Goal: Task Accomplishment & Management: Complete application form

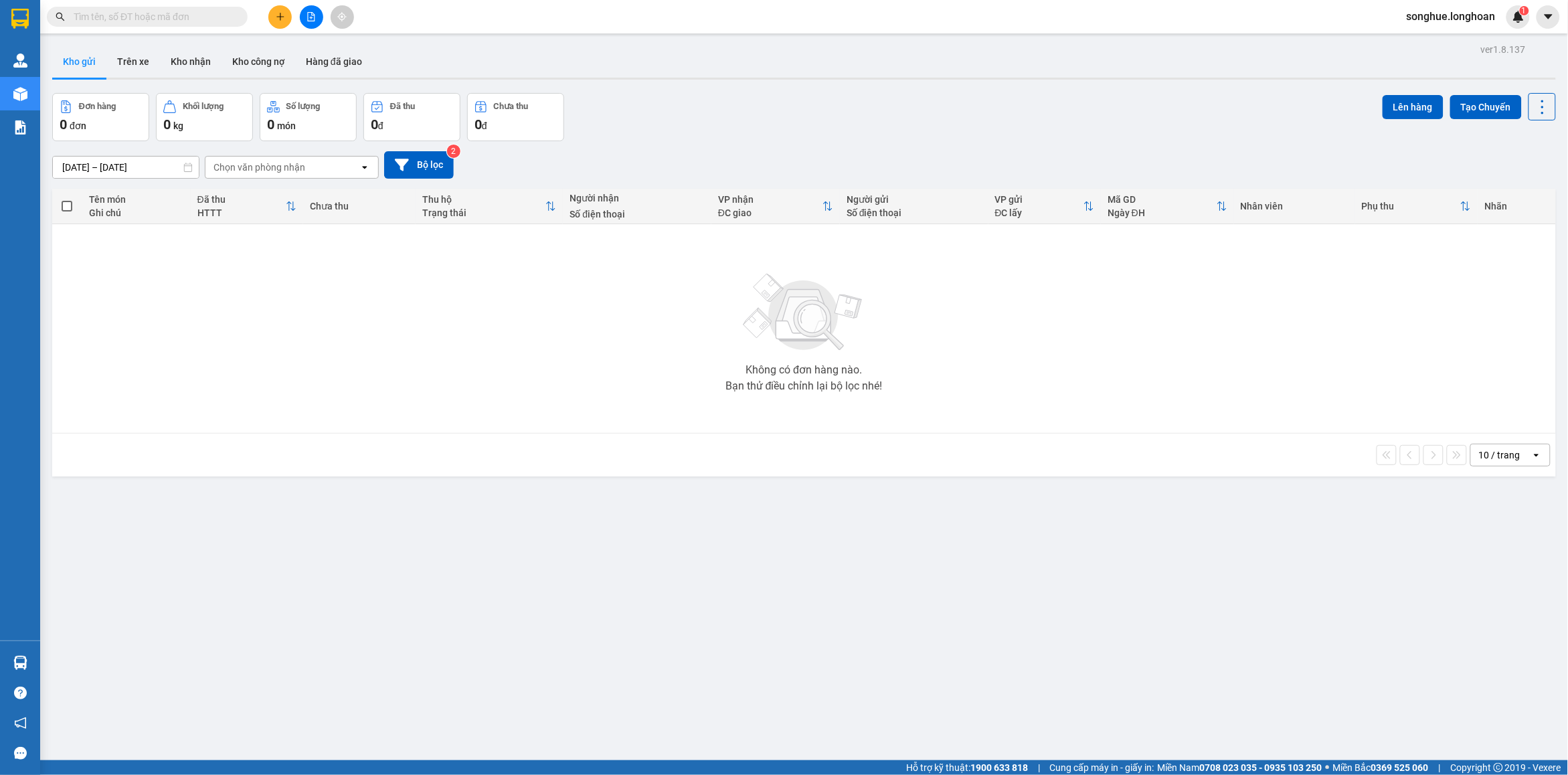
click at [160, 17] on input "text" at bounding box center [152, 16] width 158 height 15
paste input "0978131300"
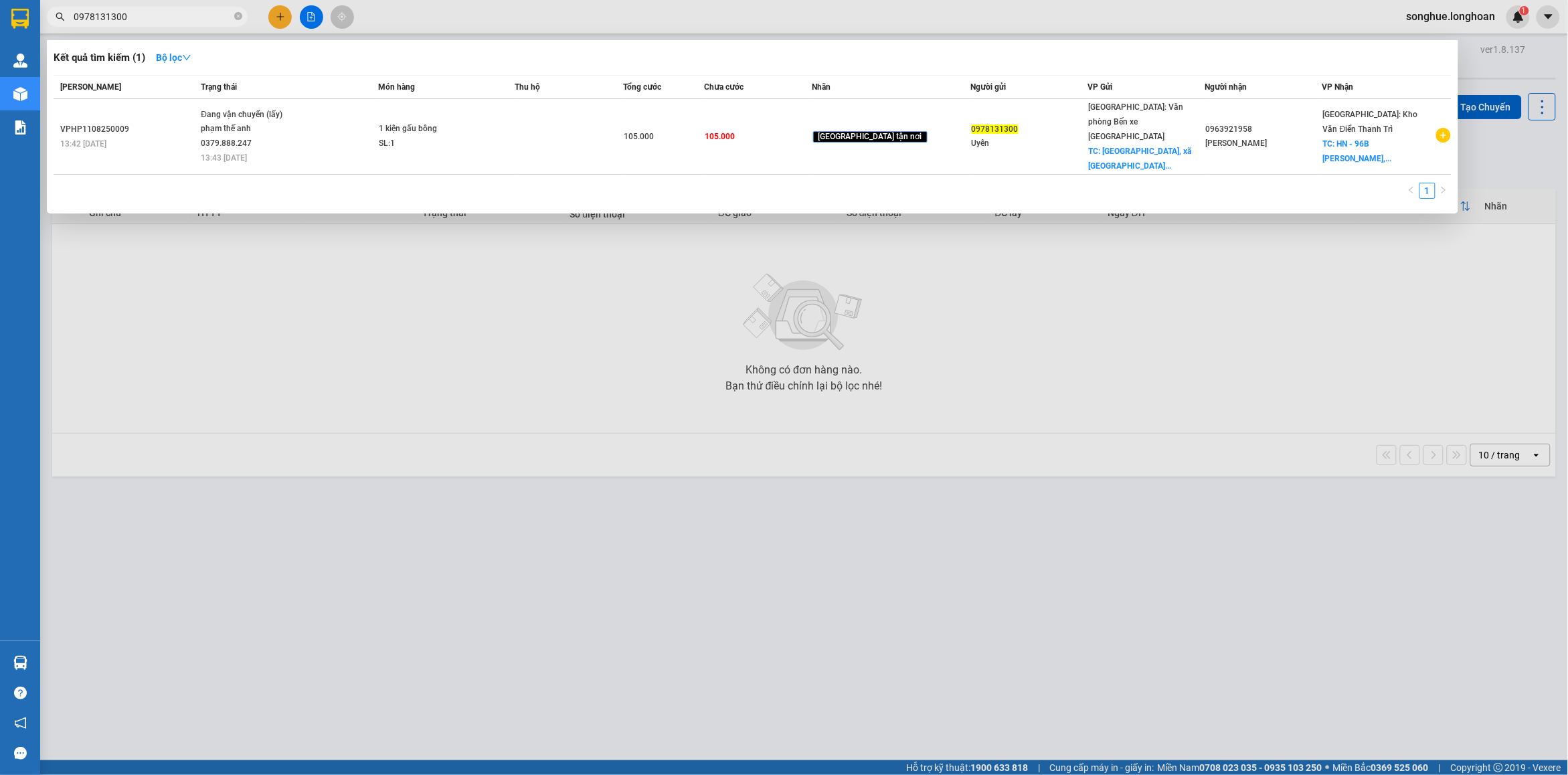
paste input "862444247"
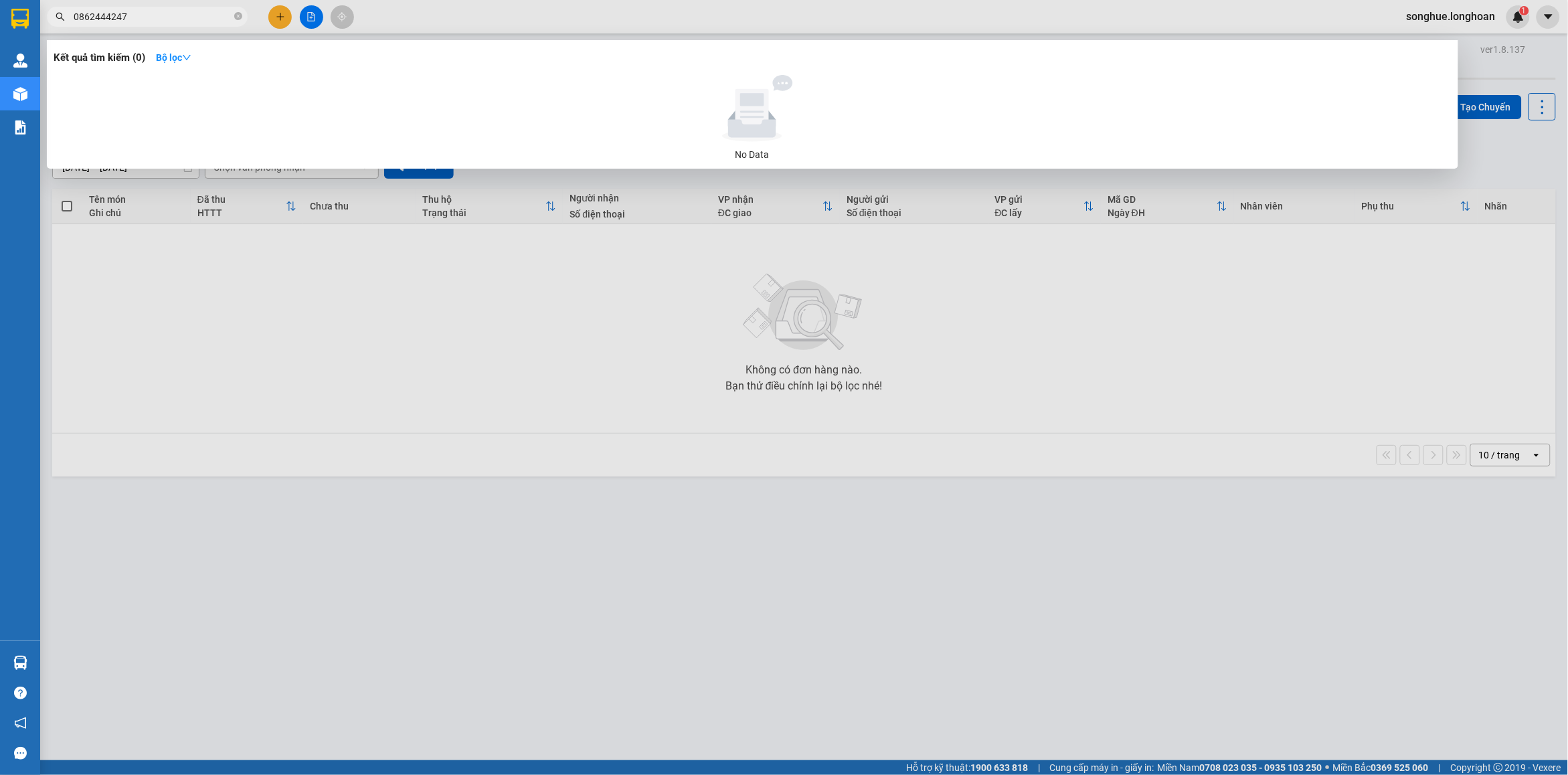
type input "0862444247"
click at [240, 13] on icon "close-circle" at bounding box center [238, 16] width 8 height 8
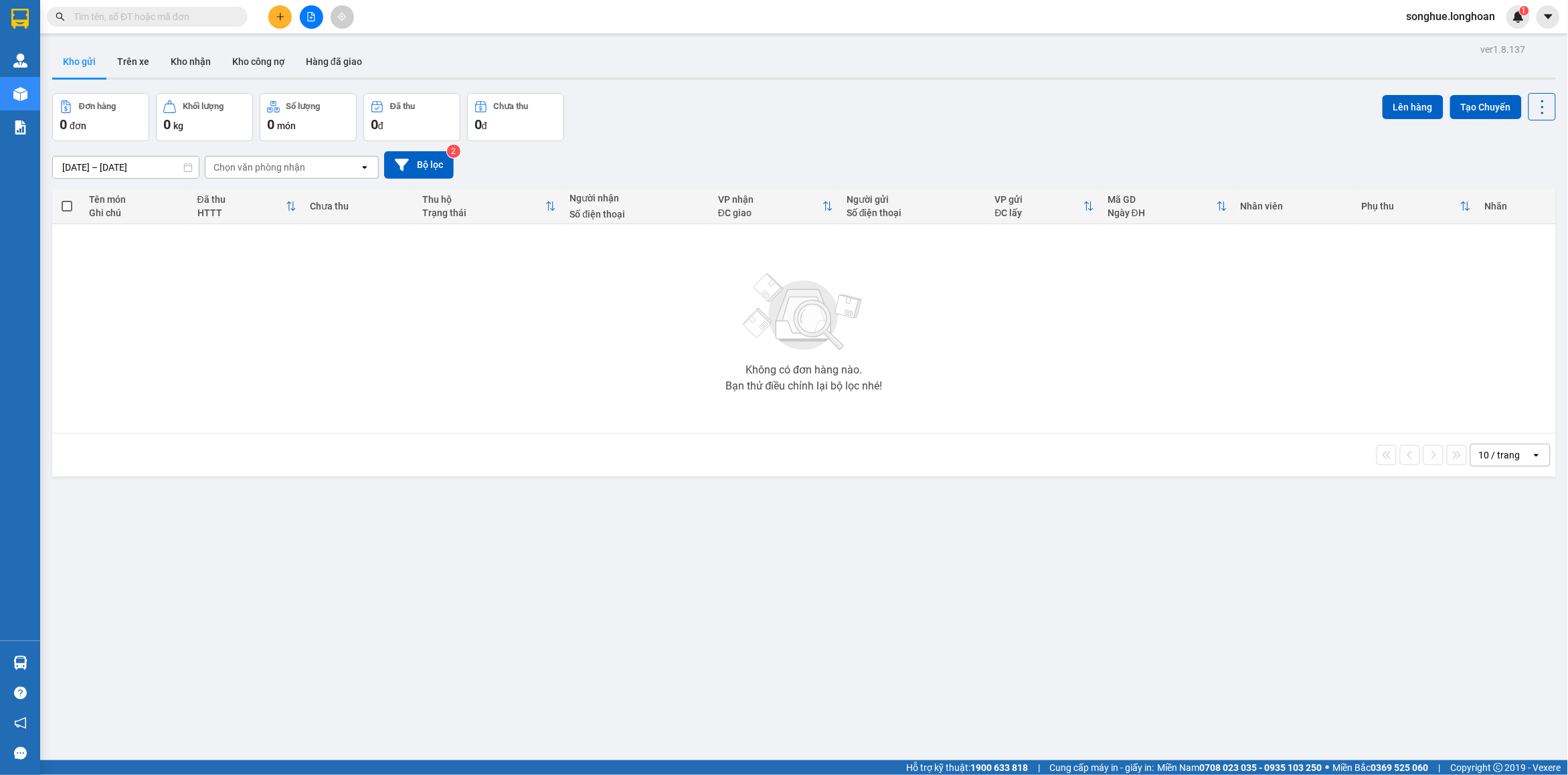
paste input "0913914145"
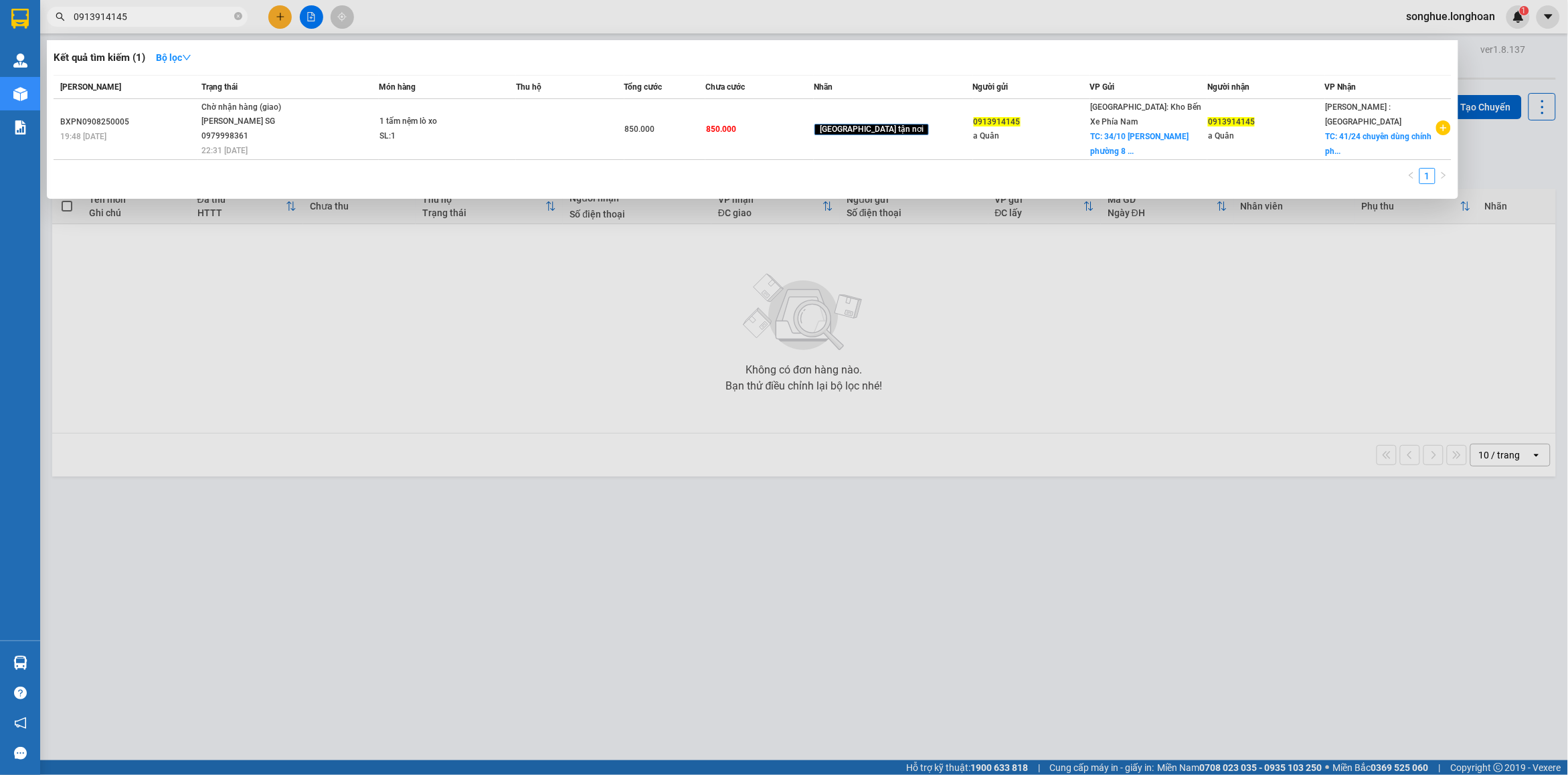
type input "0913914145"
click at [241, 11] on span at bounding box center [238, 17] width 8 height 12
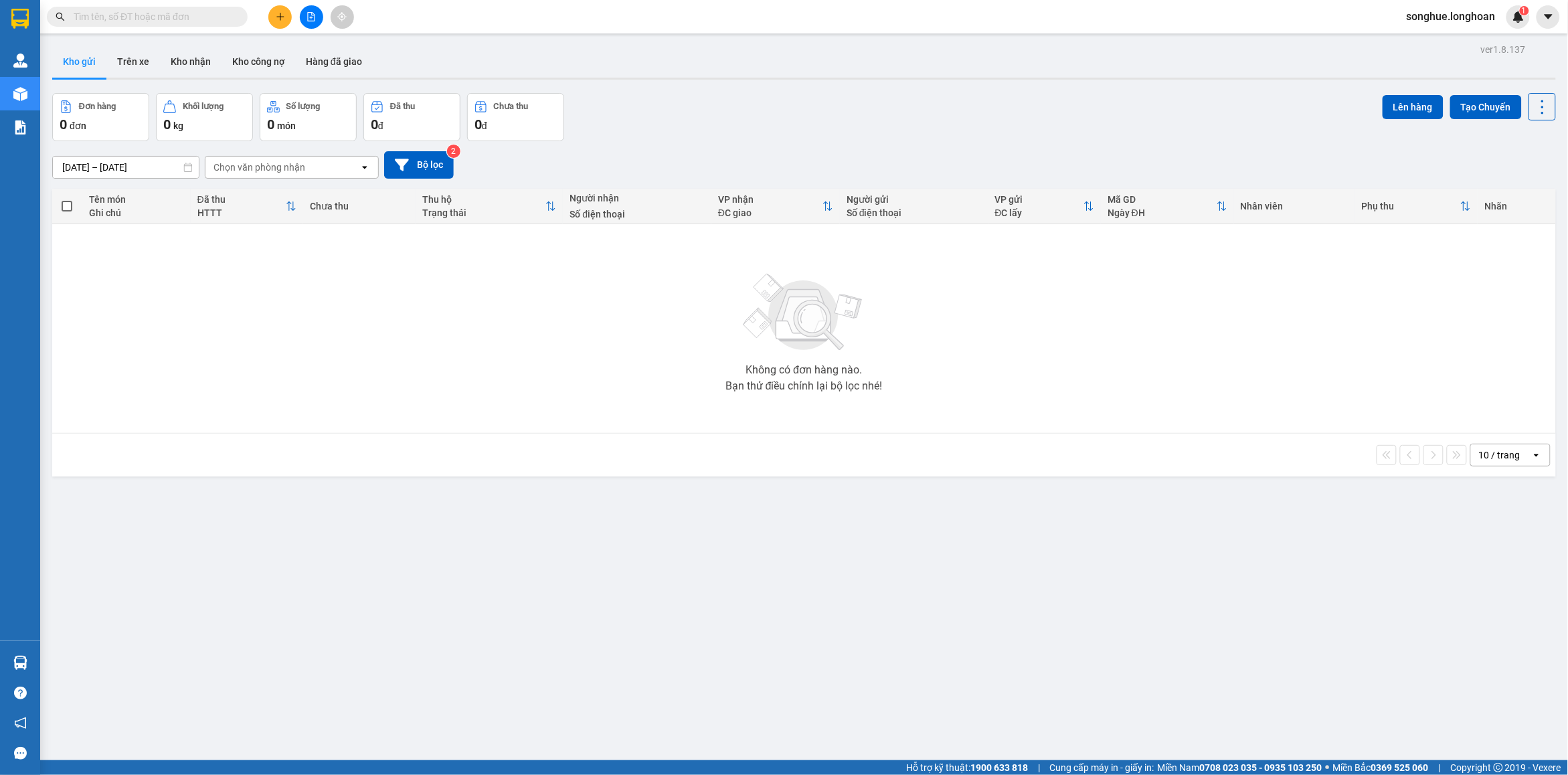
paste input "0976613999"
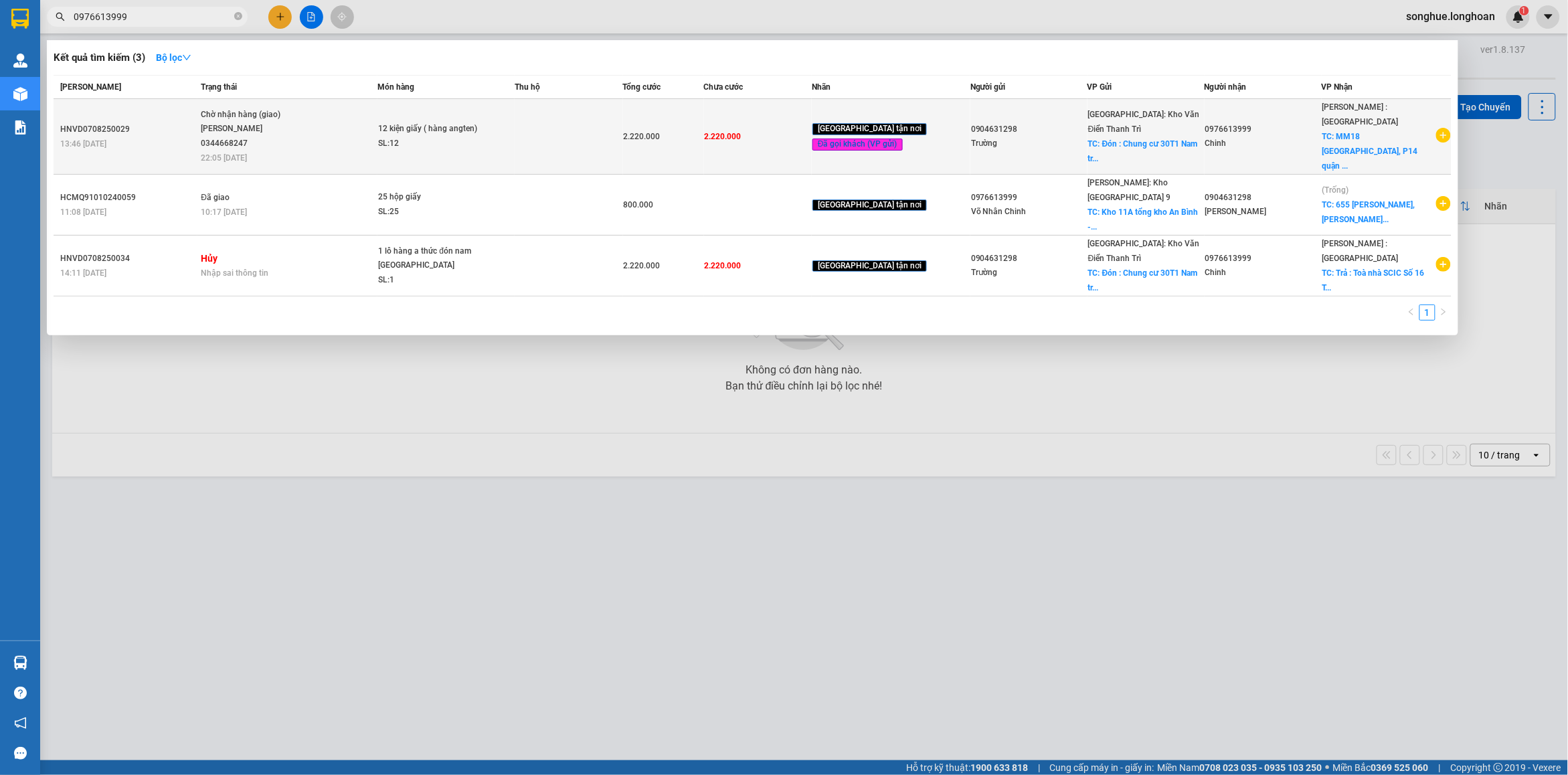
type input "0976613999"
click at [285, 132] on td "Chờ nhận hàng (giao) [GEOGRAPHIC_DATA] 0344668247 22:05 [DATE]" at bounding box center [287, 136] width 180 height 76
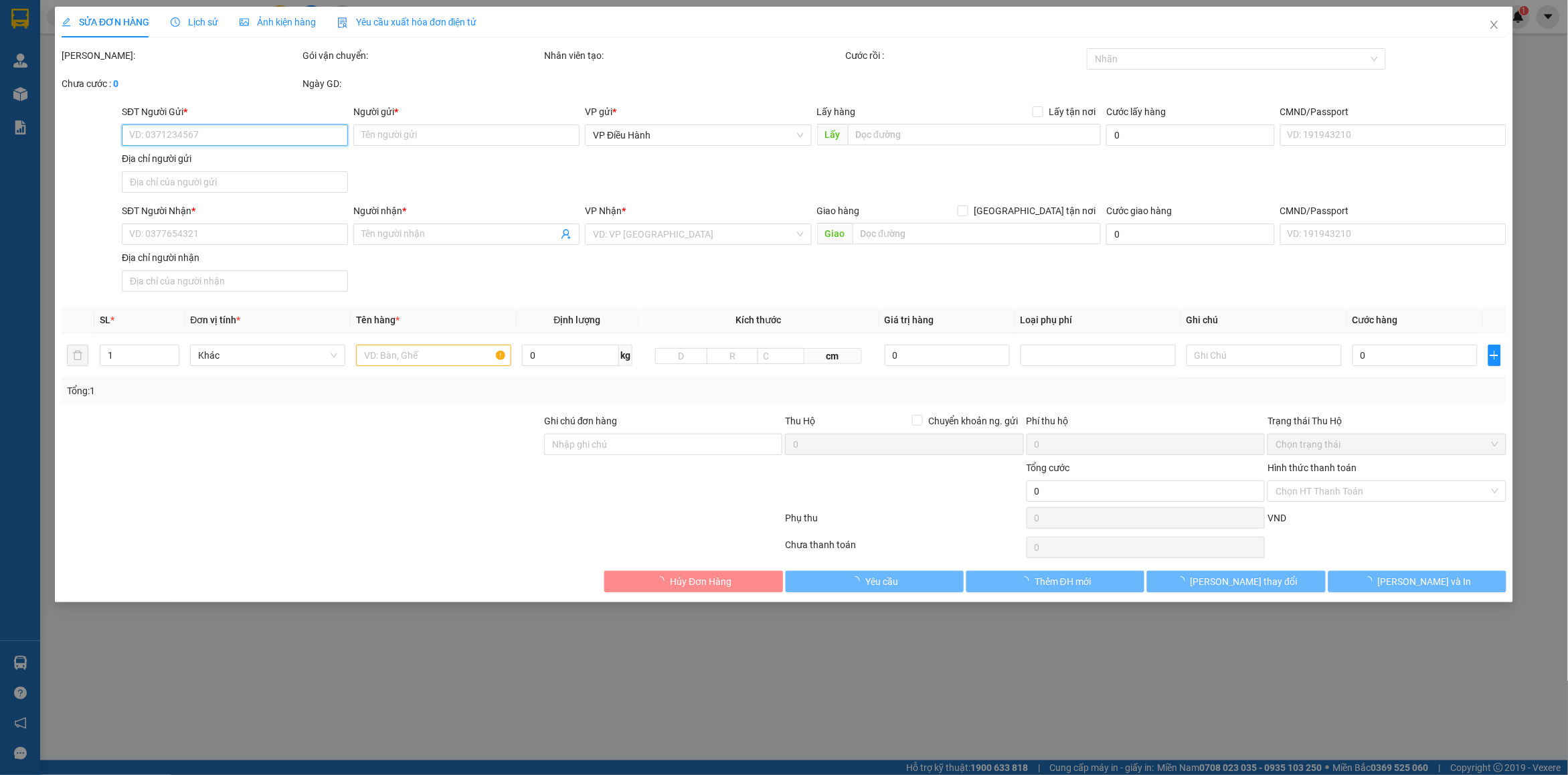
type input "0904631298"
type input "Trường"
checkbox input "true"
type input "Đón : Chung cư 30T1 [GEOGRAPHIC_DATA], Cầy Giấy"
type input "0976613999"
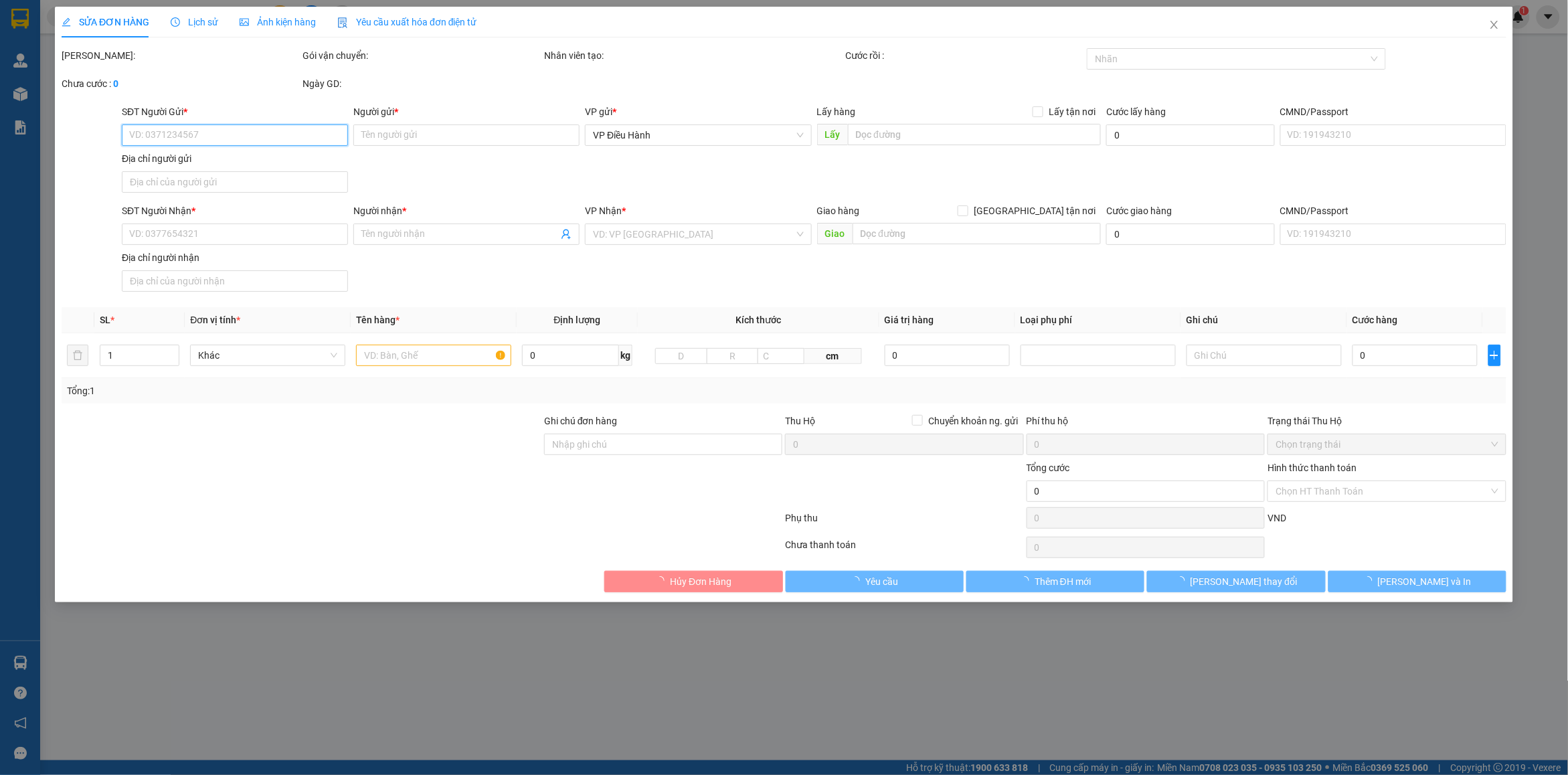
type input "Chinh"
checkbox input "true"
type input "MM18 [GEOGRAPHIC_DATA] 10 HCM"
type input "HÀNG DỄ VỠ CHÚ Ý BỐC XẾP CẨN THẬN ( HƯ VỠ KHÔNG ĐỀN GIÁ TRỊ HÀNG )"
type input "2.220.000"
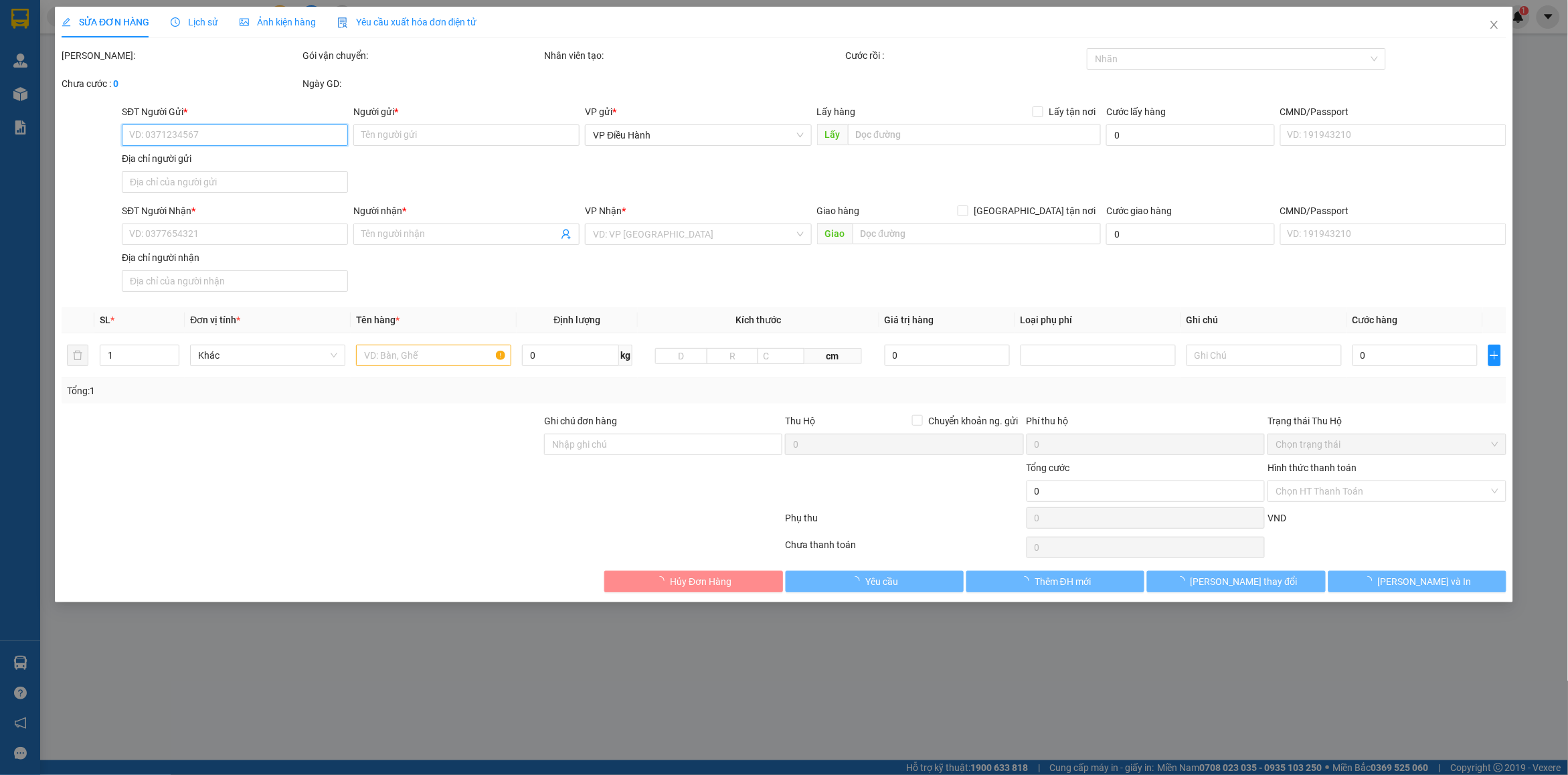
type input "2.220.000"
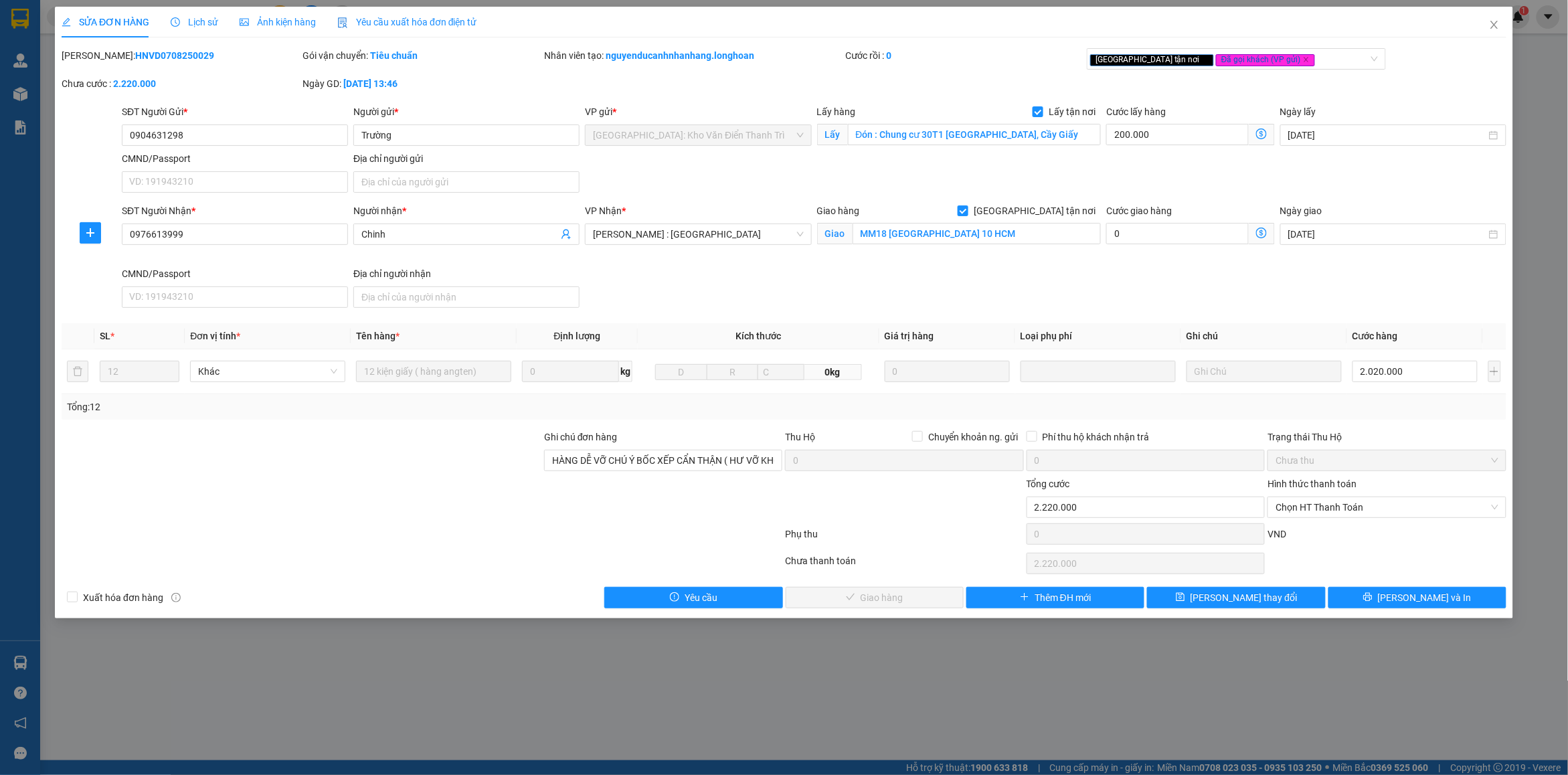
click at [208, 18] on span "Lịch sử" at bounding box center [194, 22] width 48 height 11
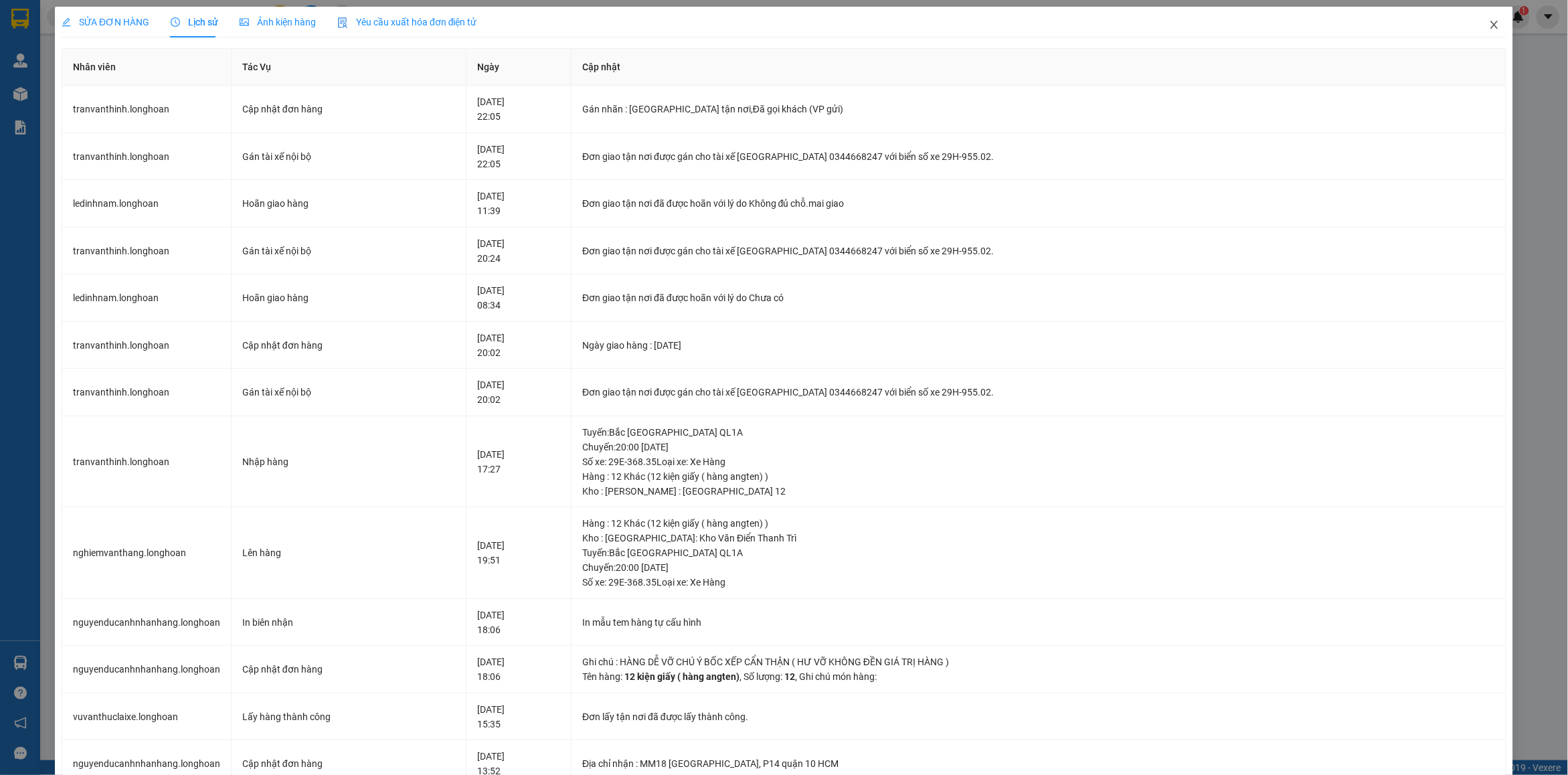
click at [1476, 22] on span "Close" at bounding box center [1495, 25] width 38 height 38
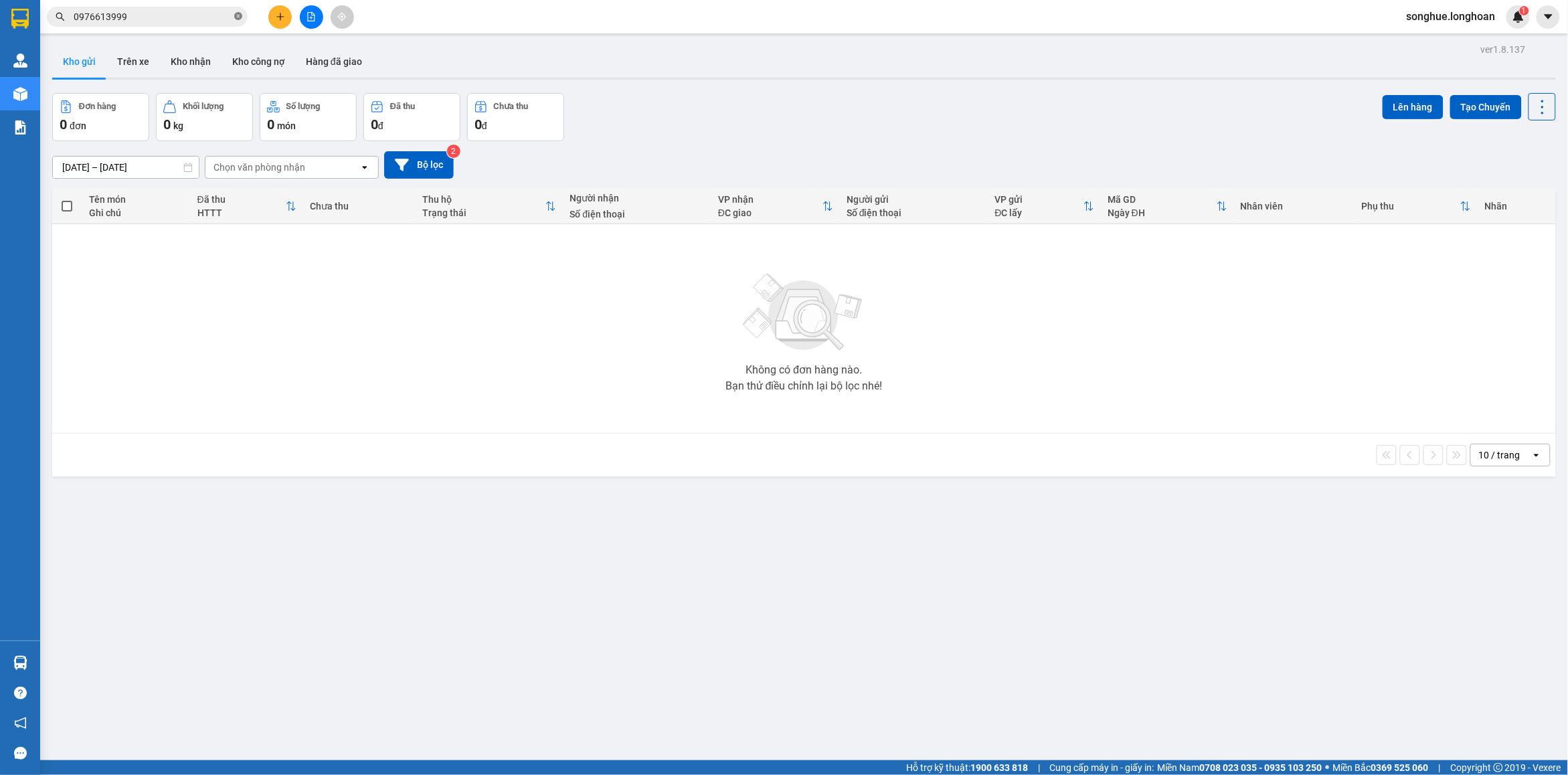
click at [239, 12] on span at bounding box center [238, 17] width 8 height 12
paste input "0763670375"
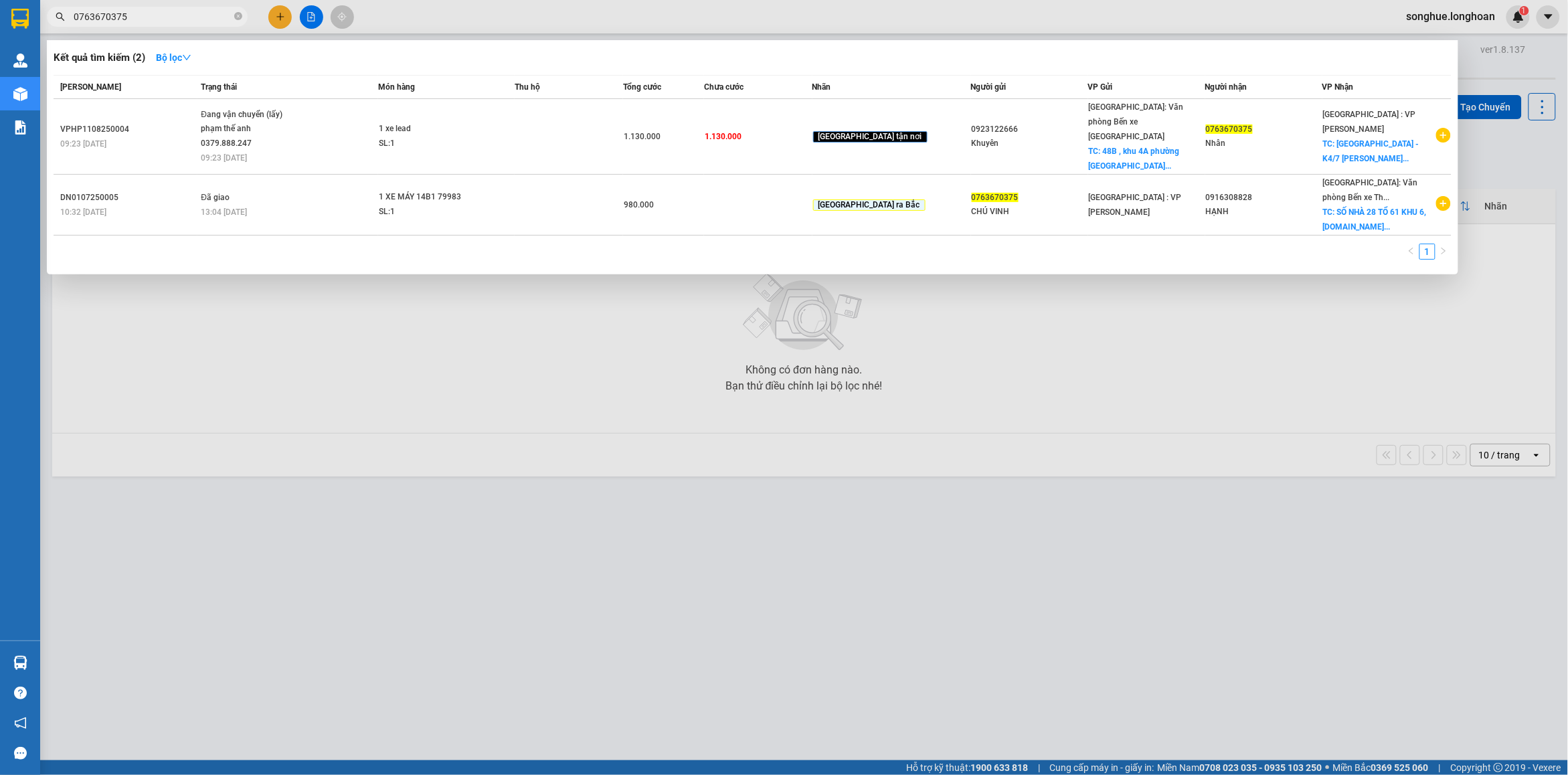
type input "0763670375"
click at [235, 15] on icon "close-circle" at bounding box center [238, 16] width 8 height 8
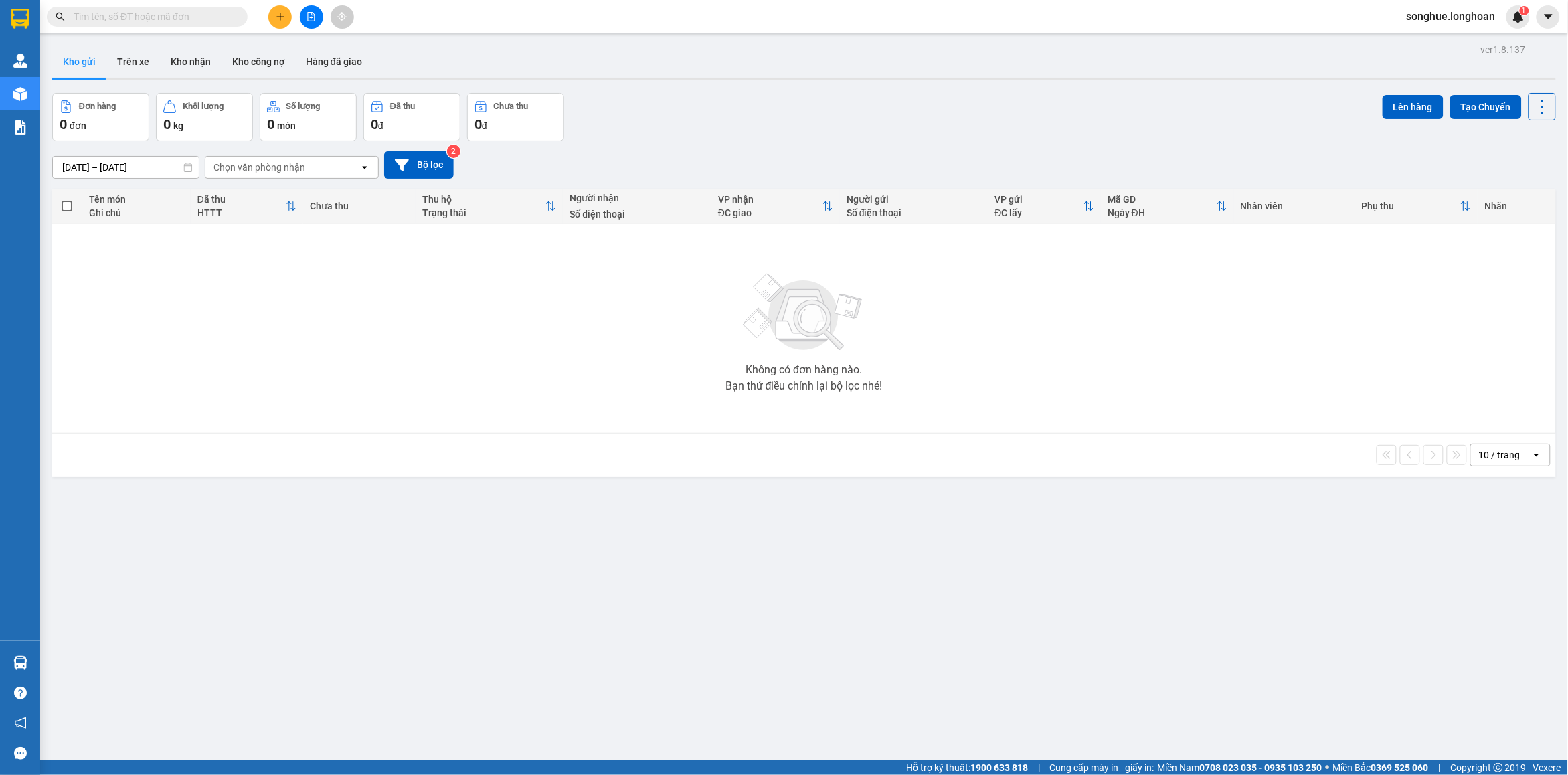
type input "h"
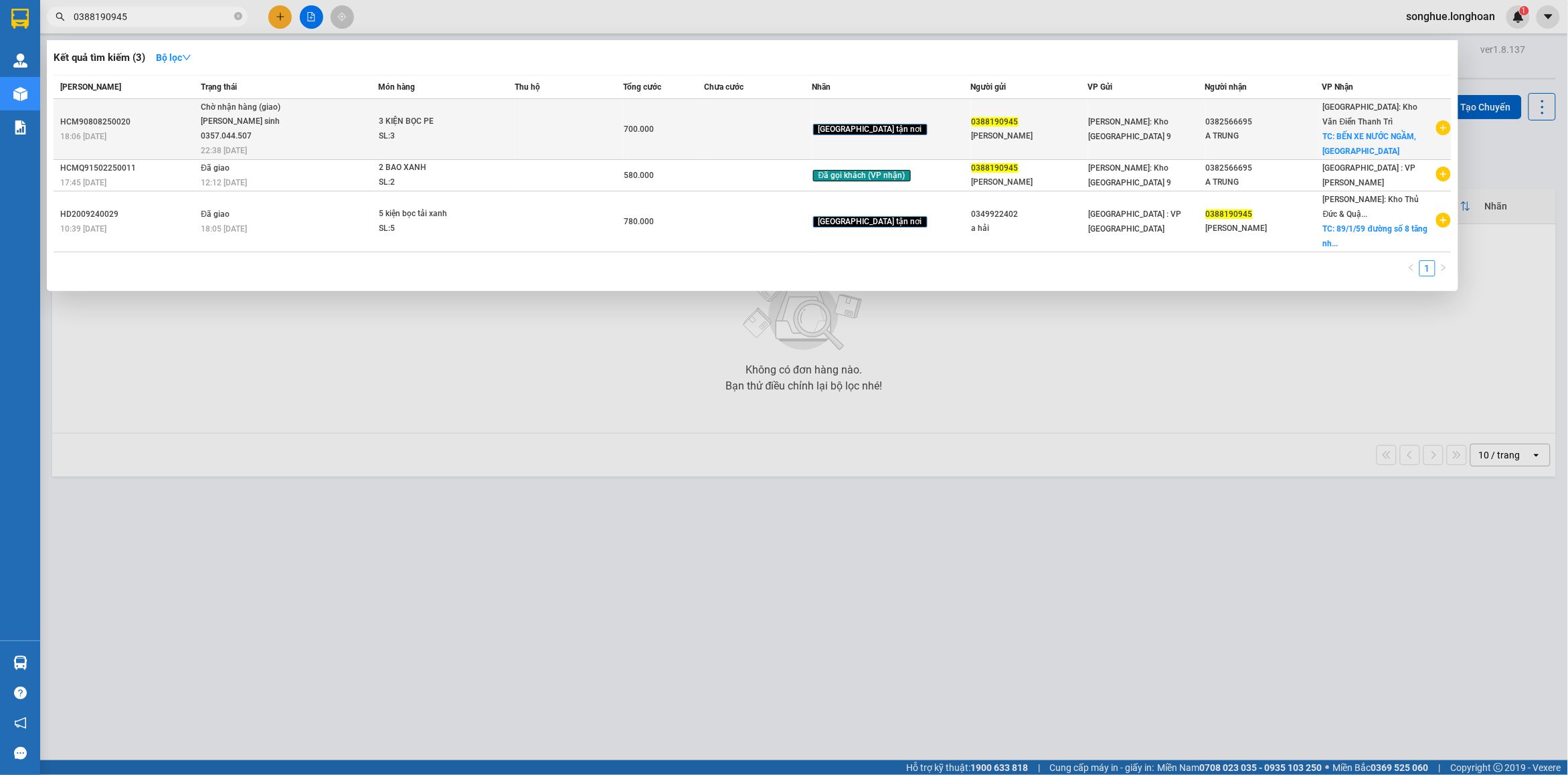
type input "0388190945"
click at [285, 139] on td "Chờ nhận hàng (giao) [PERSON_NAME] sinh 0357.044.507 22:38 [DATE]" at bounding box center [287, 129] width 180 height 61
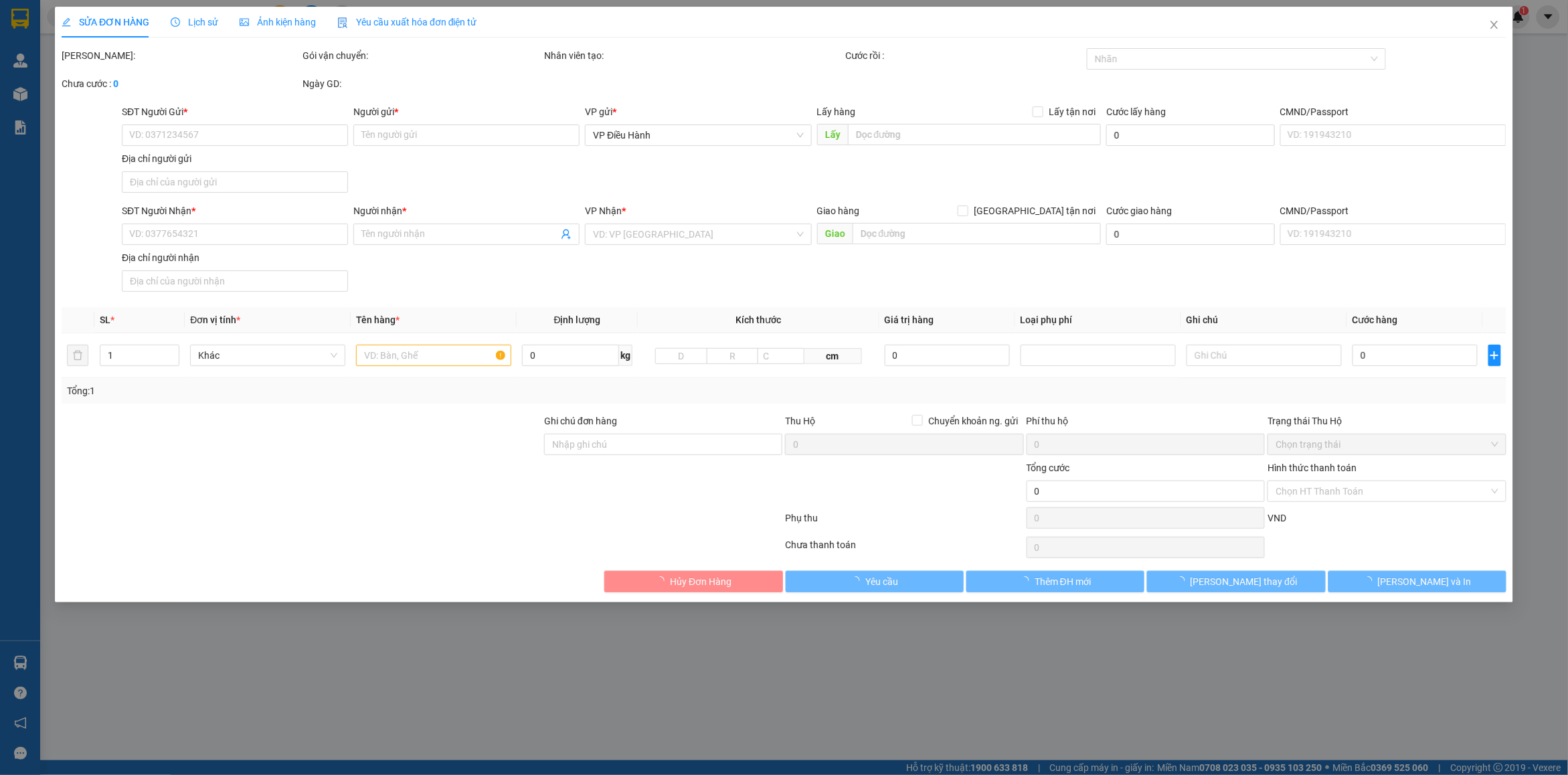
type input "0388190945"
type input "[PERSON_NAME]"
type input "0382566695"
type input "A TRUNG"
checkbox input "true"
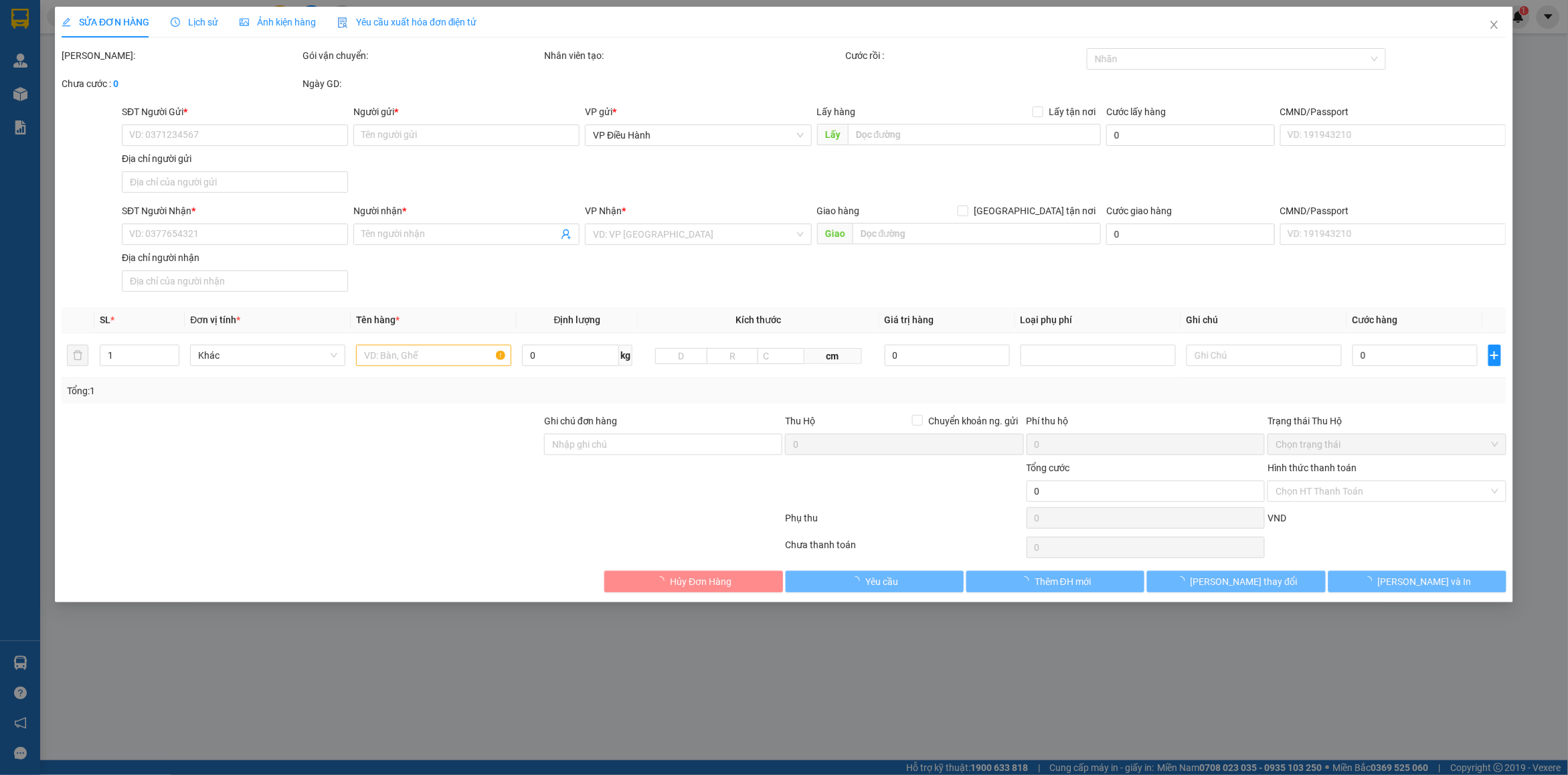
type input "BẾN XE NƯỚC NGẦM, [GEOGRAPHIC_DATA]"
type input "nhận theo kiện-giao nguyên kiên-hư hỏng không chịu trách nhiệm"
type input "700.000"
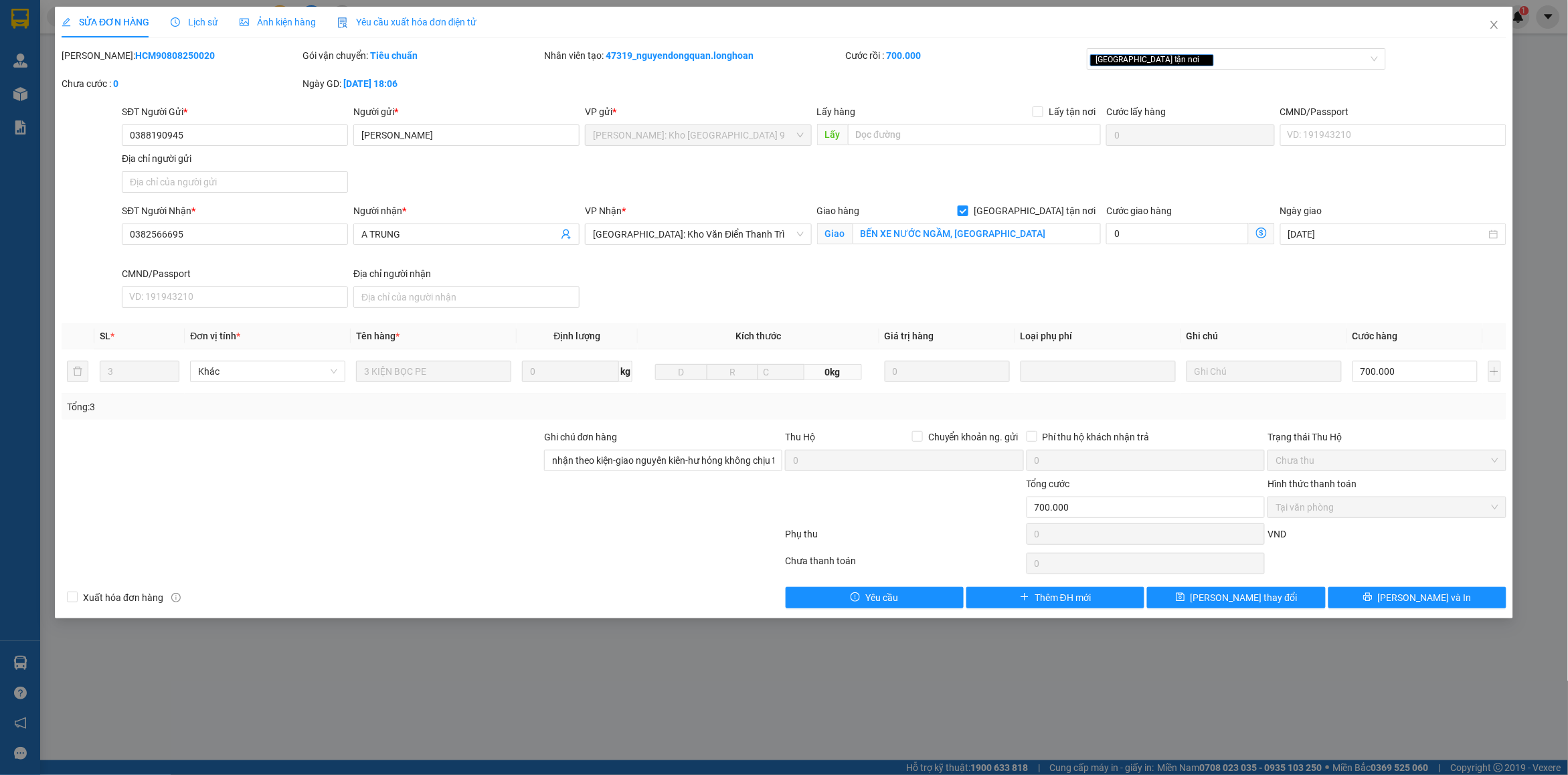
click at [211, 23] on span "Lịch sử" at bounding box center [194, 22] width 48 height 11
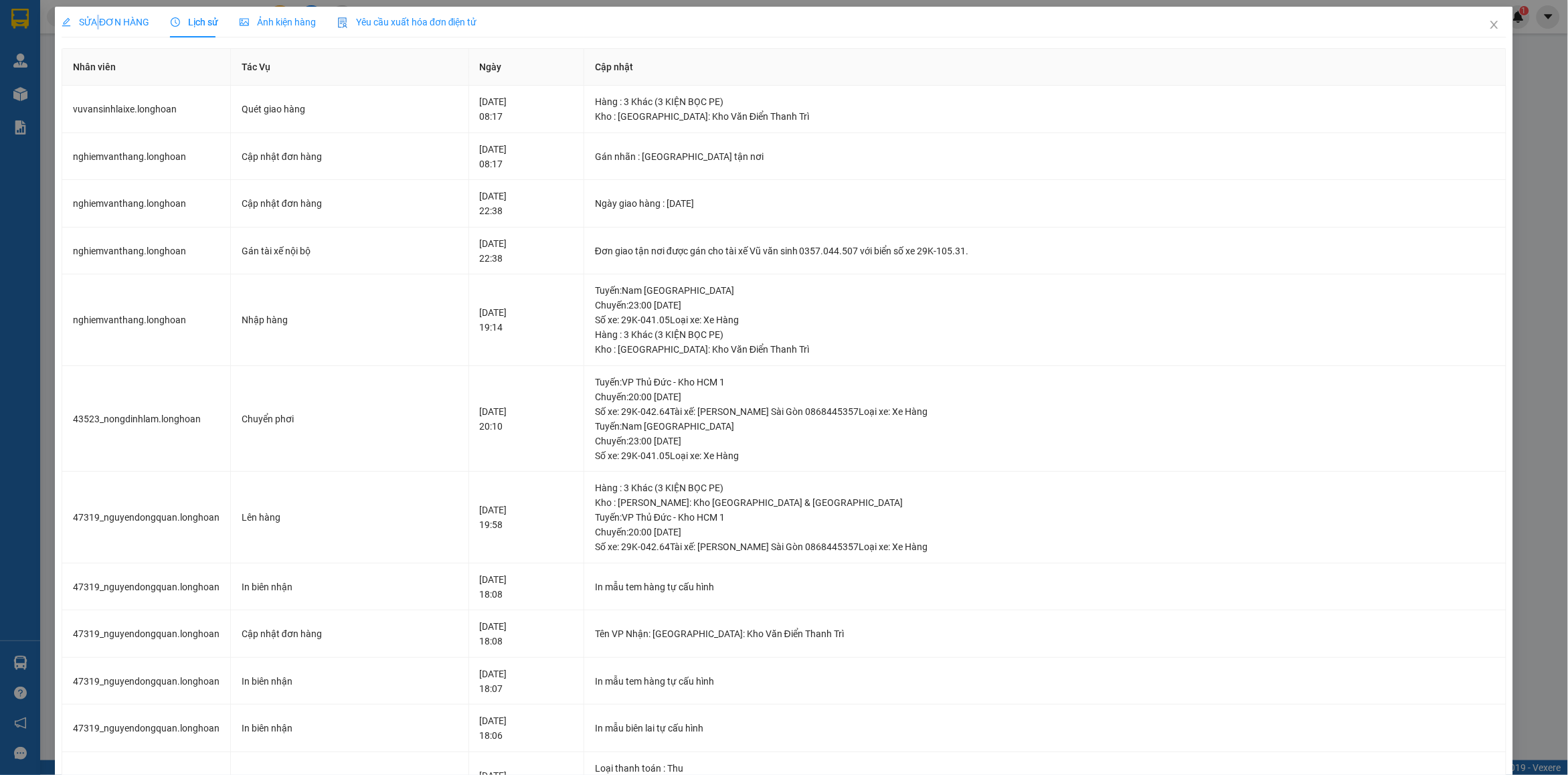
click at [98, 23] on span "SỬA ĐƠN HÀNG" at bounding box center [106, 22] width 88 height 11
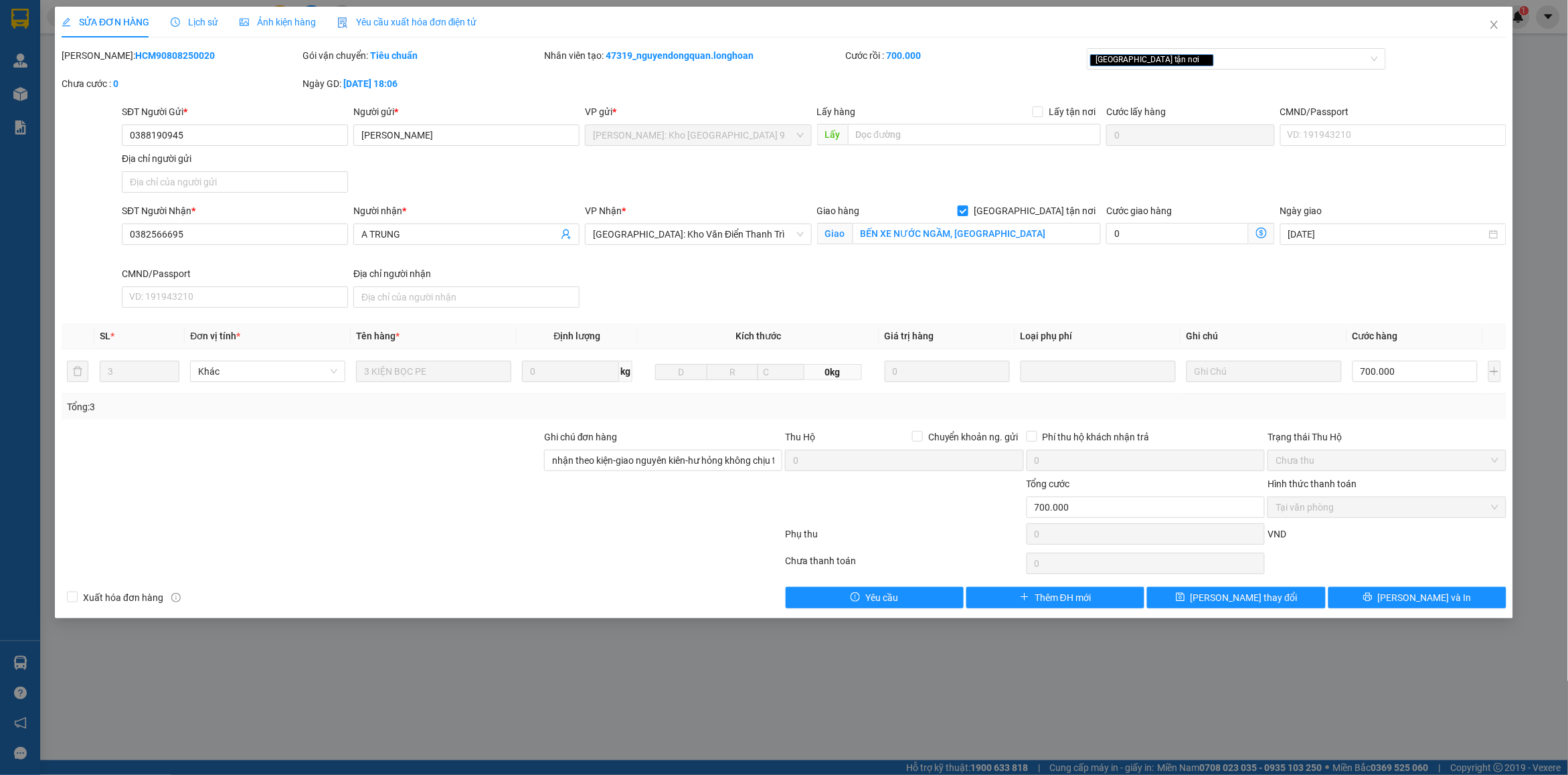
click at [140, 55] on b "HCM90808250020" at bounding box center [174, 56] width 79 height 11
copy b "HCM90808250020"
click at [214, 140] on input "0388190945" at bounding box center [234, 135] width 226 height 22
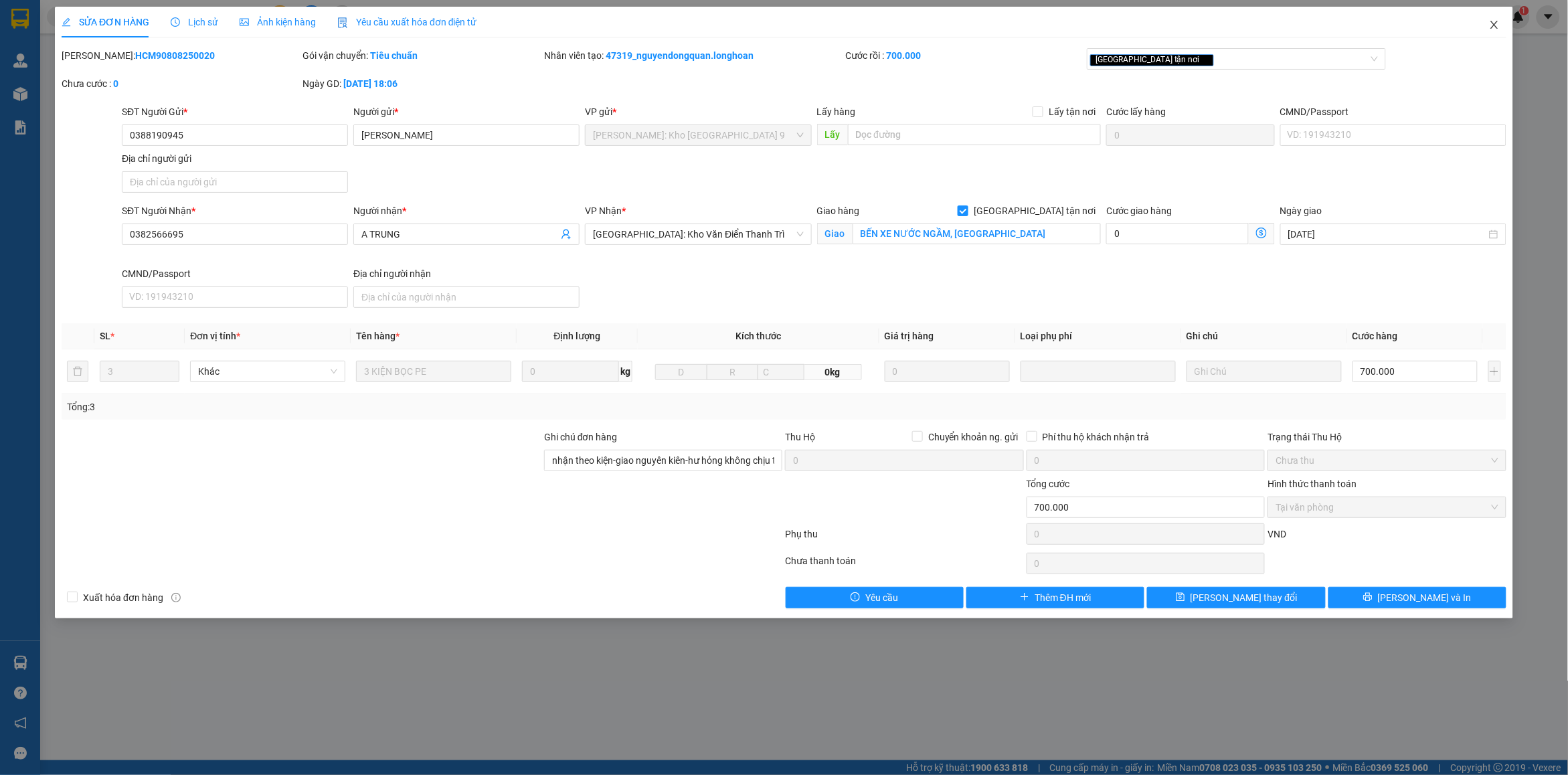
click at [1492, 22] on icon "close" at bounding box center [1495, 25] width 8 height 8
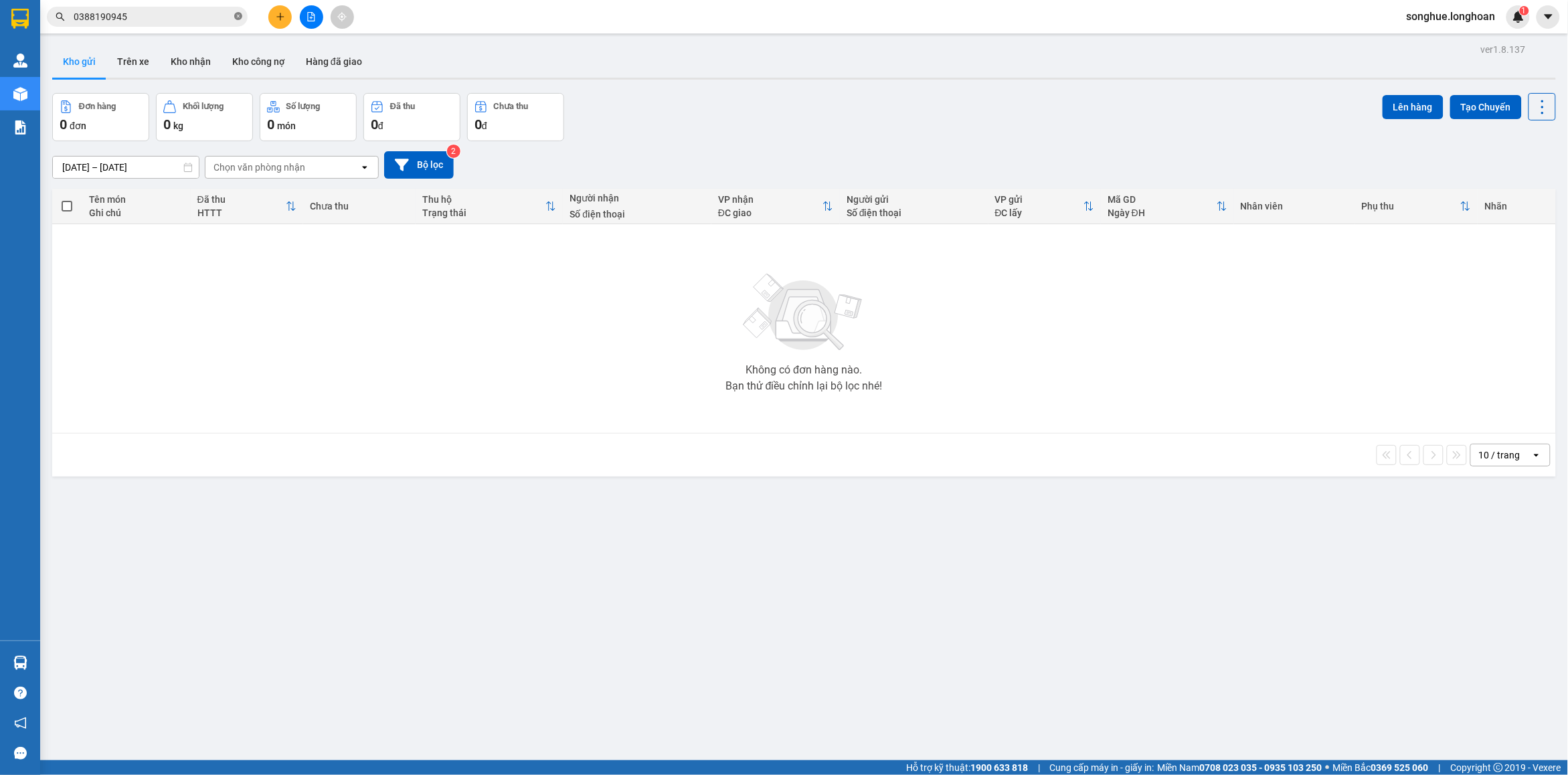
click at [241, 22] on span at bounding box center [238, 17] width 8 height 12
type input "2"
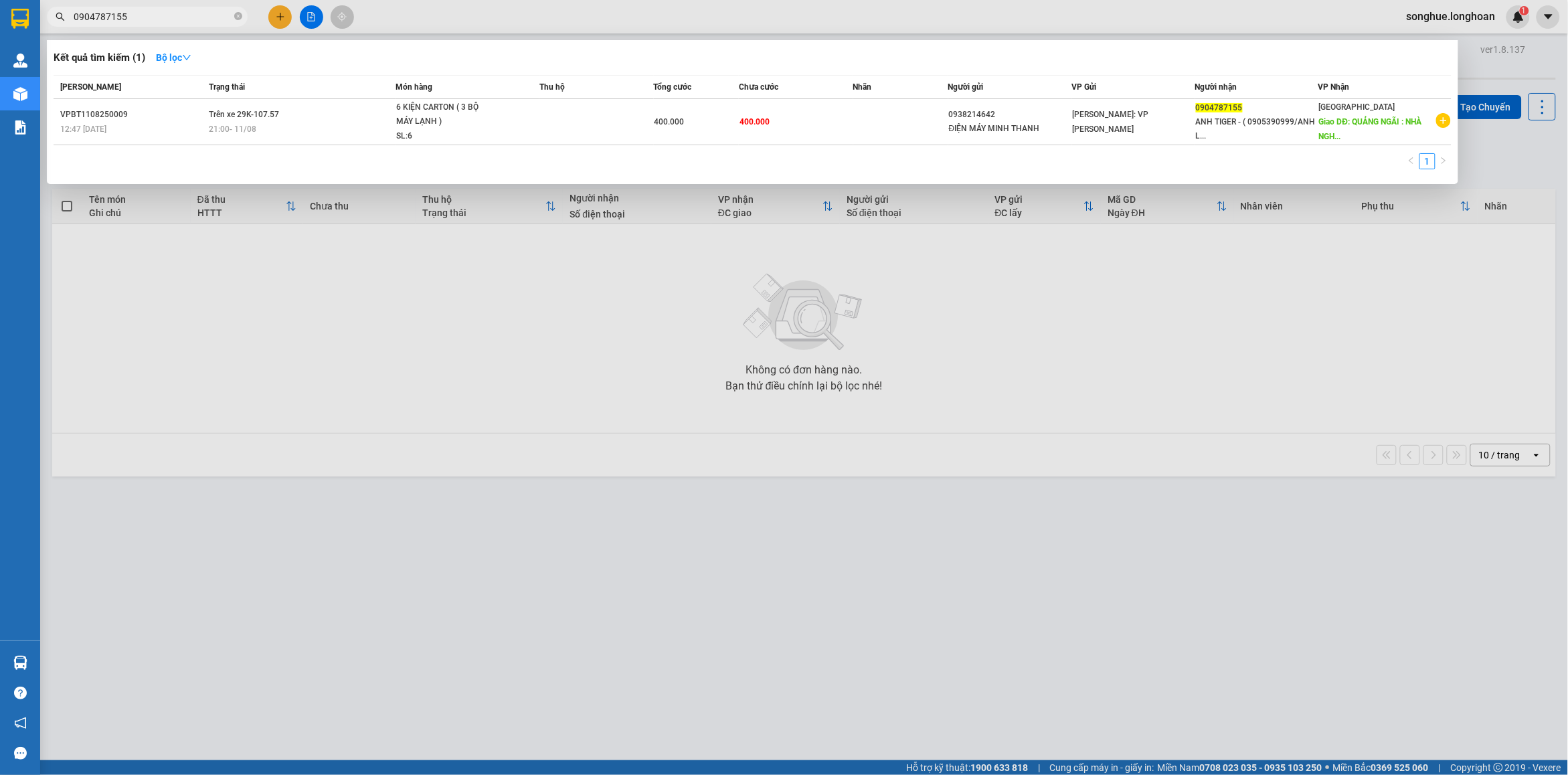
type input "0904787155"
click at [238, 20] on icon "close-circle" at bounding box center [238, 16] width 8 height 8
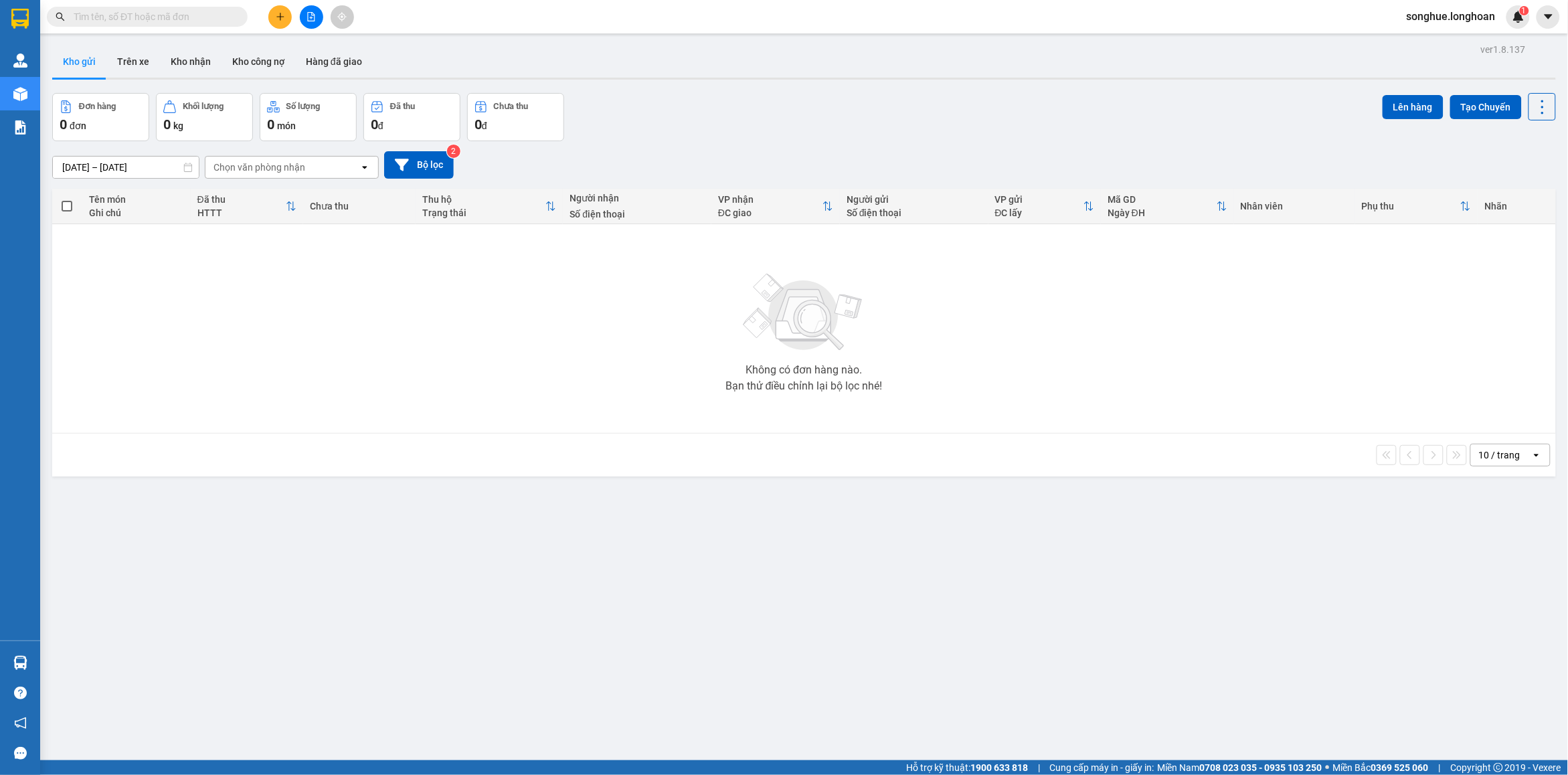
paste input "Cước em báo theo kích thước cân nặng anh/chị gửi em, còn hàng ra văn phòng bên …"
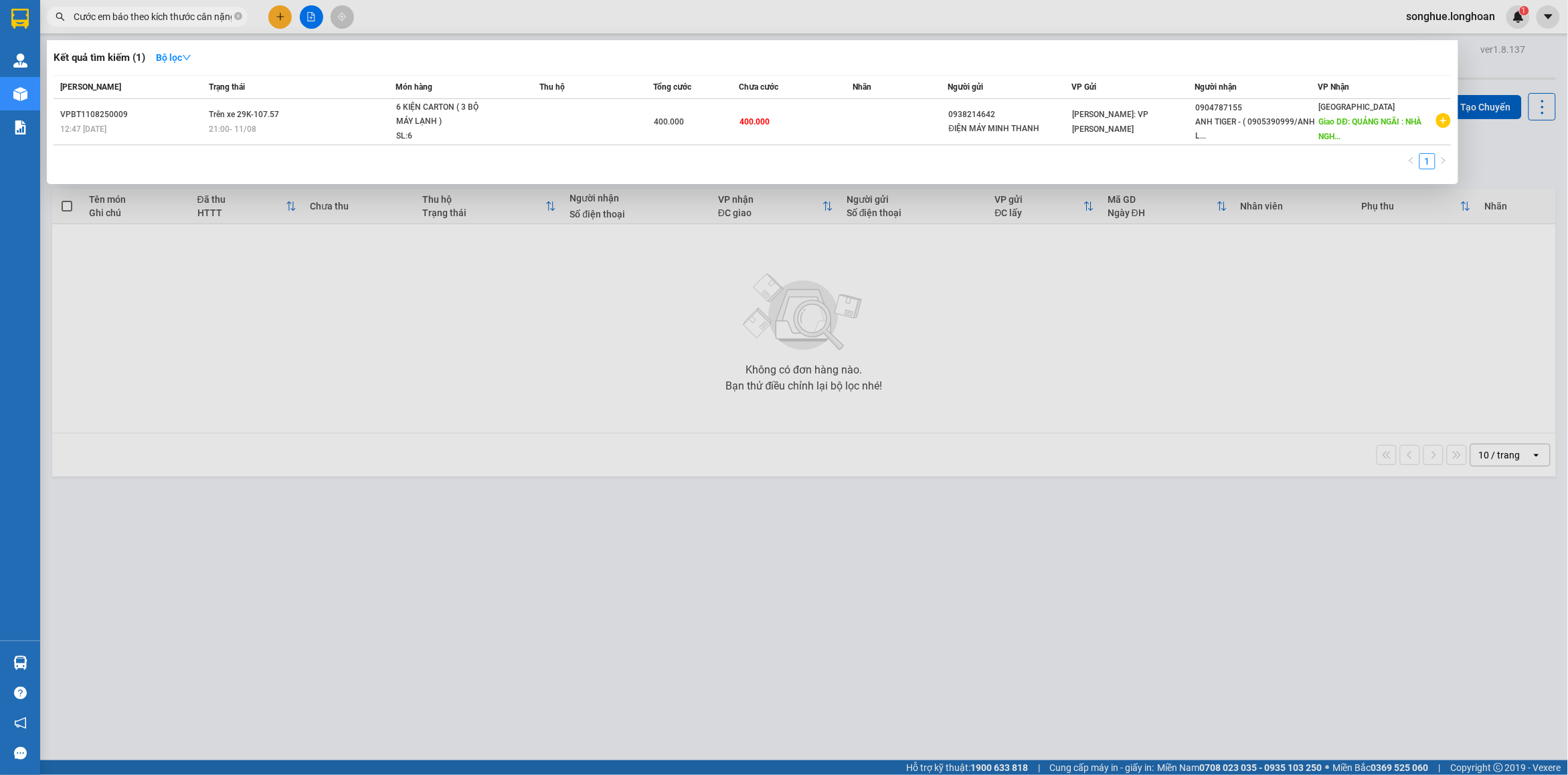
scroll to position [0, 402]
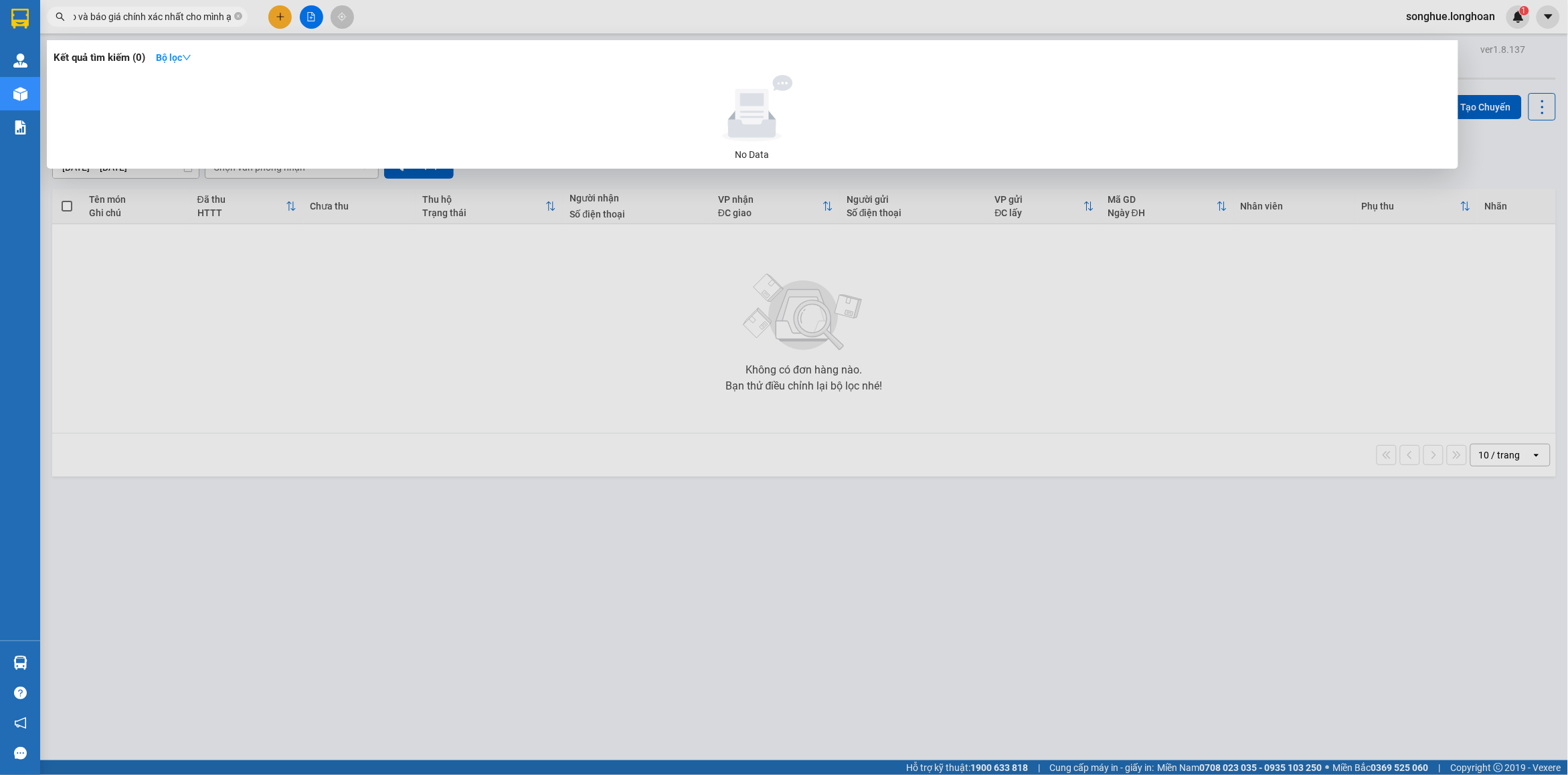
type input "Cước em báo theo kích thước cân nặng anh/chị gửi em, còn hàng ra văn phòng bên …"
click at [232, 15] on span "Cước em báo theo kích thước cân nặng anh/chị gửi em, còn hàng ra văn phòng bên …" at bounding box center [147, 17] width 201 height 20
click at [235, 18] on icon "close-circle" at bounding box center [238, 16] width 8 height 8
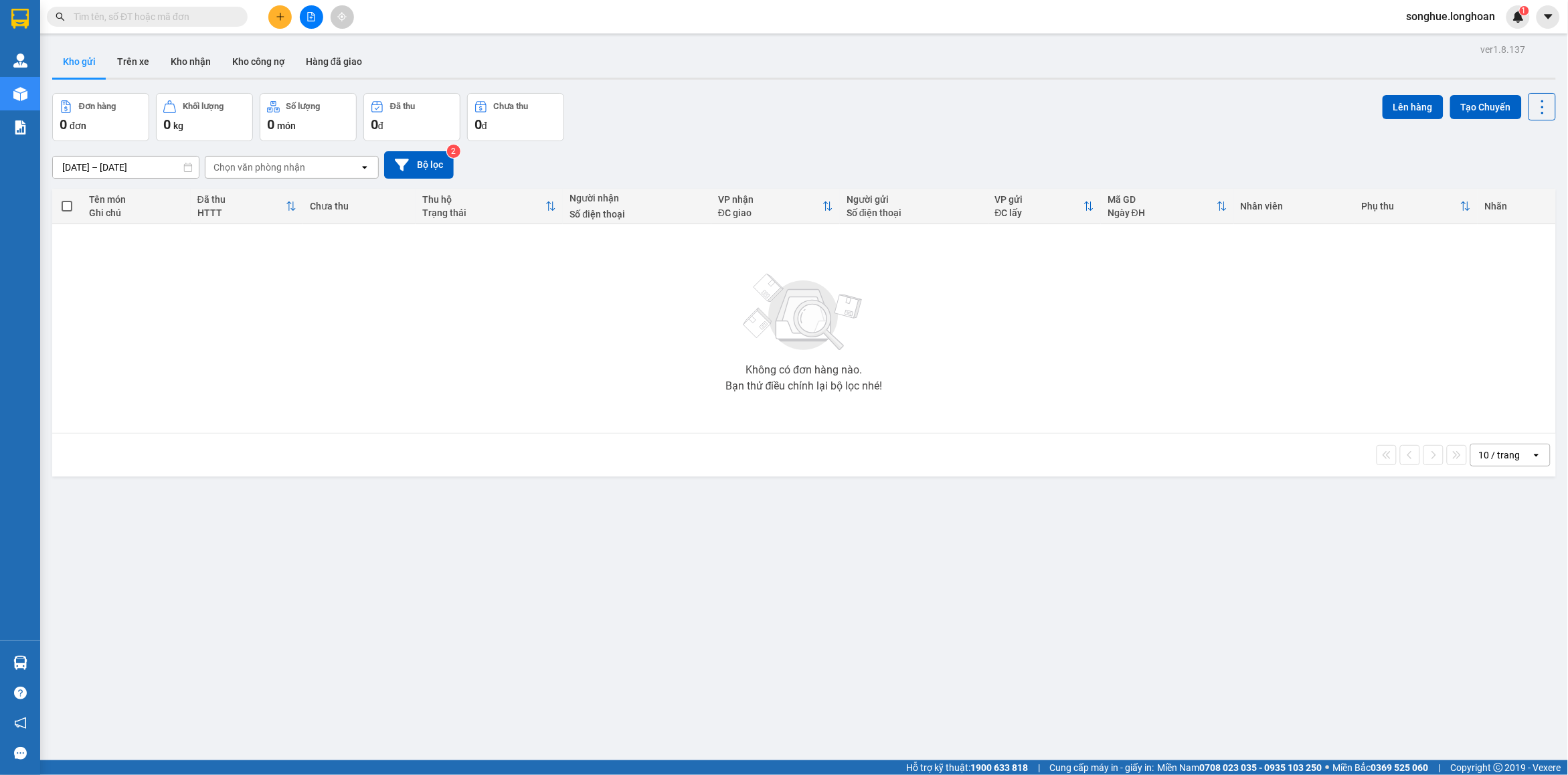
click at [229, 18] on input "text" at bounding box center [152, 16] width 158 height 15
paste input "Cước em báo theo kích thước cân nặng anh/chị gửi em, còn hàng ra văn phòng bên …"
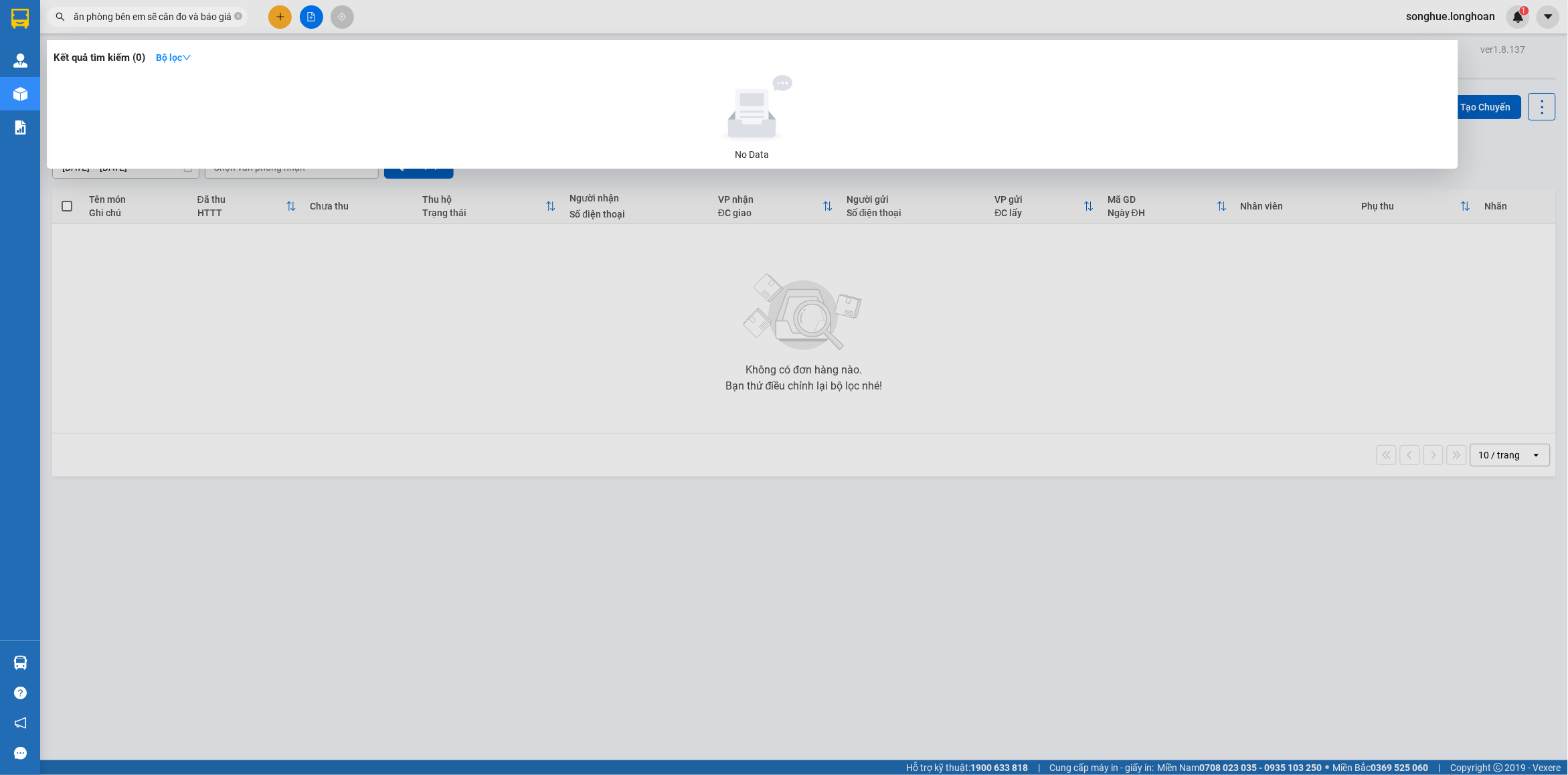
scroll to position [0, 293]
type input "Cước em báo theo kích thước cân nặng anh/chị gửi em, còn hàng ra văn phòng bên …"
click at [239, 20] on icon "close-circle" at bounding box center [238, 16] width 8 height 8
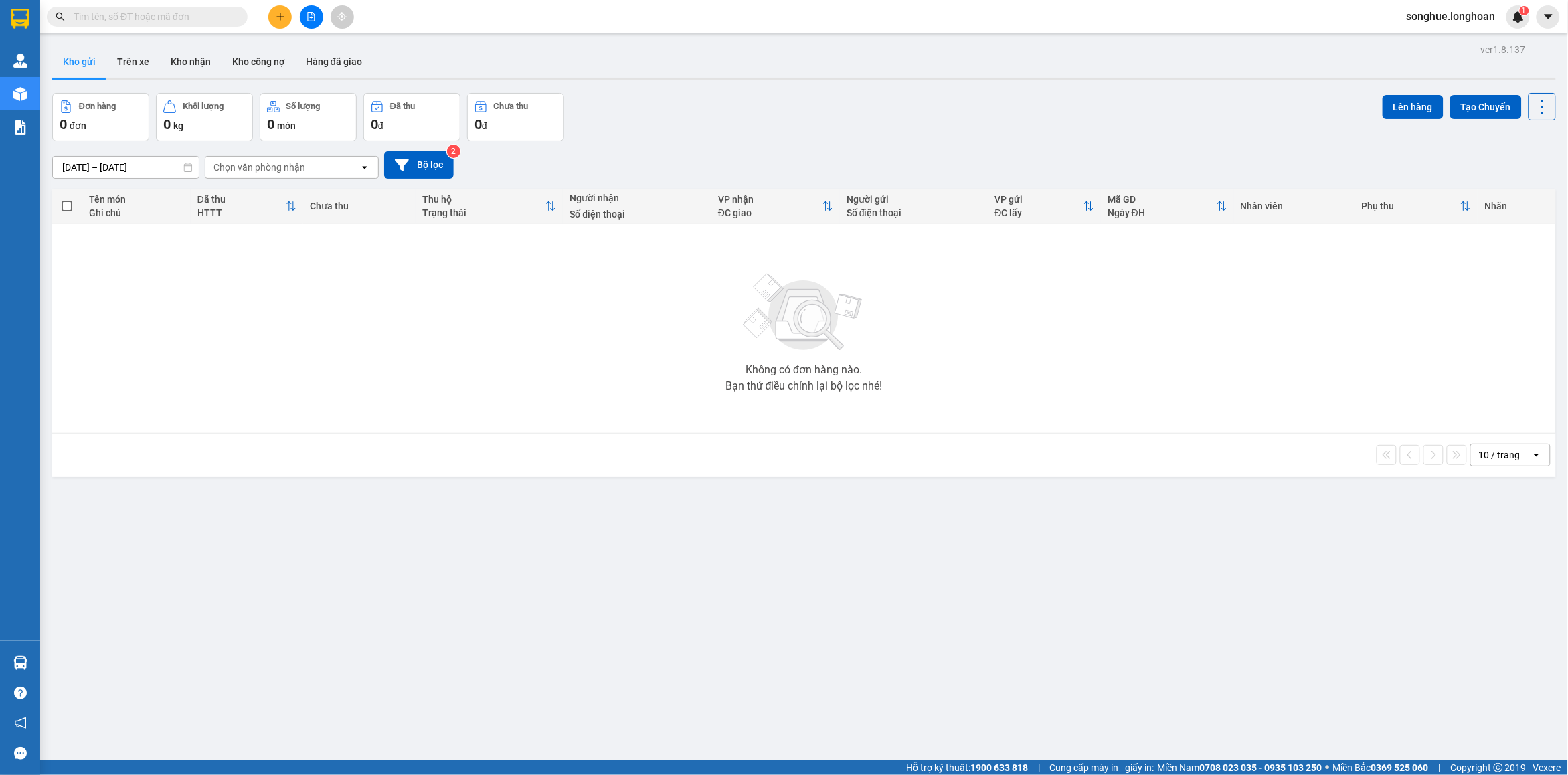
paste input "Cước em báo theo kích thước cân nặng anh/chị gửi em, còn hàng ra văn phòng bên …"
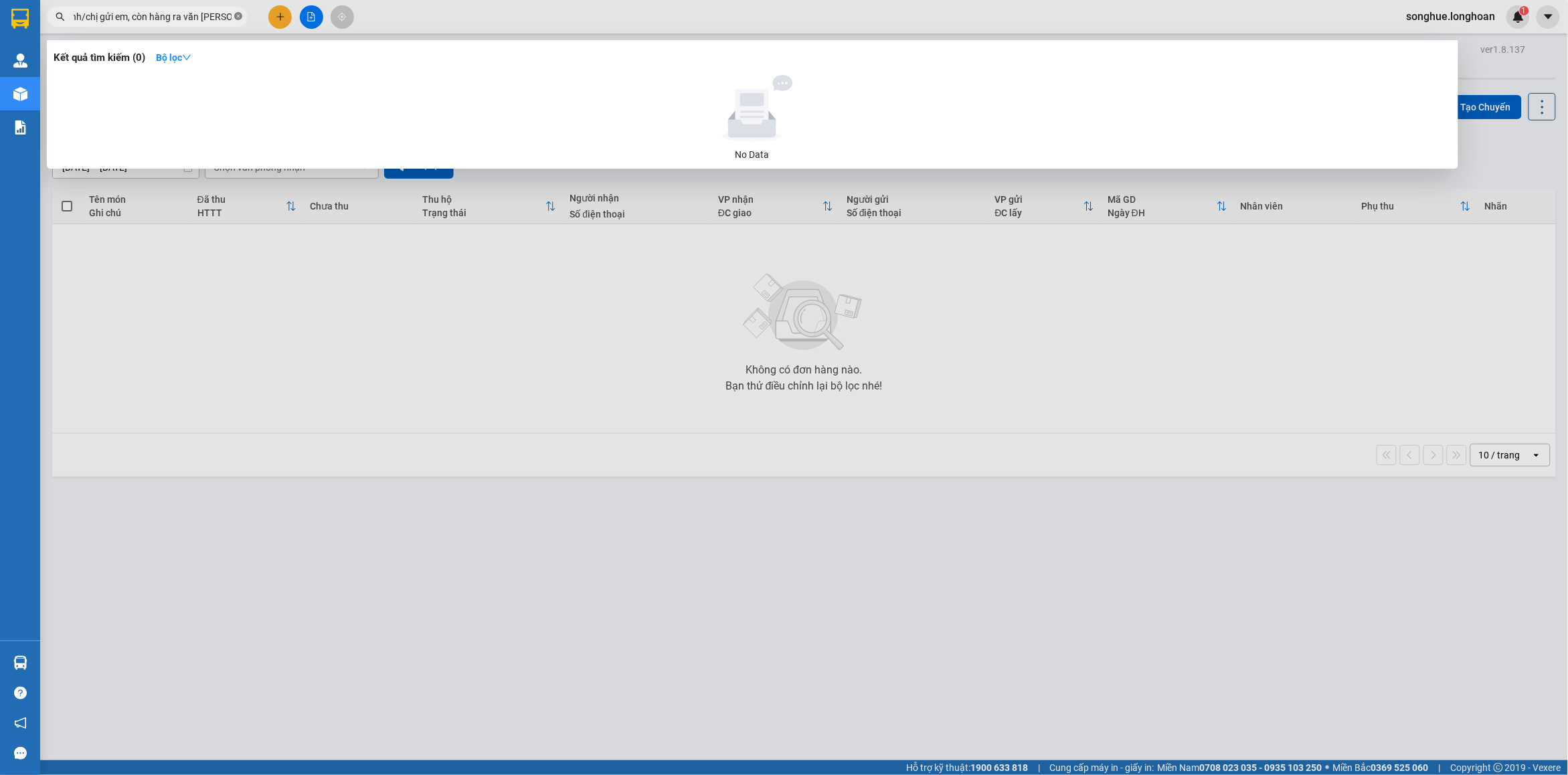
scroll to position [0, 154]
type input "Cước em báo theo kích thước cân nặng anh/chị gửi em, còn hàng ra văn ph"
click at [239, 18] on icon "close-circle" at bounding box center [238, 16] width 8 height 8
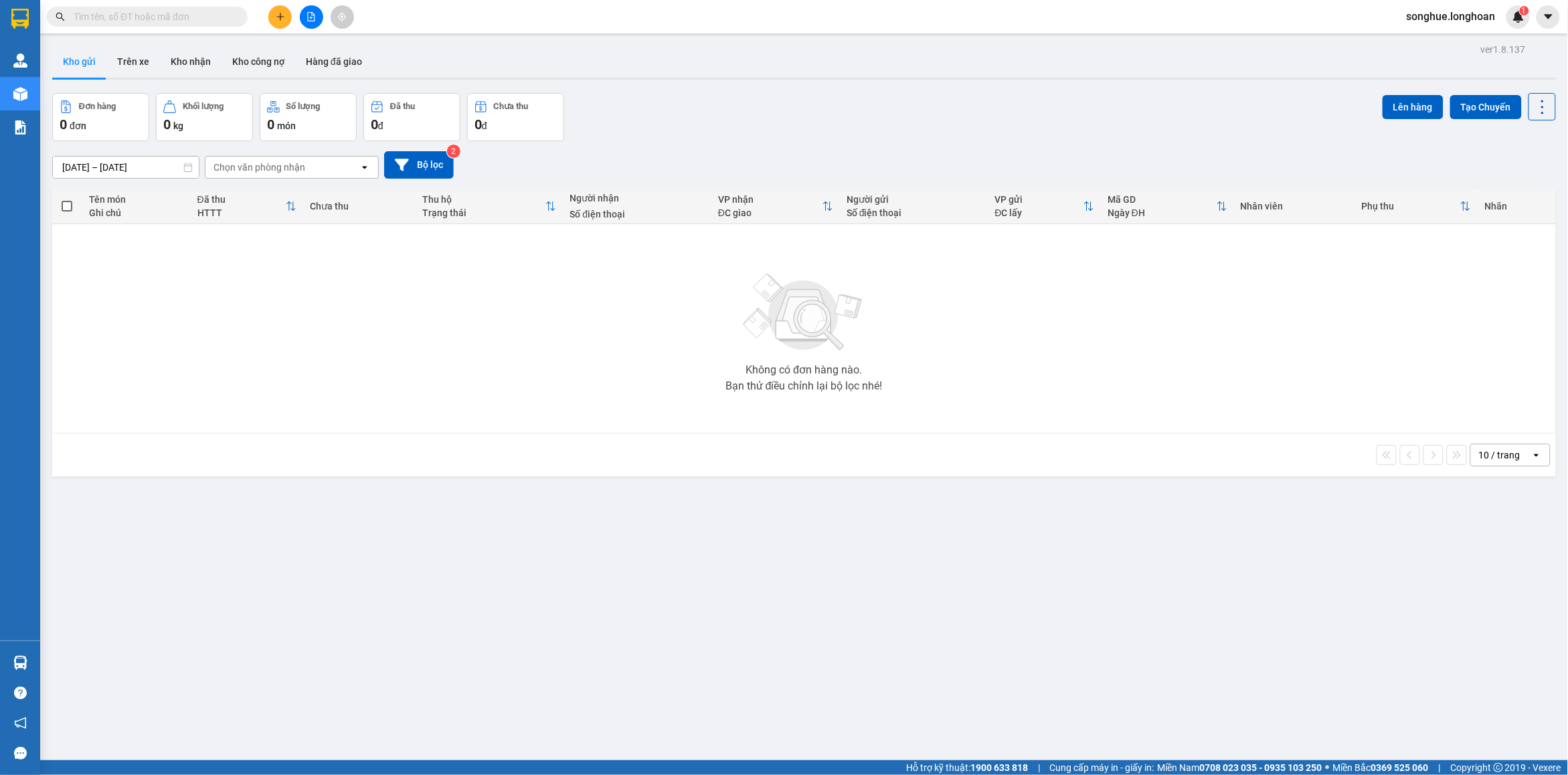
scroll to position [0, 0]
paste input "0989989186"
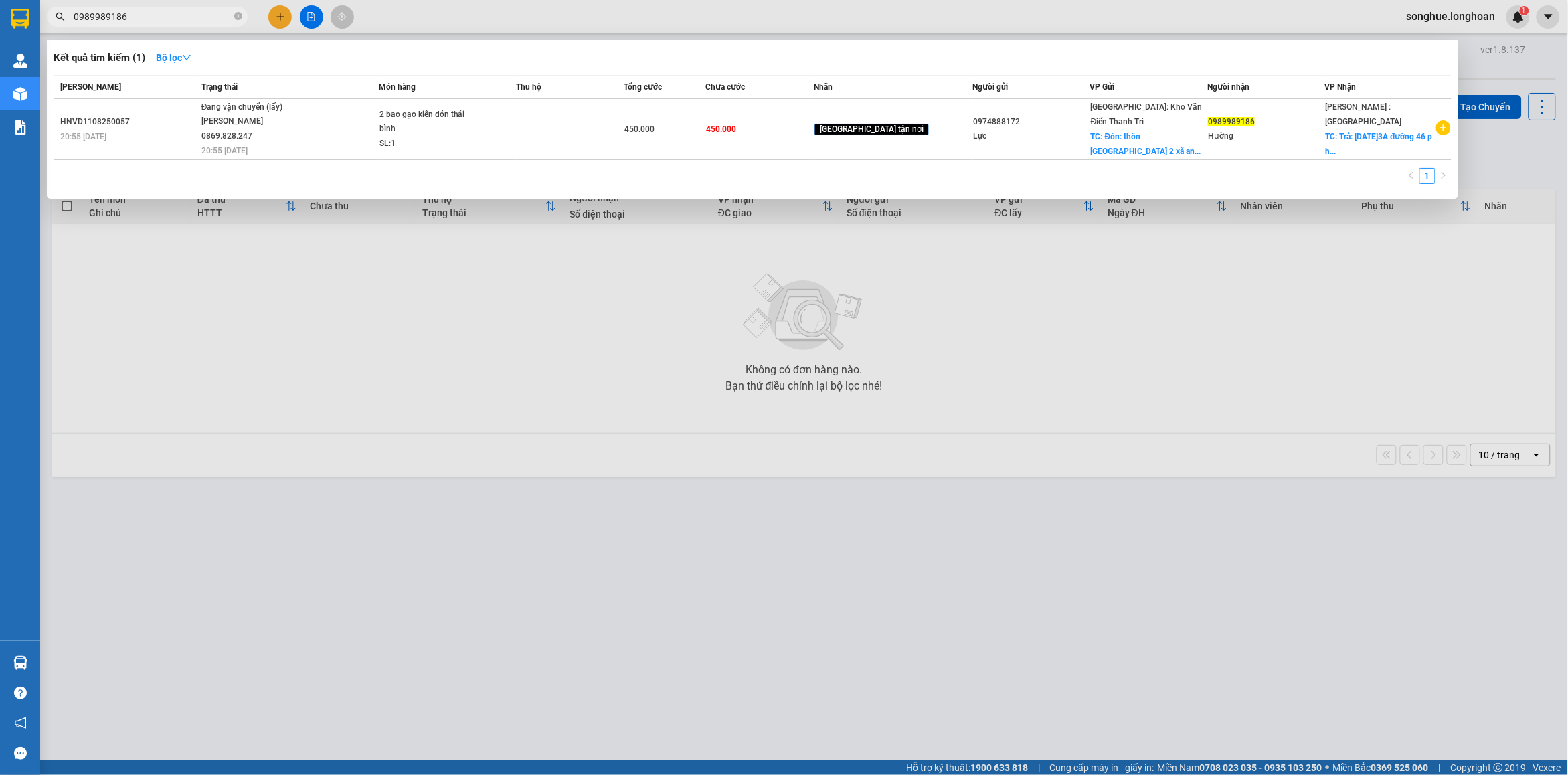
type input "0989989186"
click at [241, 11] on span at bounding box center [238, 17] width 8 height 12
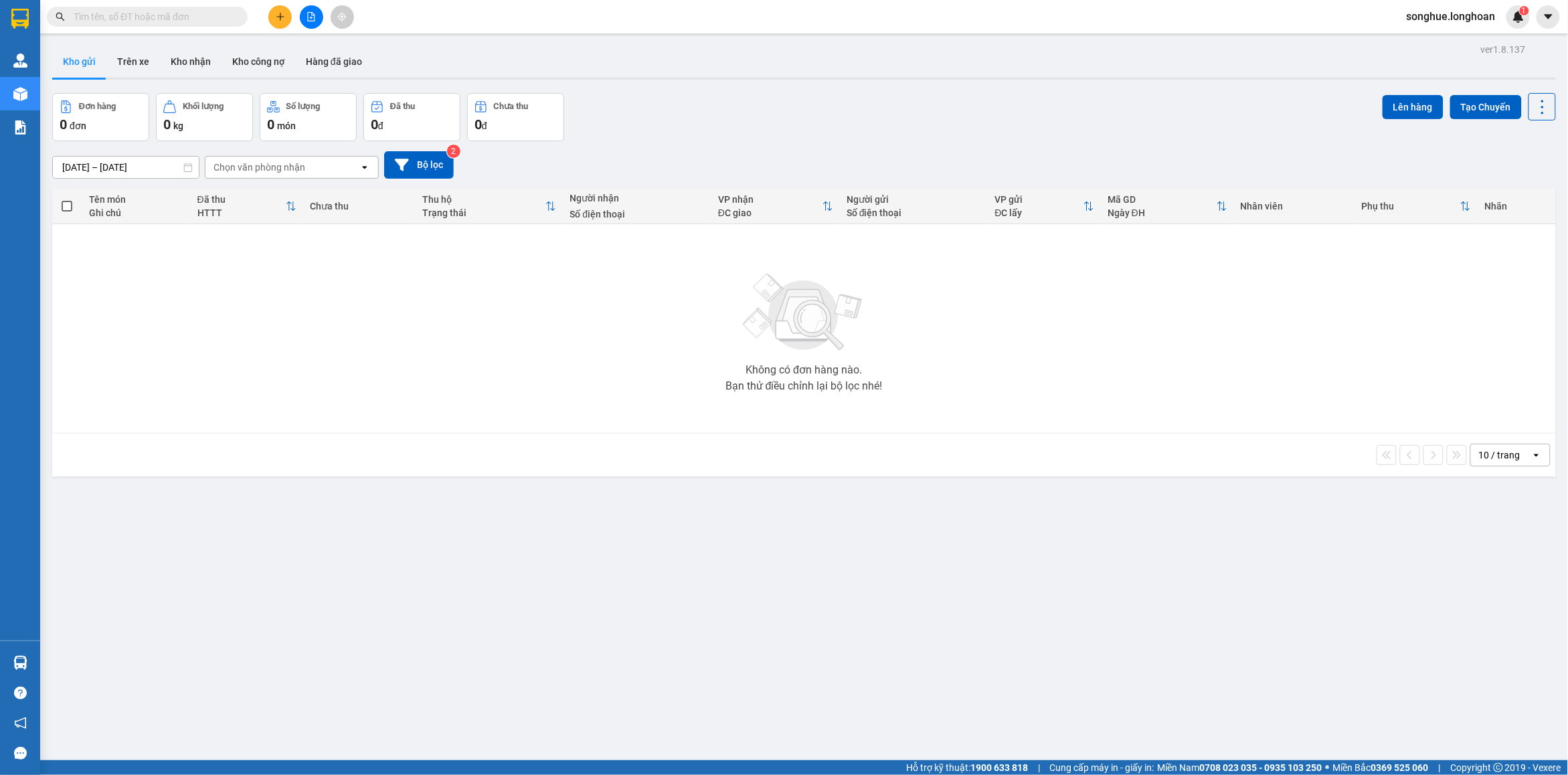
paste input "0908684860"
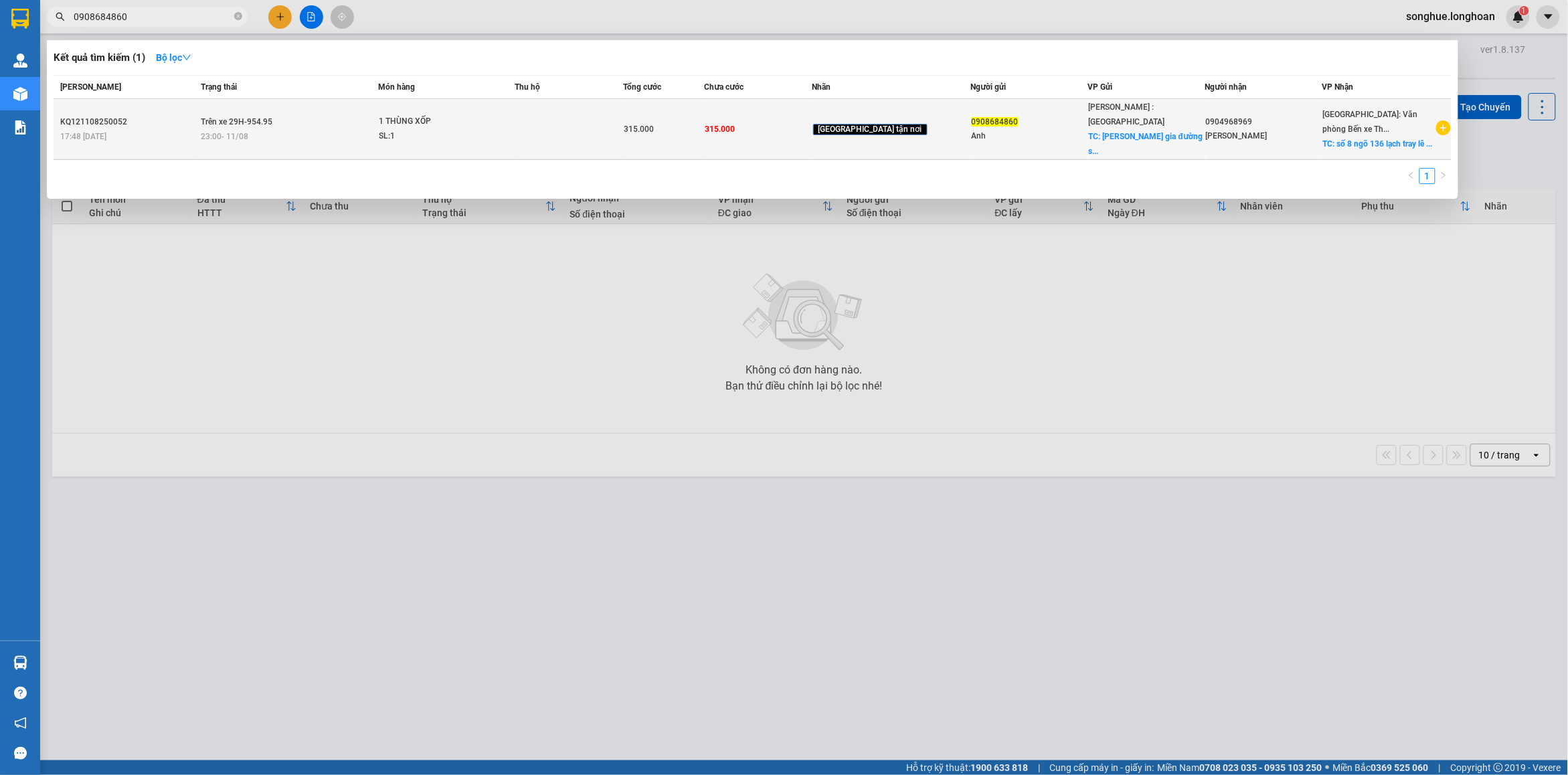
type input "0908684860"
click at [377, 123] on td "Trên xe 29H-954.95 23:00 [DATE]" at bounding box center [287, 129] width 180 height 61
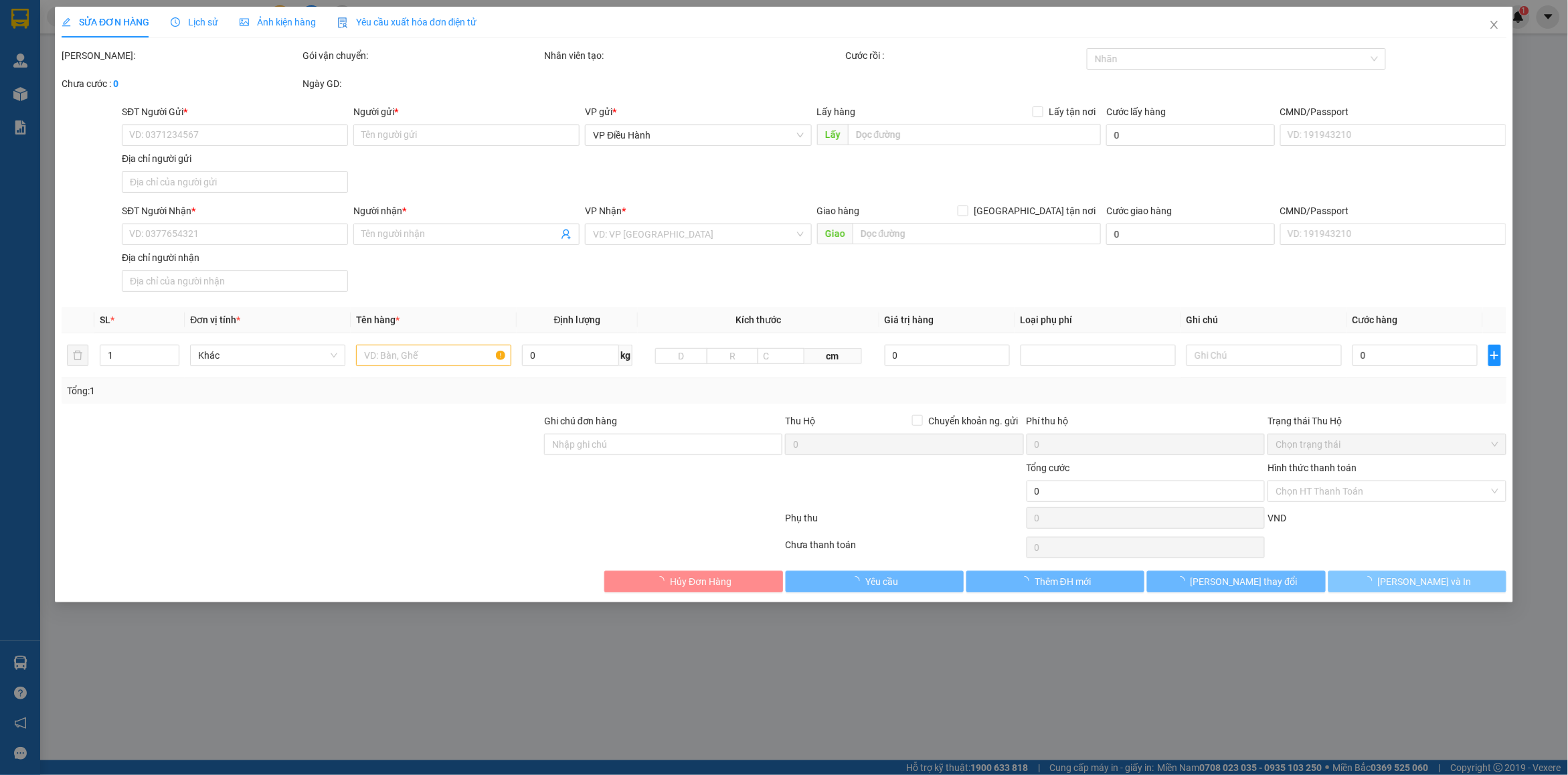
type input "0908684860"
type input "Anh"
checkbox input "true"
type input "[PERSON_NAME] gia đường số 45 [PERSON_NAME] gò vấp"
type input "0904968969"
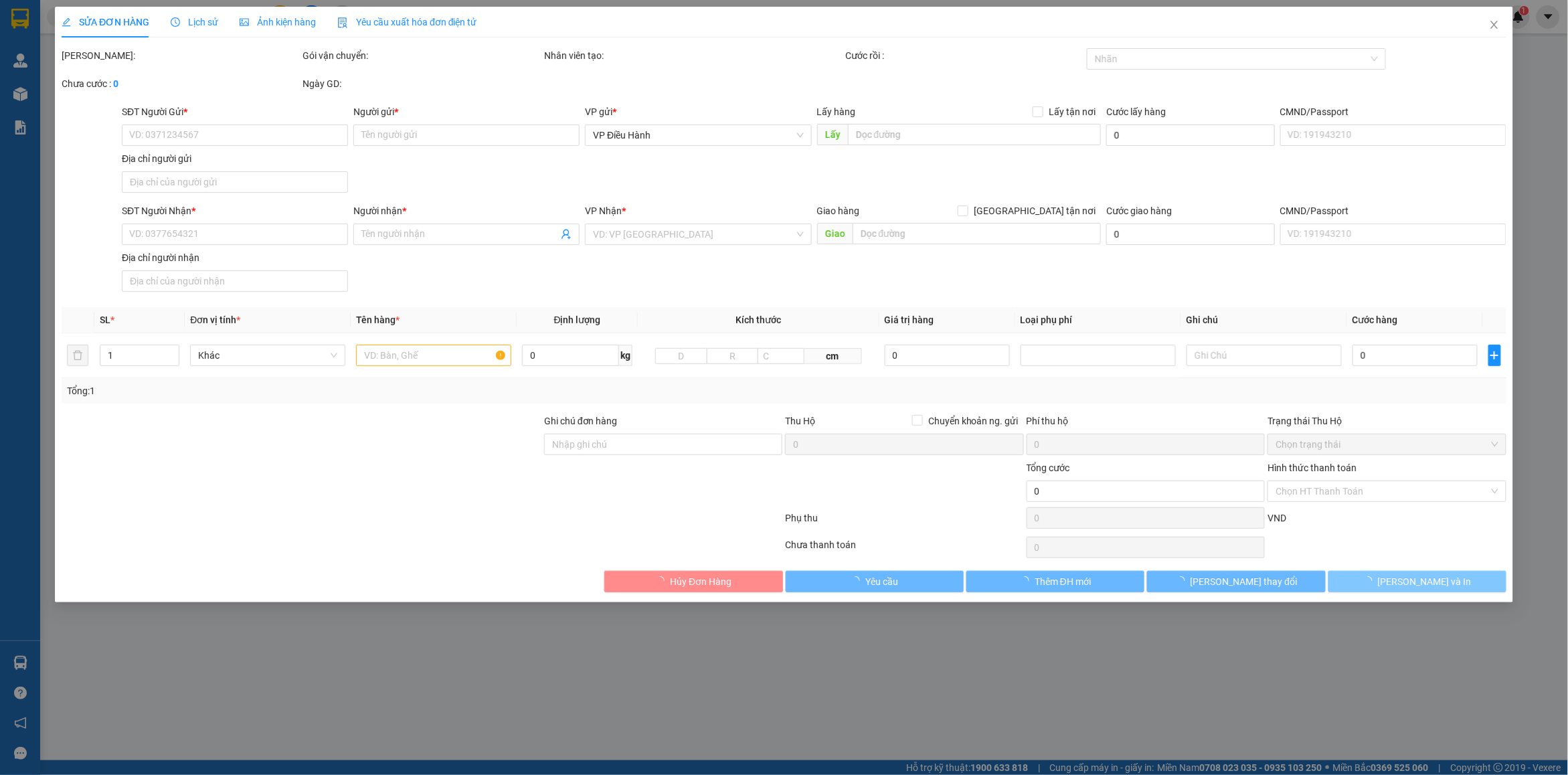
type input "[PERSON_NAME]"
checkbox input "true"
type input "số 8 ngõ 136 lạch tray lê chân HP"
type input "NHẬN THEO KIỆN - GIAO NGUYÊN KIỆN"
type input "315.000"
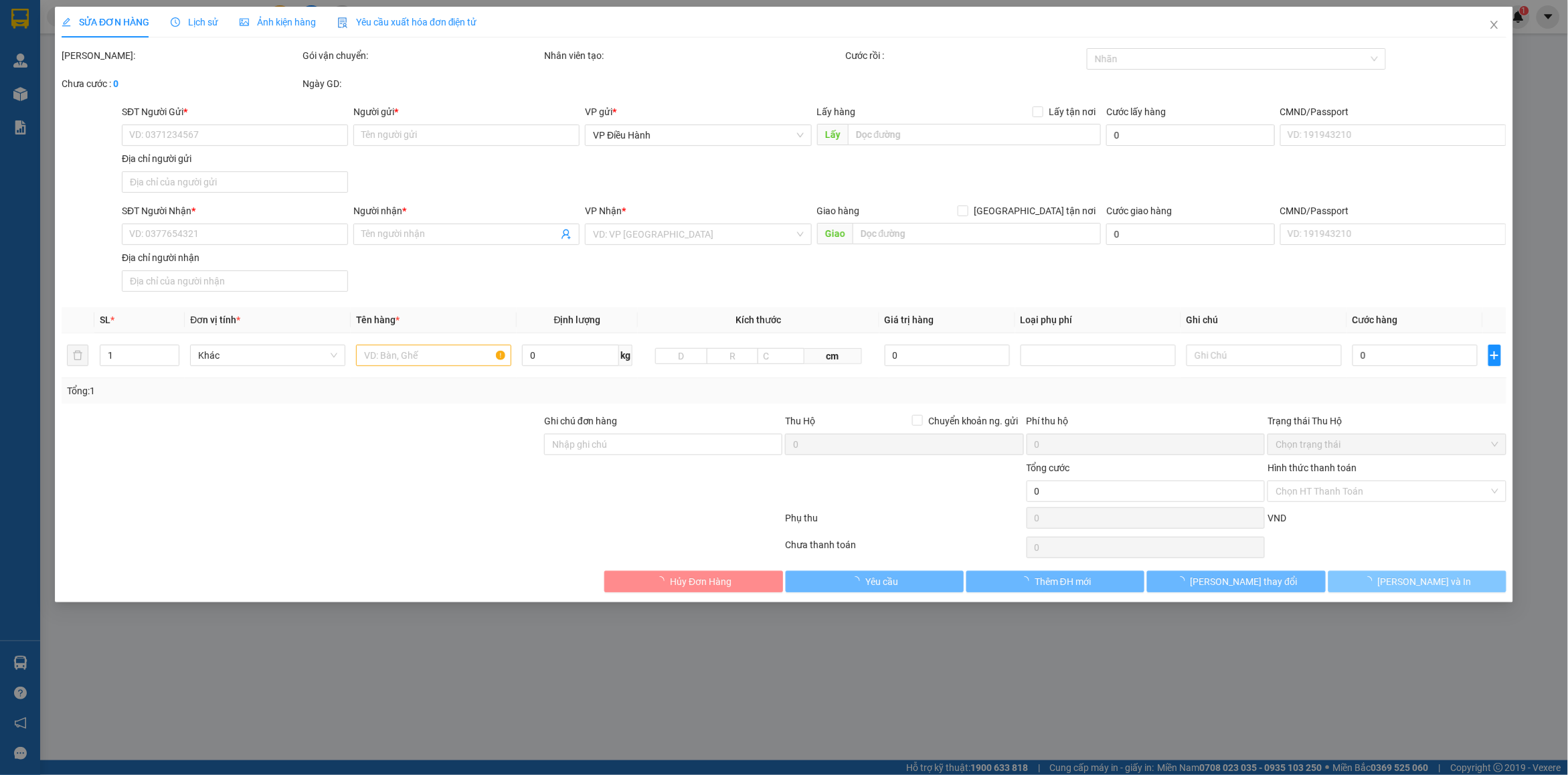
type input "315.000"
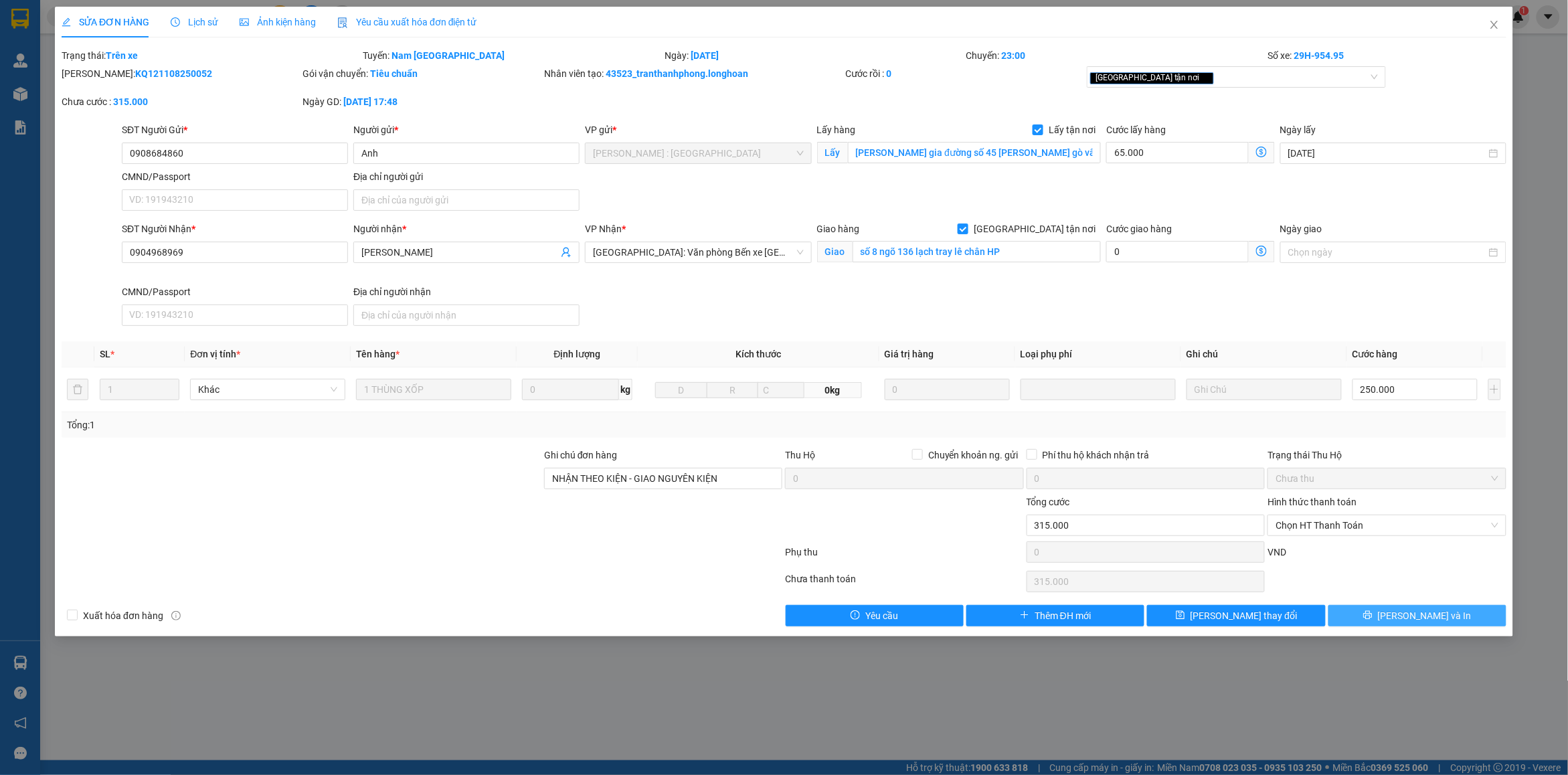
click at [1458, 613] on button "[PERSON_NAME] và In" at bounding box center [1418, 616] width 178 height 22
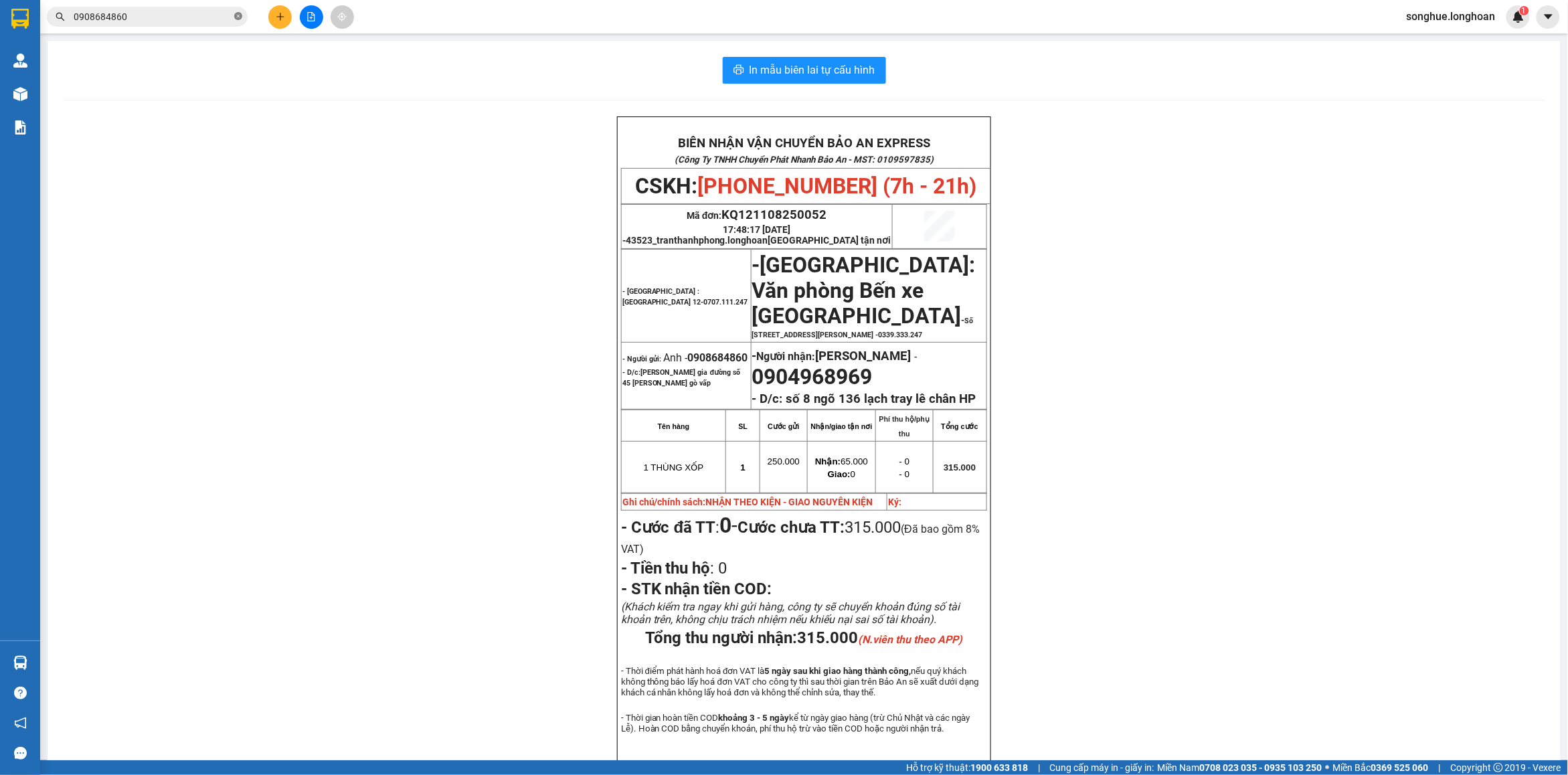
click at [235, 19] on icon "close-circle" at bounding box center [238, 16] width 8 height 8
paste input "0869693213"
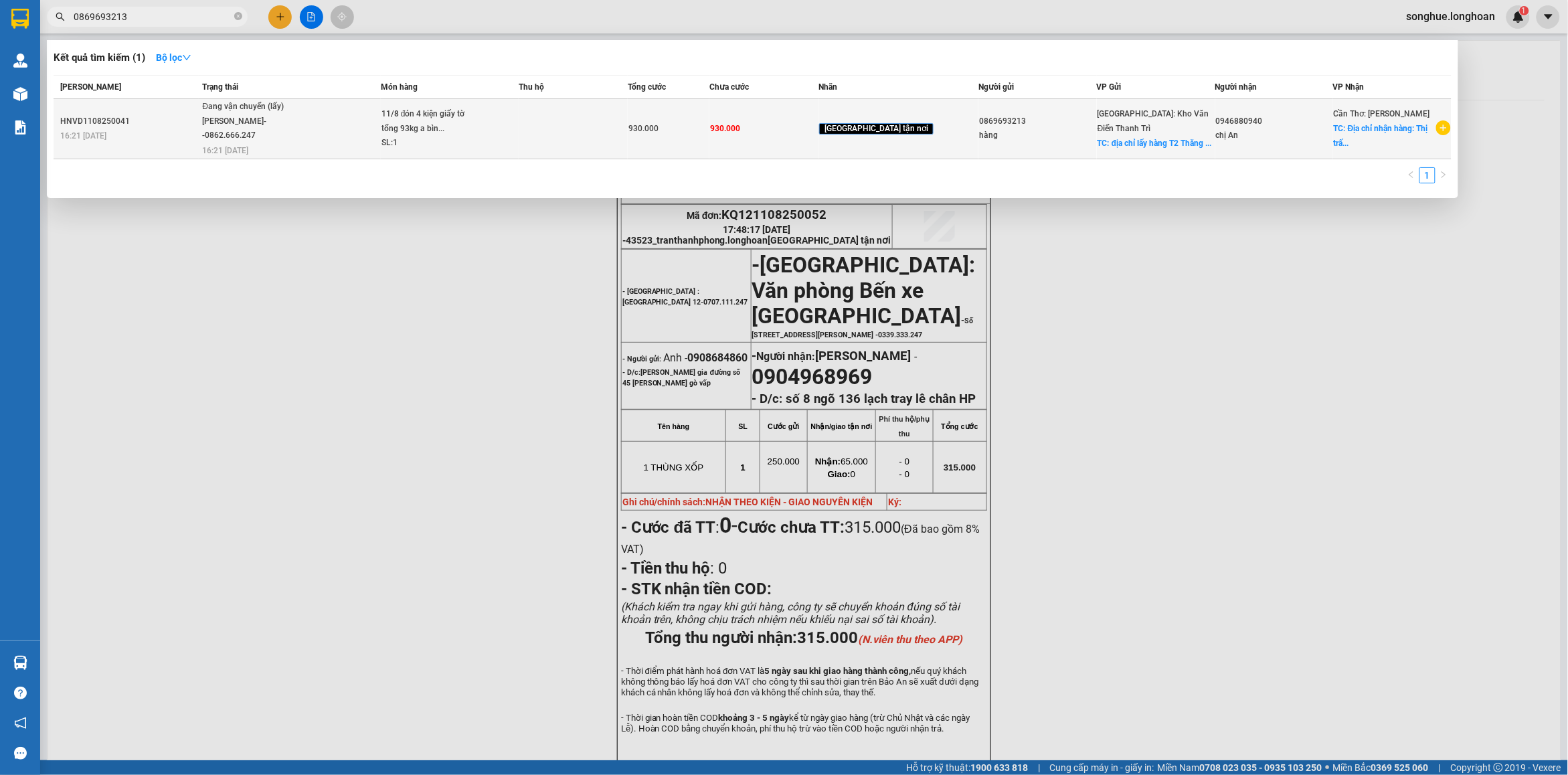
type input "0869693213"
click at [325, 142] on span "Đang vận chuyển (lấy) [PERSON_NAME]--0862.666.247 16:21 [DATE]" at bounding box center [291, 127] width 178 height 56
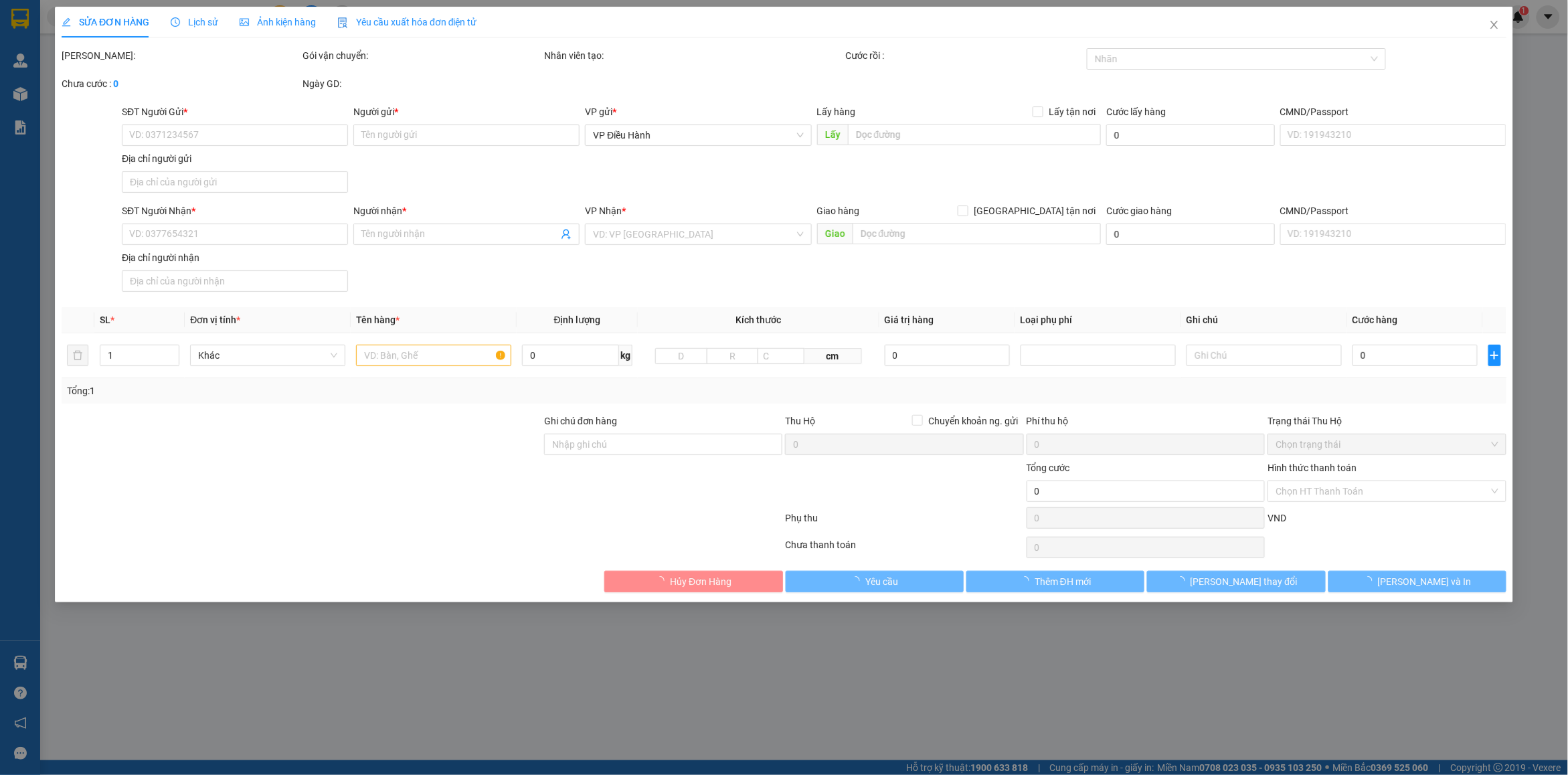
type input "0869693213"
type input "hàng"
checkbox input "true"
type input "địa chỉ lấy hàng T2 Thăng Long victory, An khánh hoài đức [GEOGRAPHIC_DATA]"
type input "0946880940"
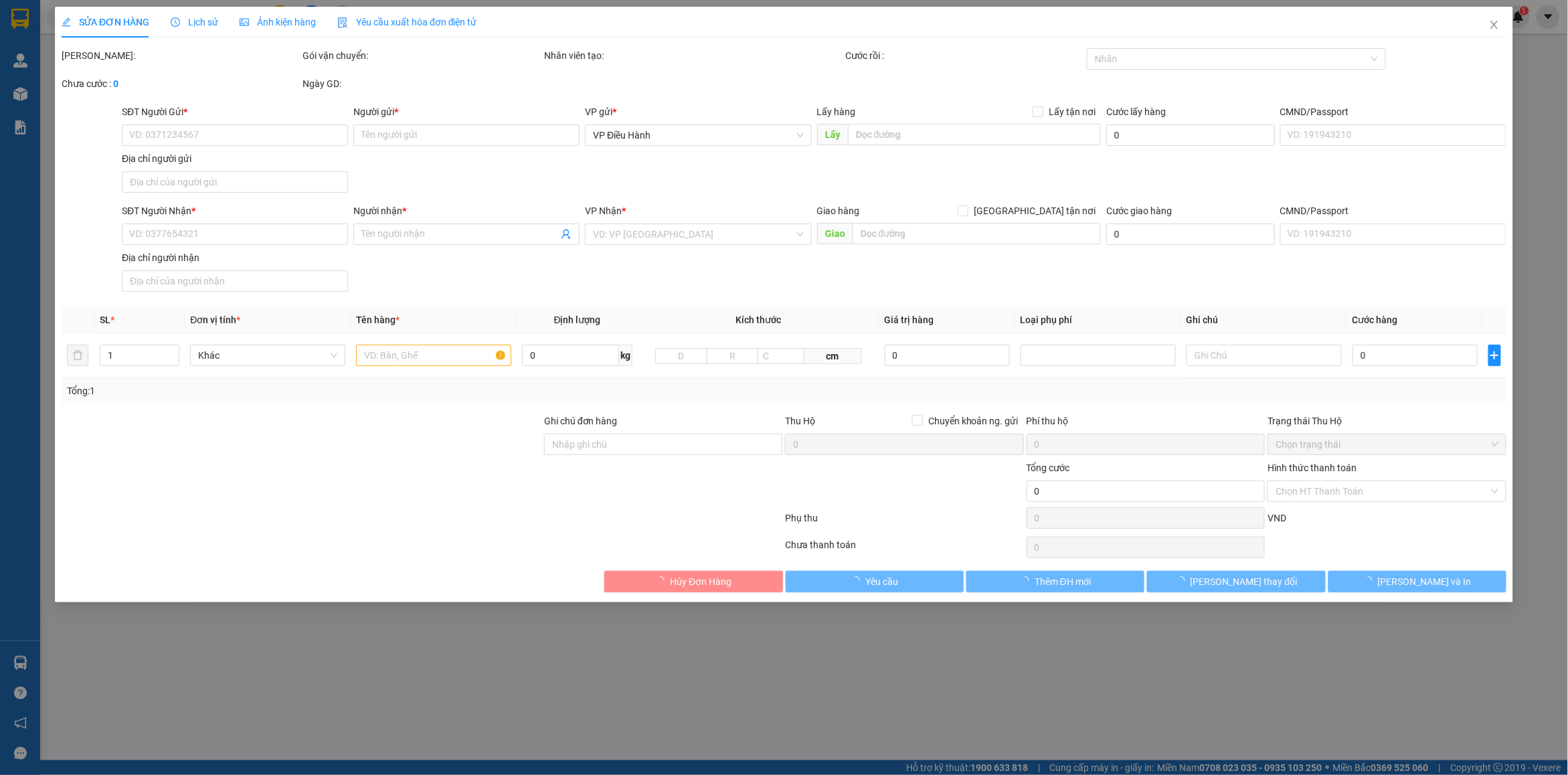
type input "chị An"
checkbox input "true"
type input "Địa chỉ nhận hàng: Thị trấn hoàng hôn, TT.An Thới, [PERSON_NAME][GEOGRAPHIC_DAT…"
type input "930.000"
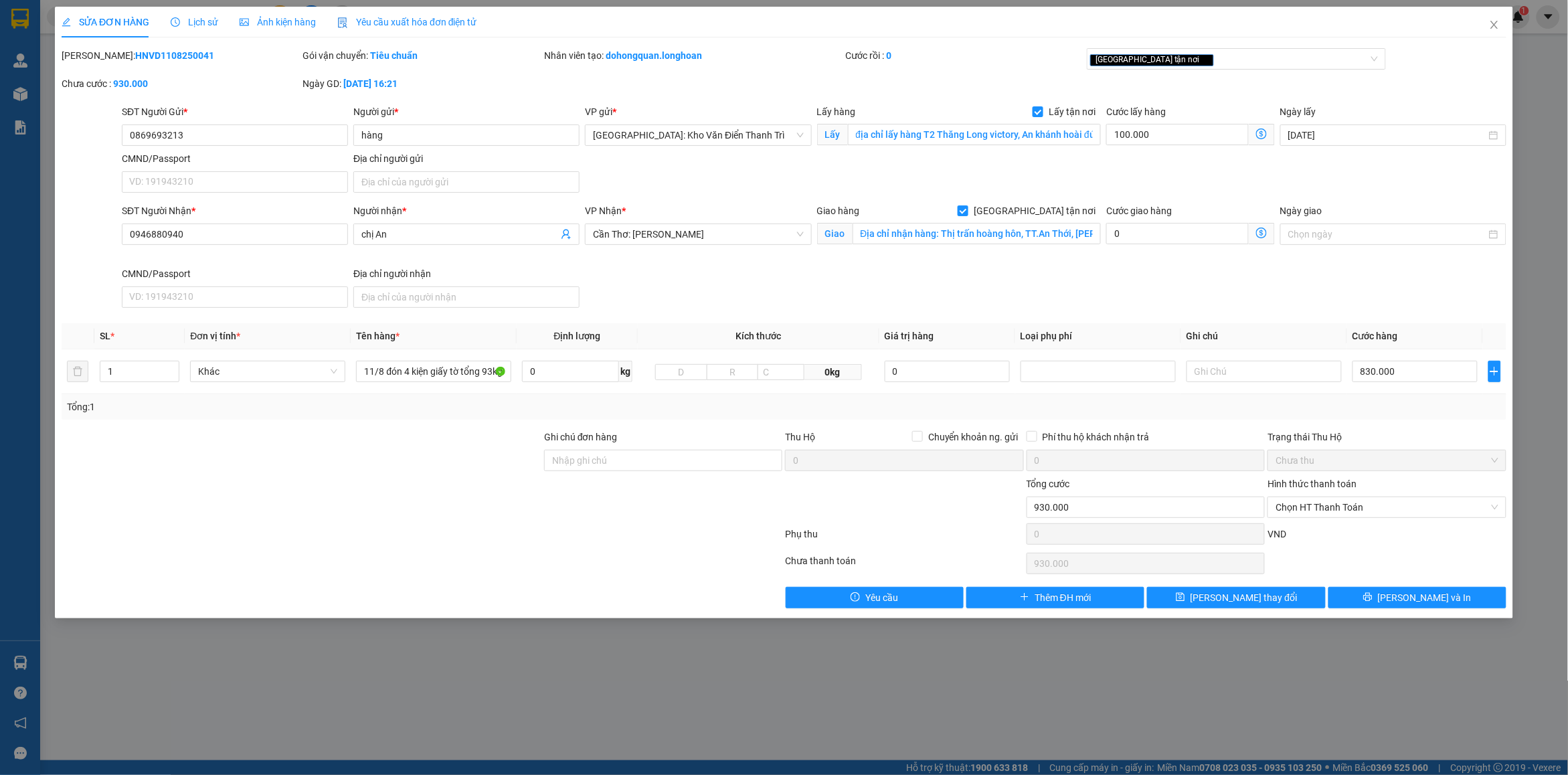
click at [216, 24] on div "SỬA ĐƠN HÀNG Lịch sử Ảnh kiện hàng Yêu cầu xuất hóa đơn điện tử" at bounding box center [269, 22] width 416 height 31
click at [209, 20] on span "Lịch sử" at bounding box center [194, 22] width 48 height 11
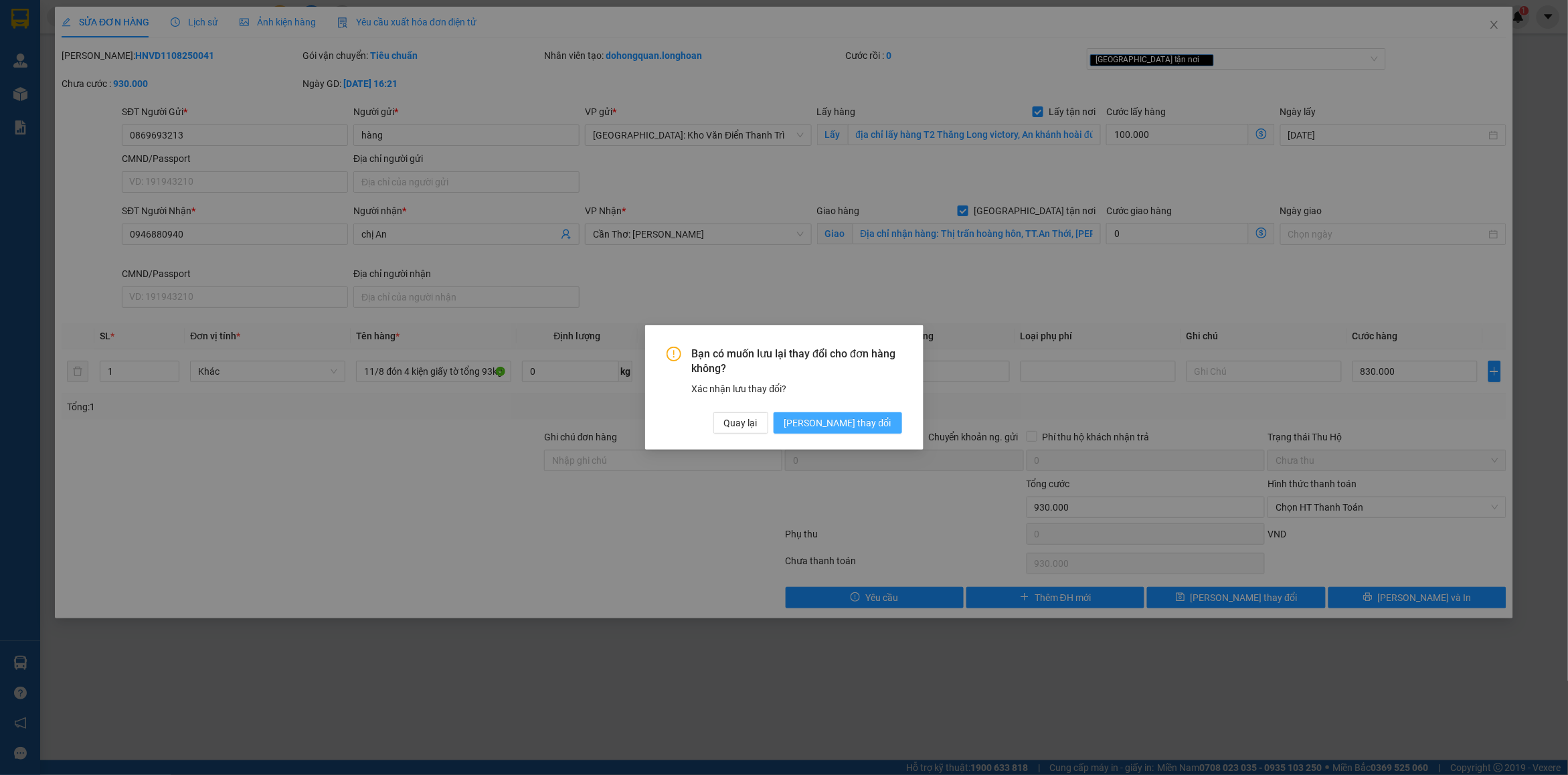
click at [857, 413] on button "[PERSON_NAME] thay đổi" at bounding box center [838, 423] width 129 height 22
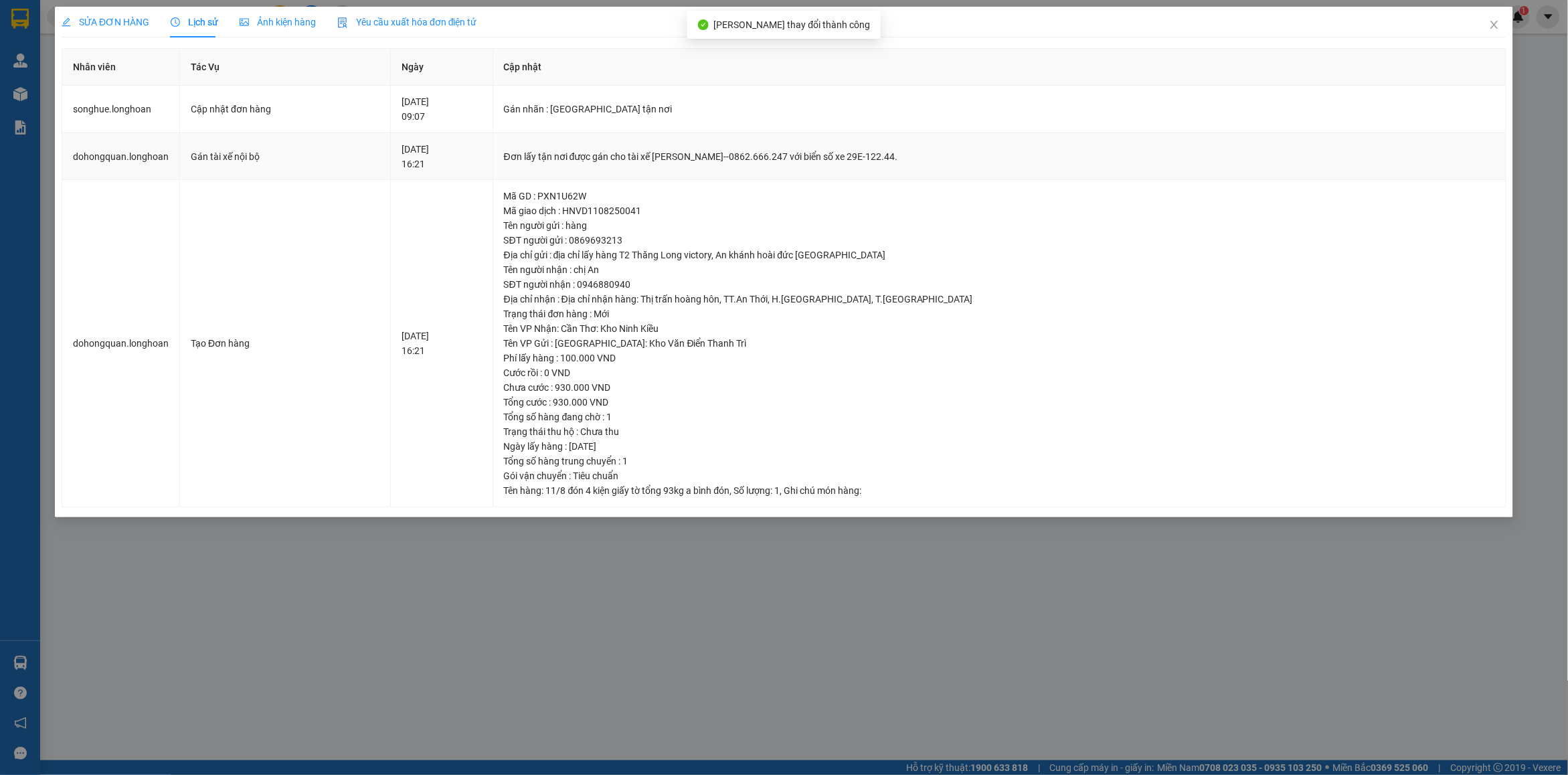
click at [742, 162] on div "Đơn lấy tận nơi được gán cho tài xế [PERSON_NAME]--0862.666.247 với biển số xe …" at bounding box center [1000, 157] width 991 height 15
copy div "Đơn lấy tận nơi được gán cho tài xế [PERSON_NAME]--0862.666.247 với biển số xe …"
click at [1506, 24] on span "Close" at bounding box center [1495, 25] width 38 height 38
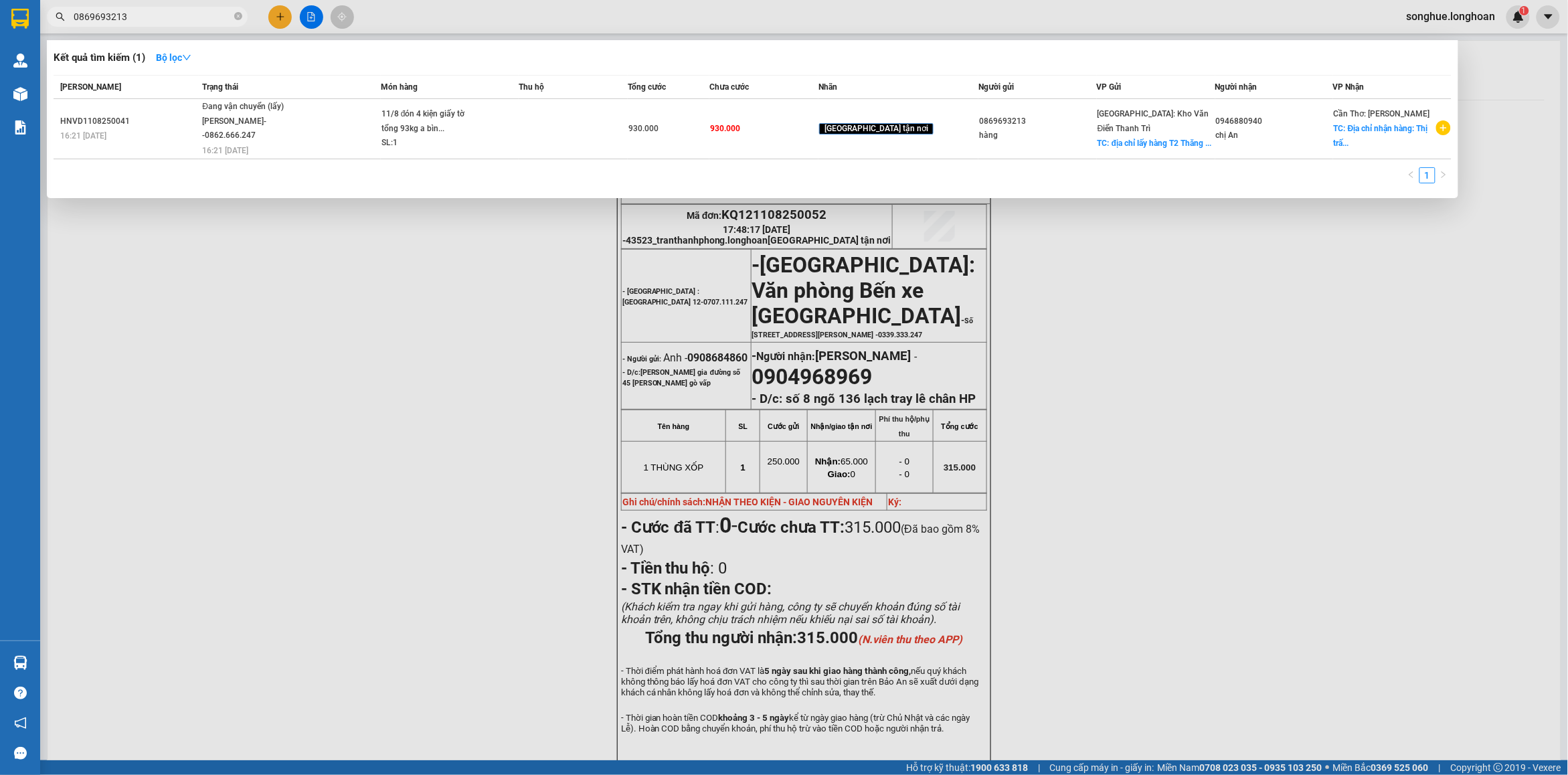
drag, startPoint x: 241, startPoint y: 10, endPoint x: 240, endPoint y: 18, distance: 8.1
click at [241, 12] on span at bounding box center [238, 17] width 8 height 12
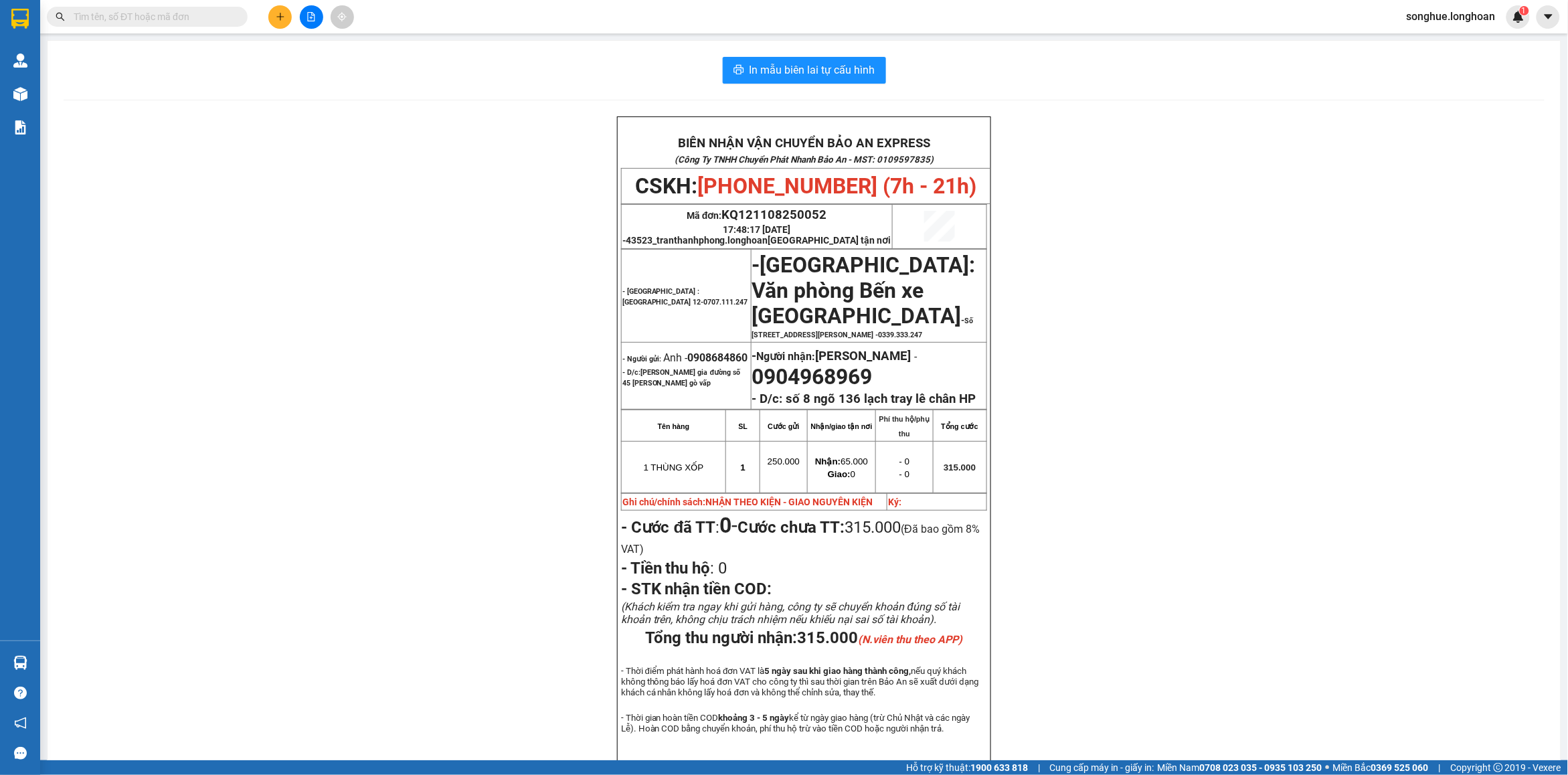
paste input "0396977235"
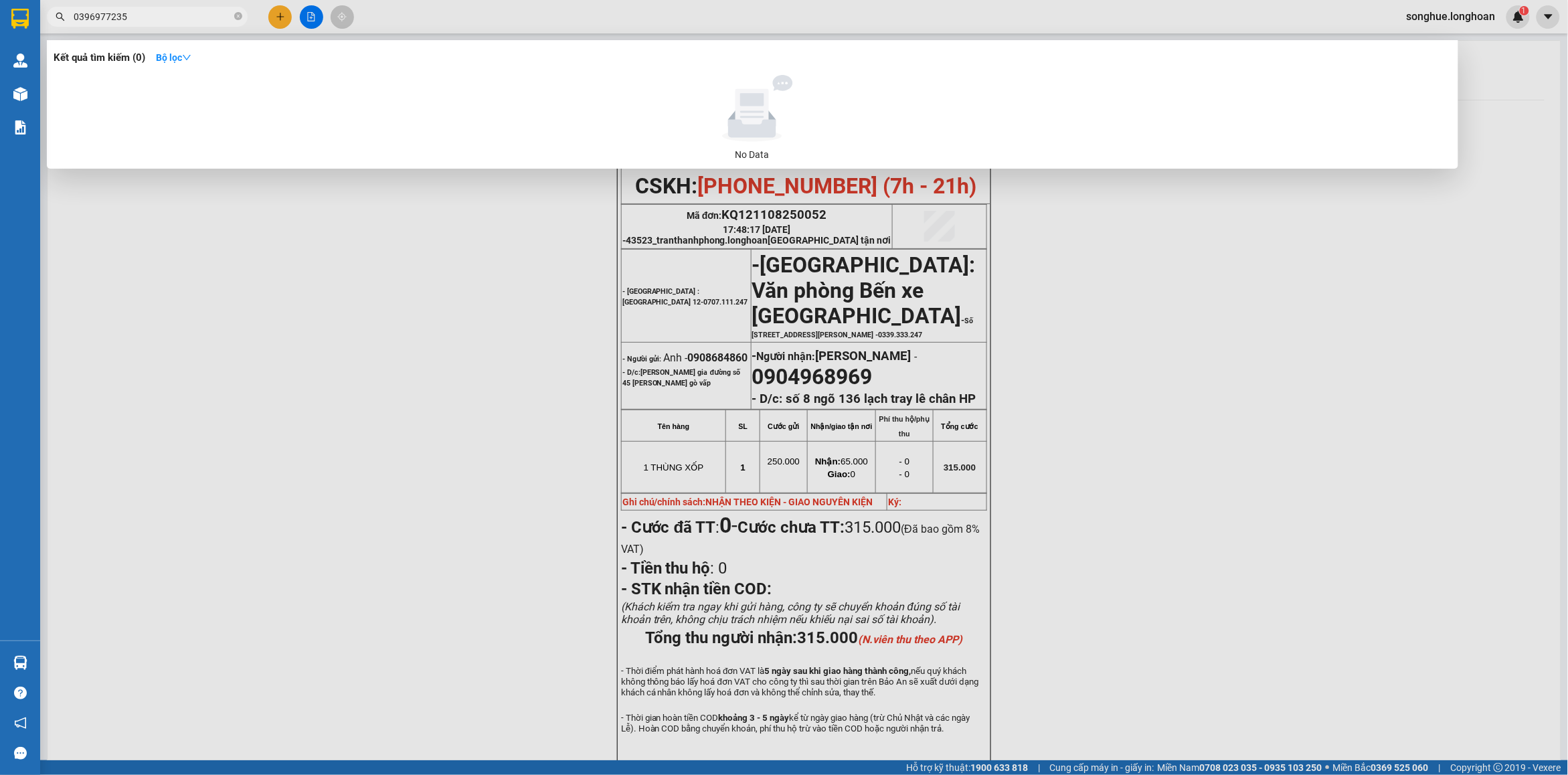
type input "0396977235"
click at [240, 18] on icon "close-circle" at bounding box center [238, 16] width 8 height 8
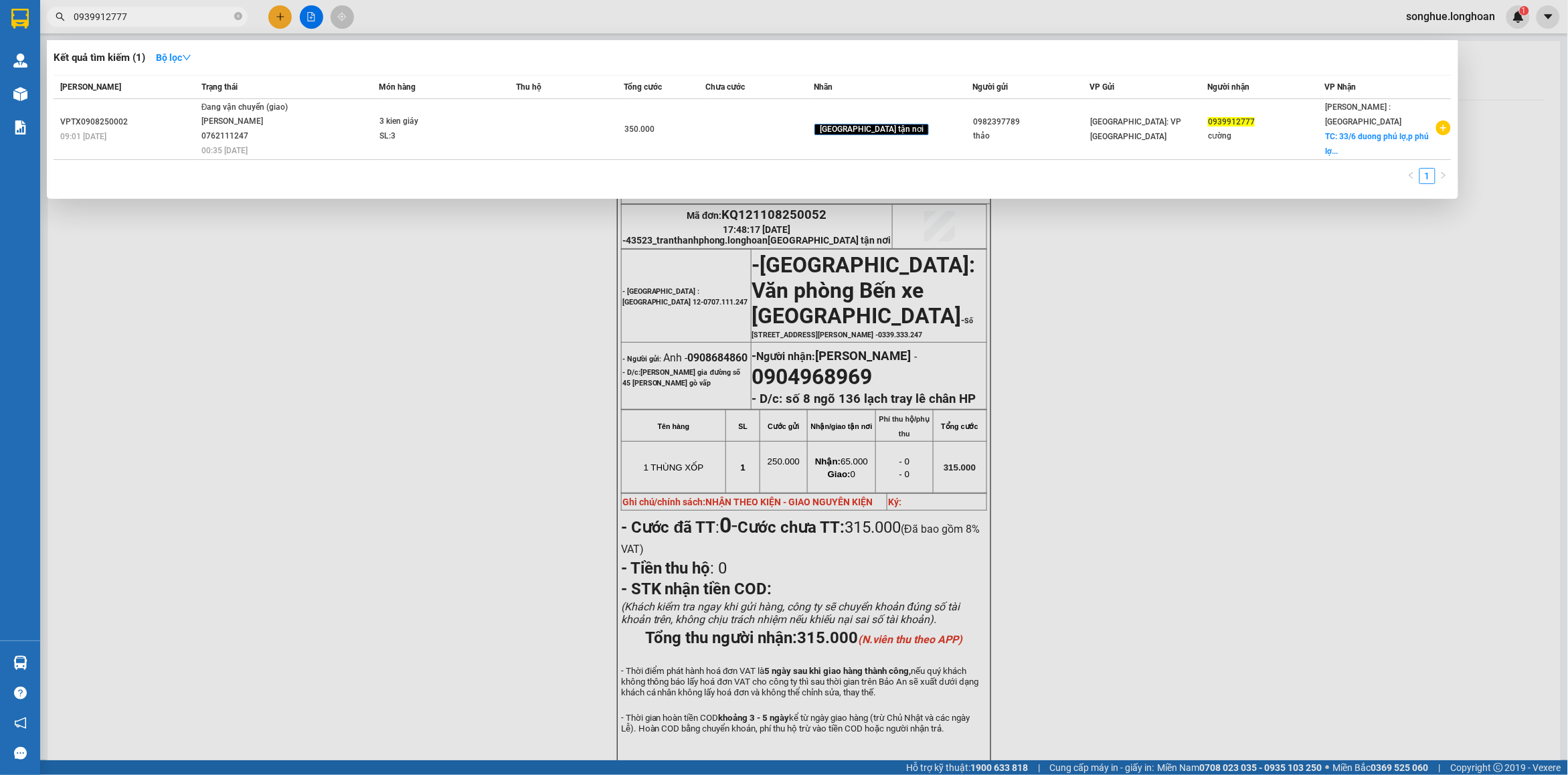
type input "0939912777"
click at [235, 15] on icon "close-circle" at bounding box center [238, 16] width 8 height 8
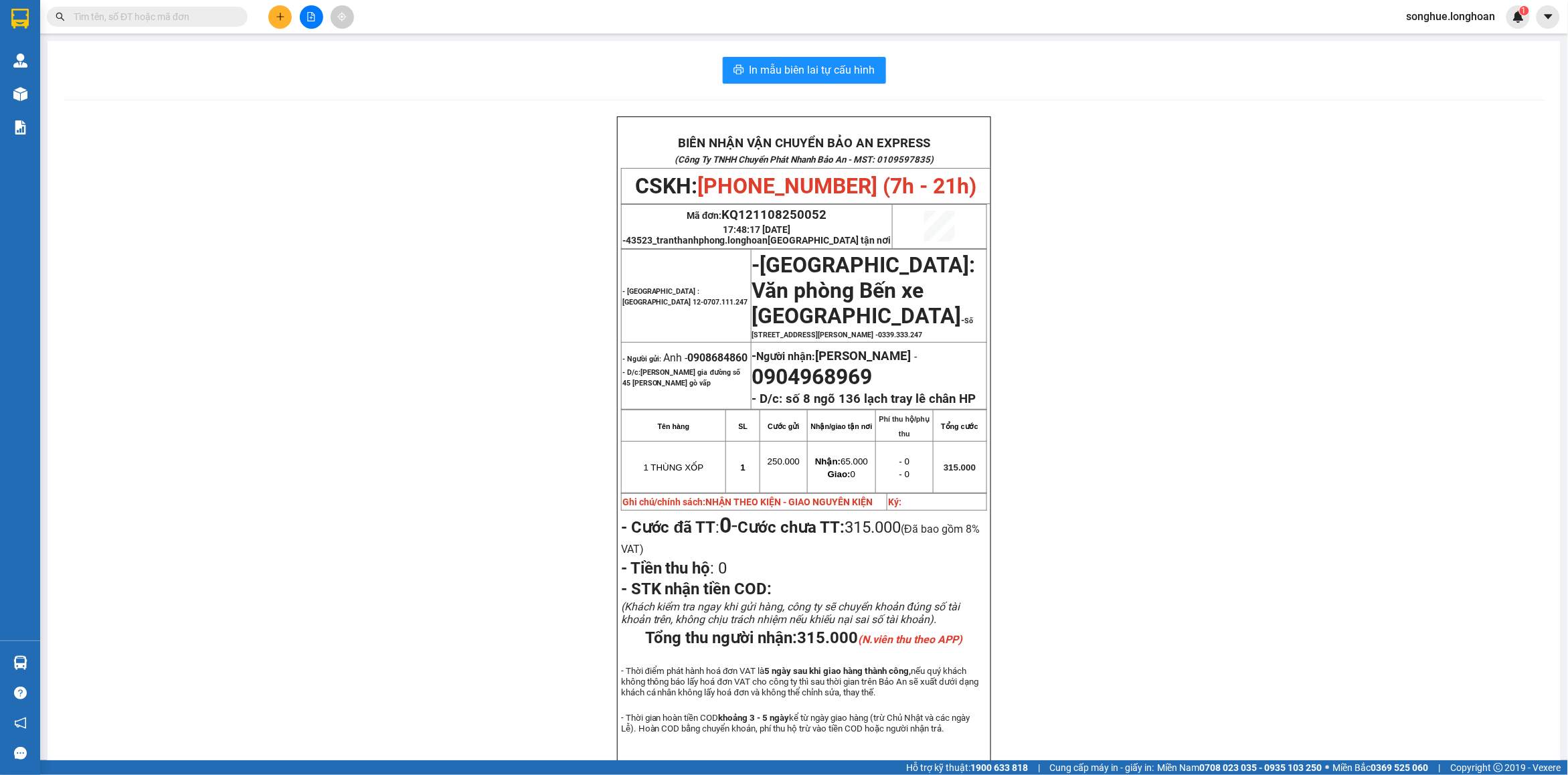
paste input "0764200292"
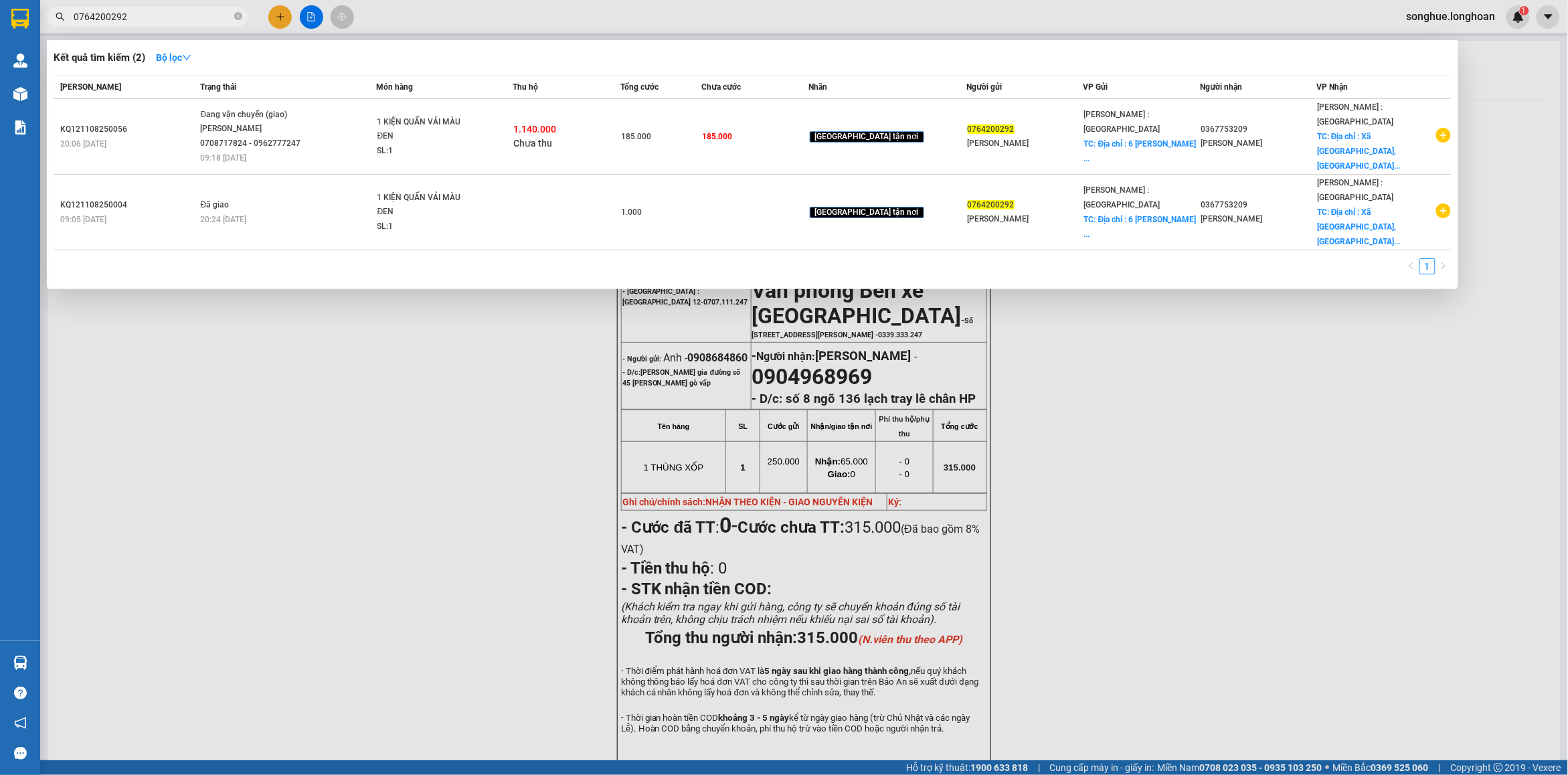
type input "0764200292"
click at [240, 22] on span at bounding box center [238, 17] width 8 height 12
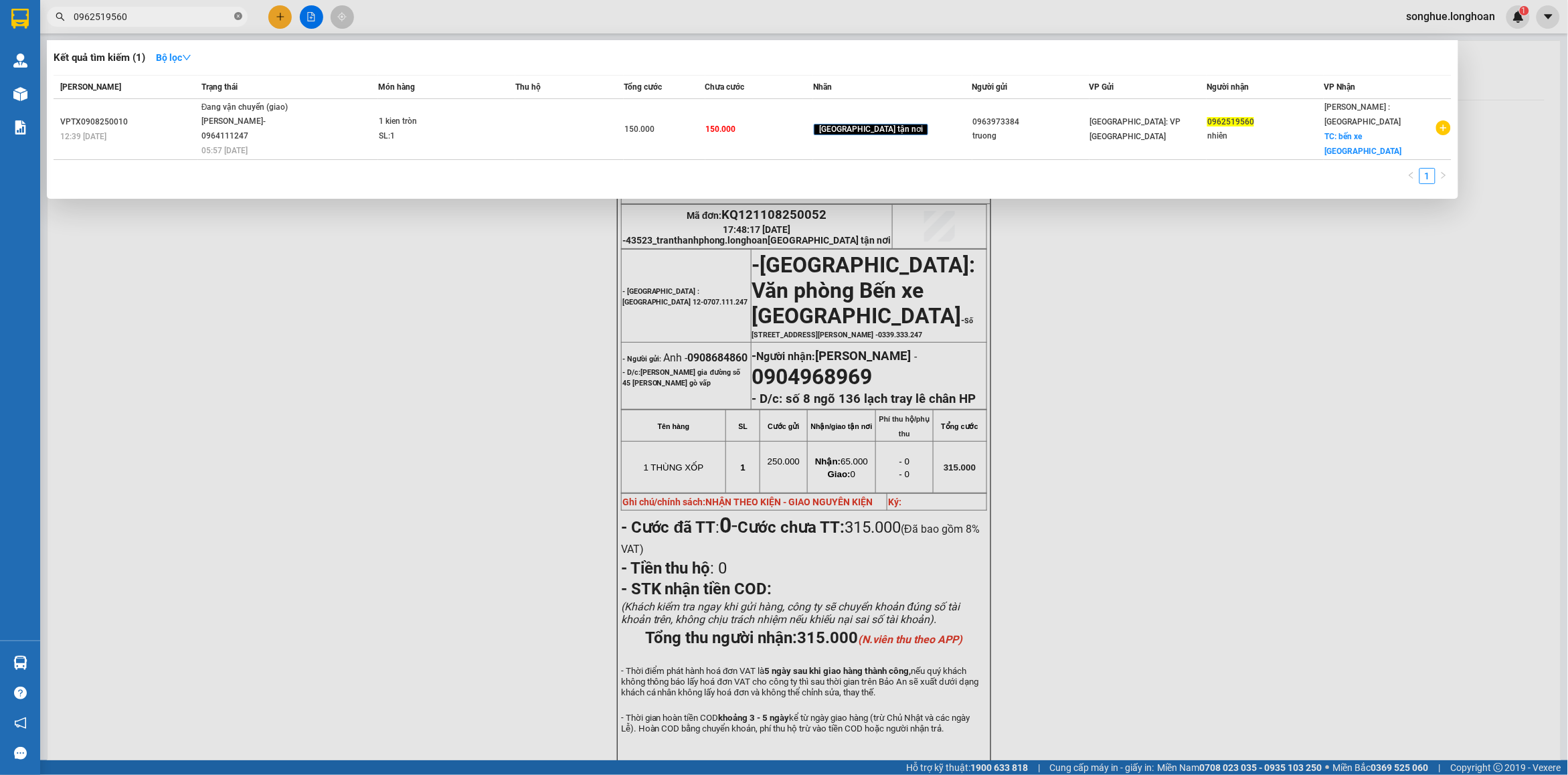
type input "0962519560"
click at [240, 20] on icon "close-circle" at bounding box center [238, 16] width 8 height 8
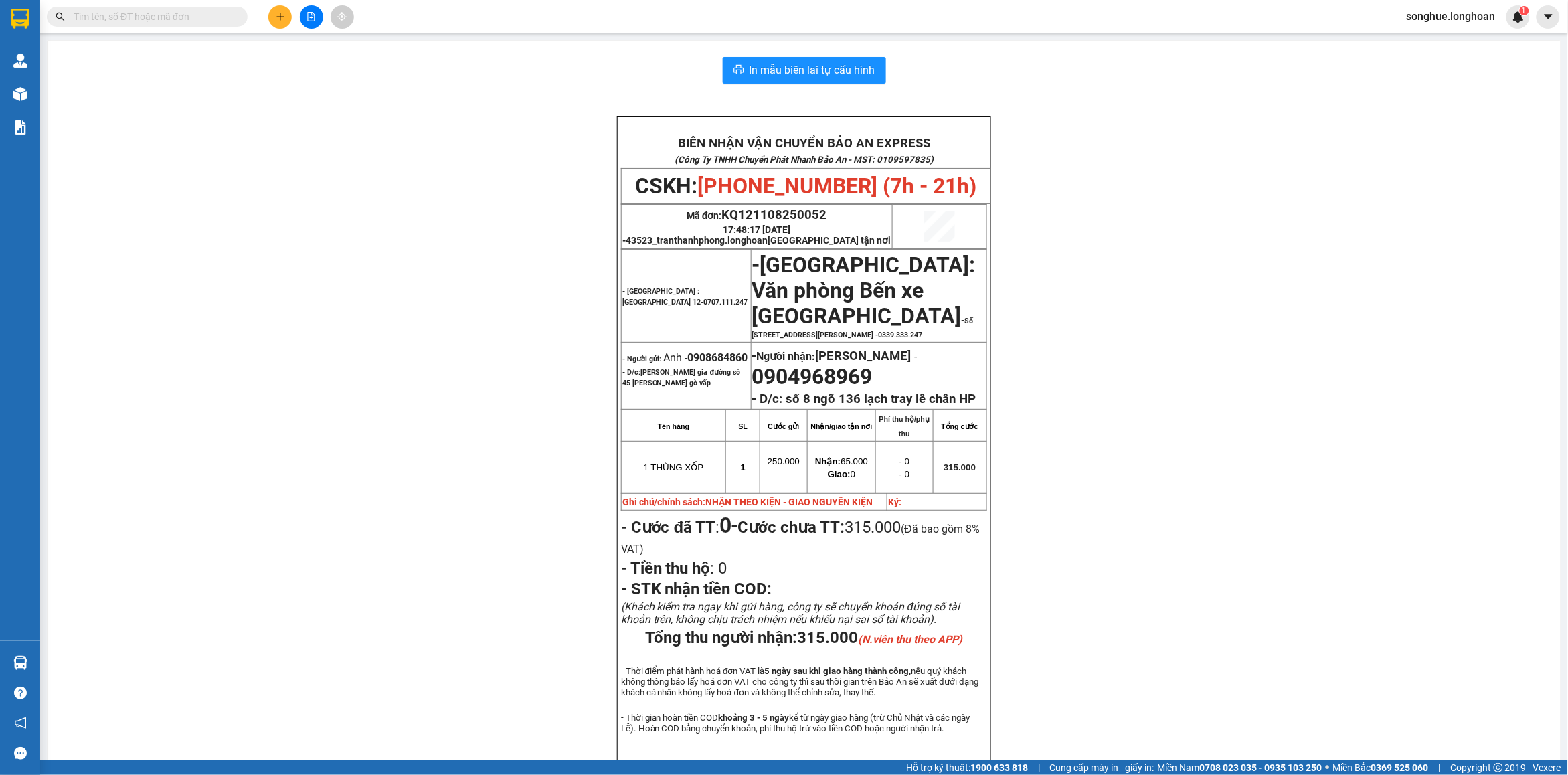
paste input "0986839836"
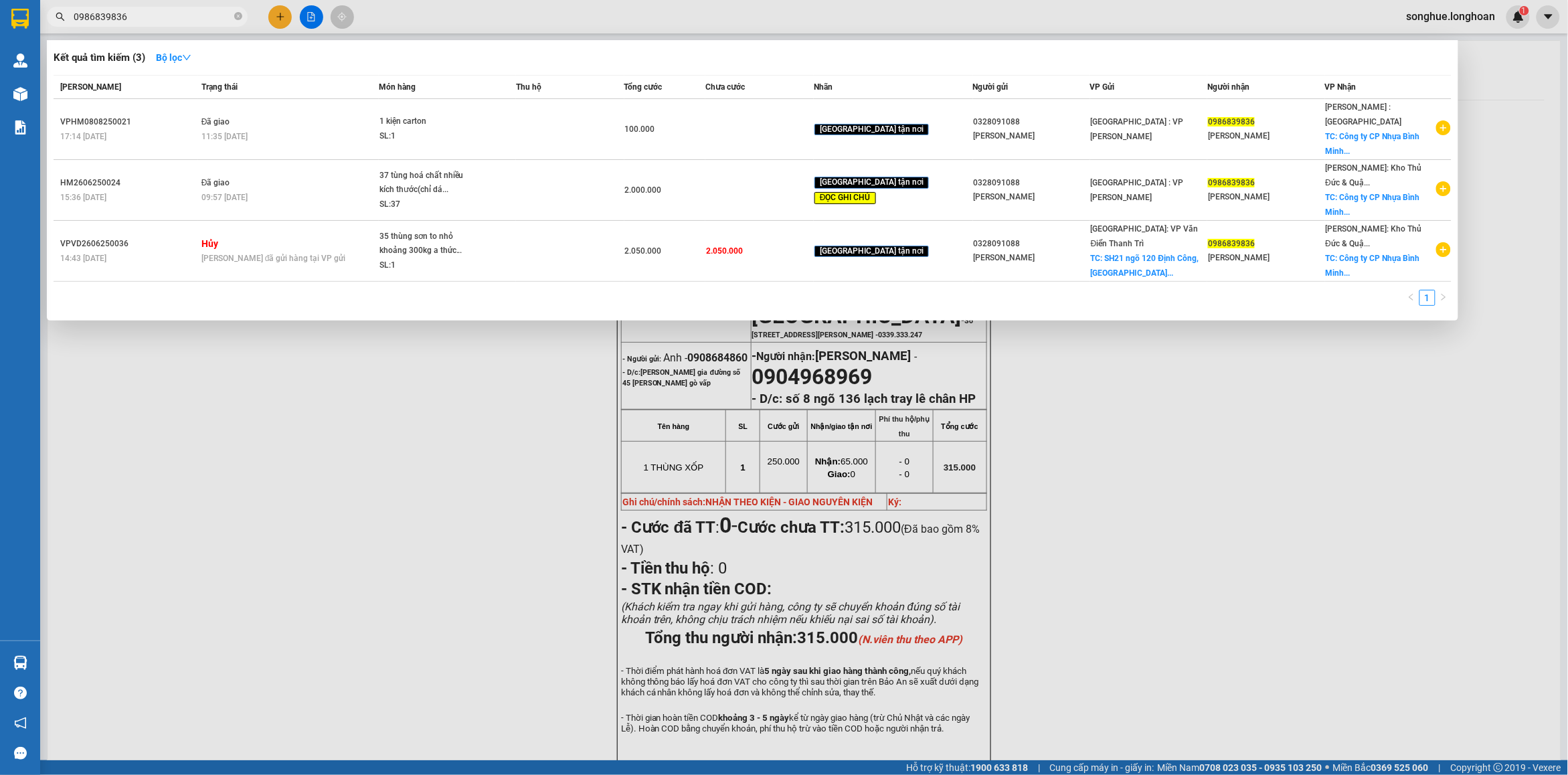
type input "0986839836"
click at [241, 13] on icon "close-circle" at bounding box center [238, 16] width 8 height 8
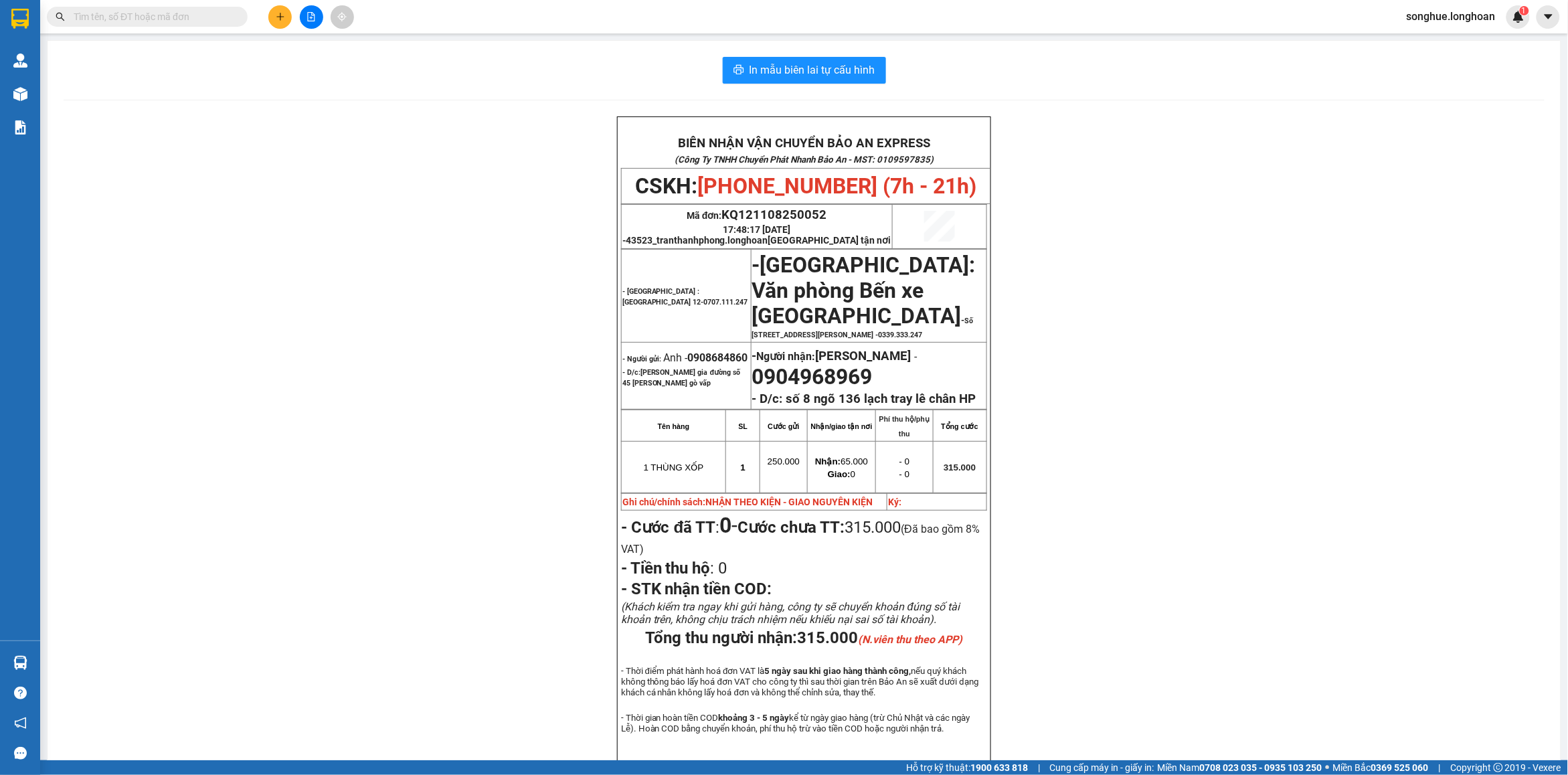
paste input ": 0933029789."
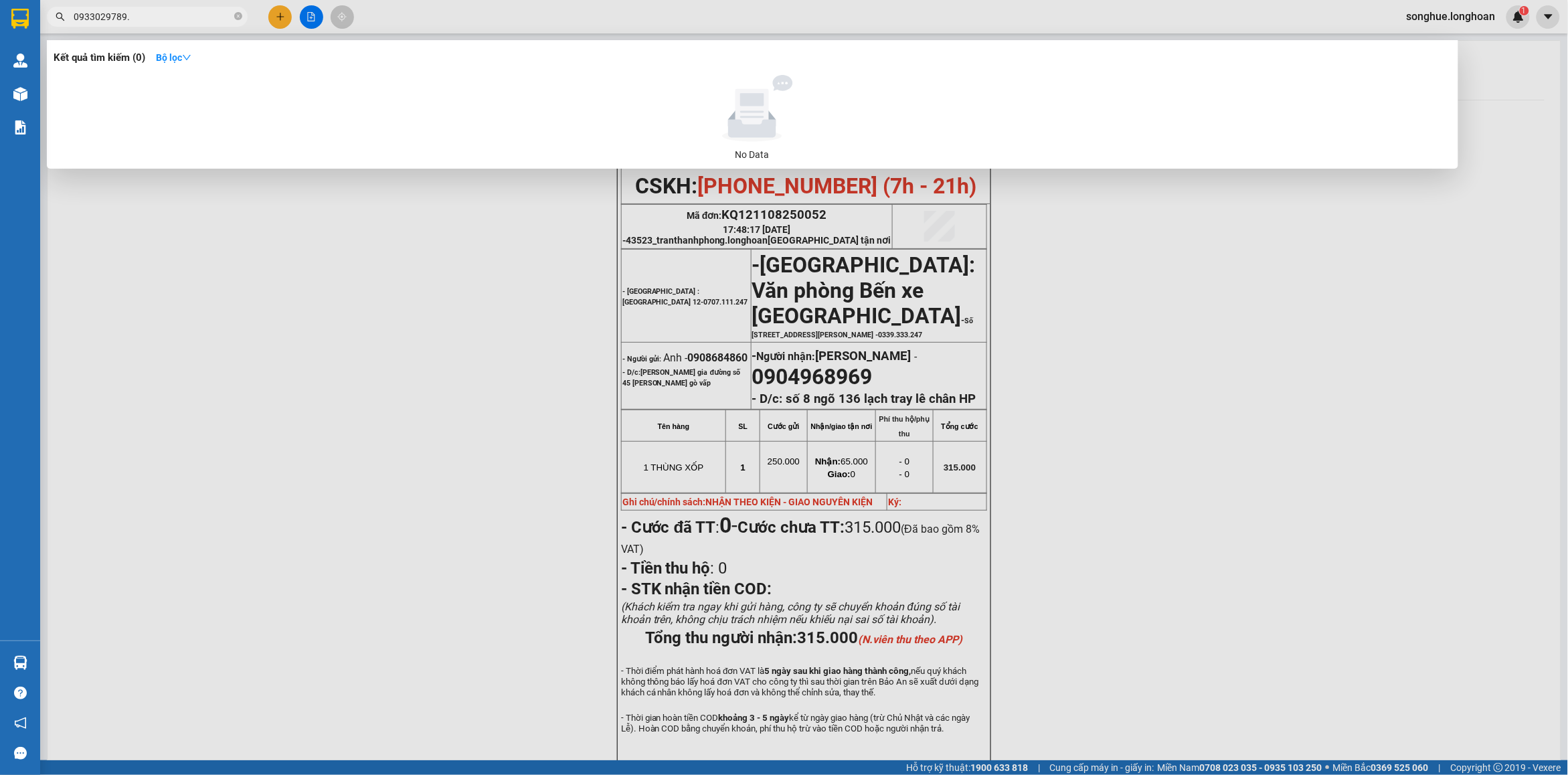
click at [145, 15] on input "0933029789." at bounding box center [152, 16] width 158 height 15
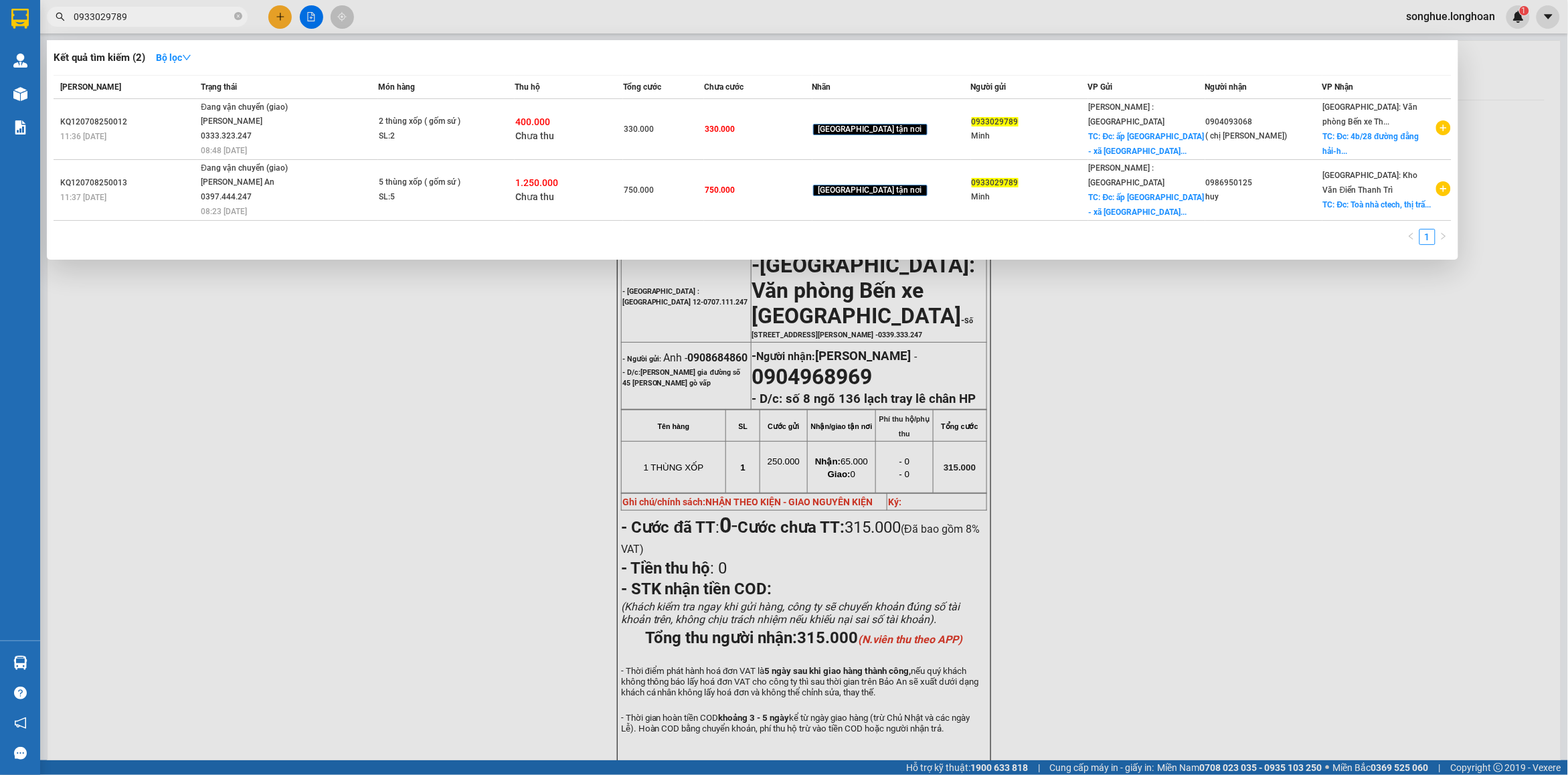
type input "0933029789"
click at [248, 21] on div "0933029789" at bounding box center [130, 17] width 261 height 20
click at [238, 15] on icon "close-circle" at bounding box center [238, 16] width 8 height 8
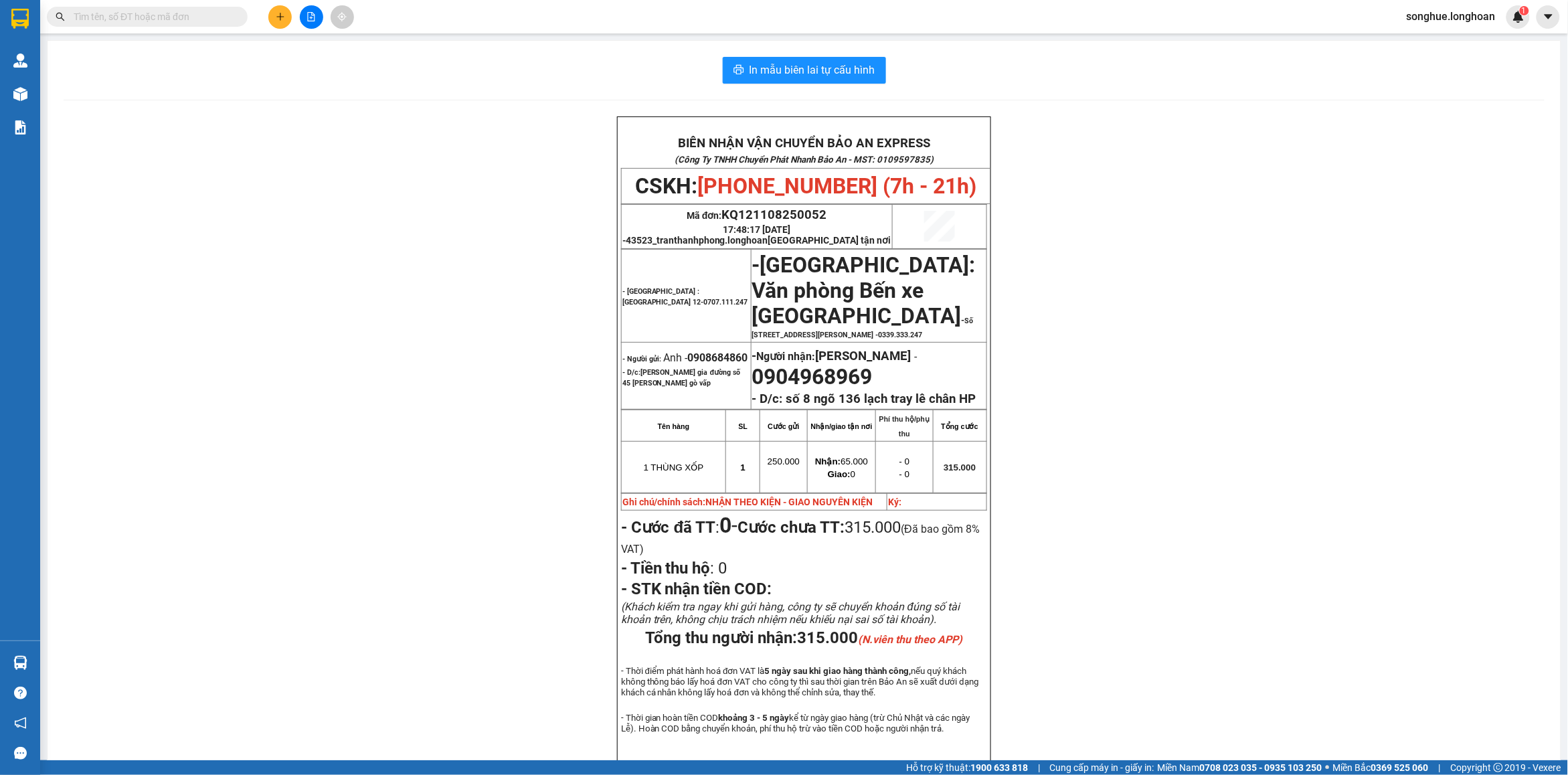
paste input "0813251815"
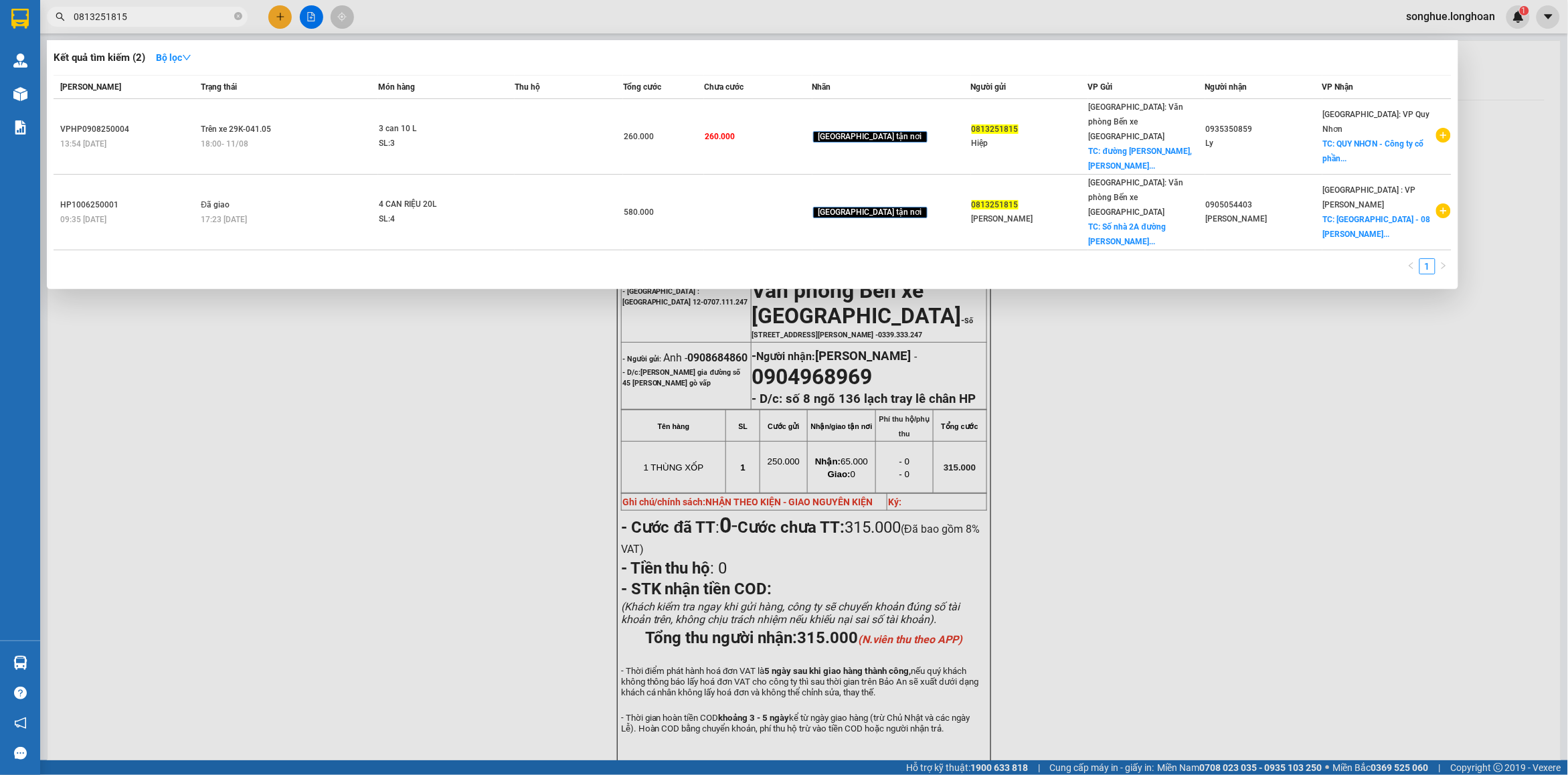
type input "0813251815"
click at [235, 15] on icon "close-circle" at bounding box center [238, 16] width 8 height 8
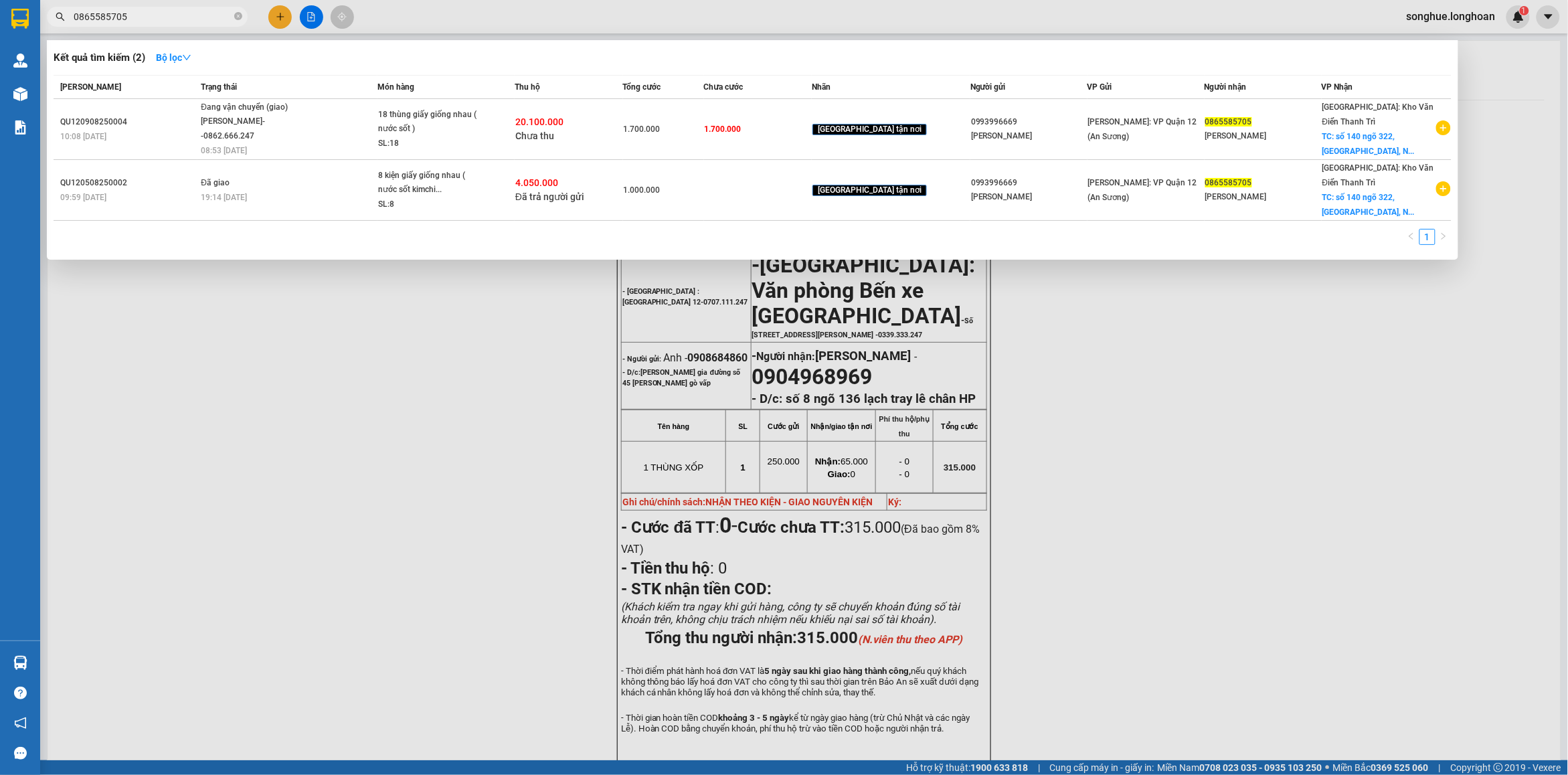
type input "0865585705"
click at [241, 14] on icon "close-circle" at bounding box center [238, 16] width 8 height 8
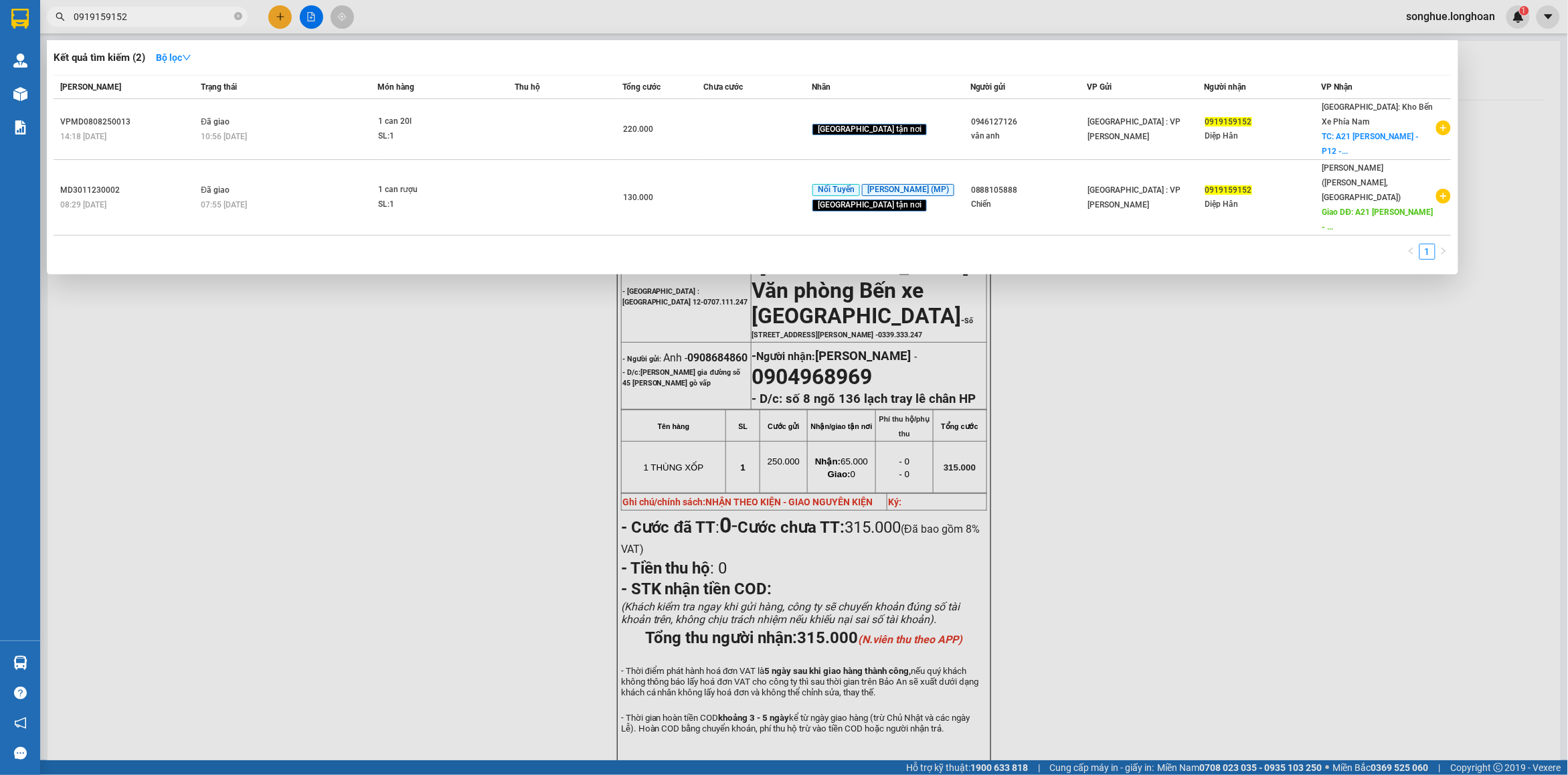
type input "0919159152"
click at [235, 11] on span at bounding box center [238, 17] width 8 height 12
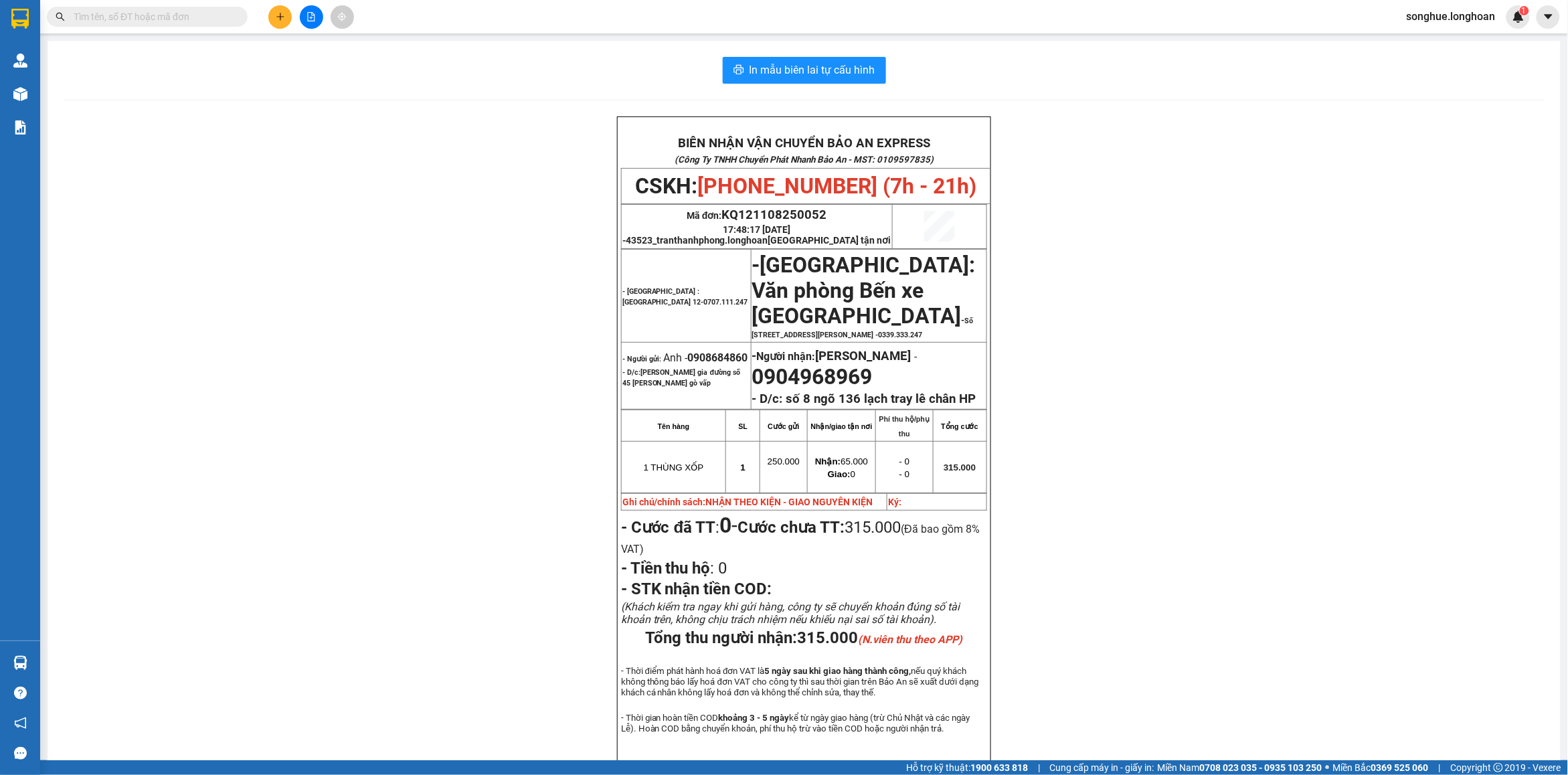
paste input "091 5877533"
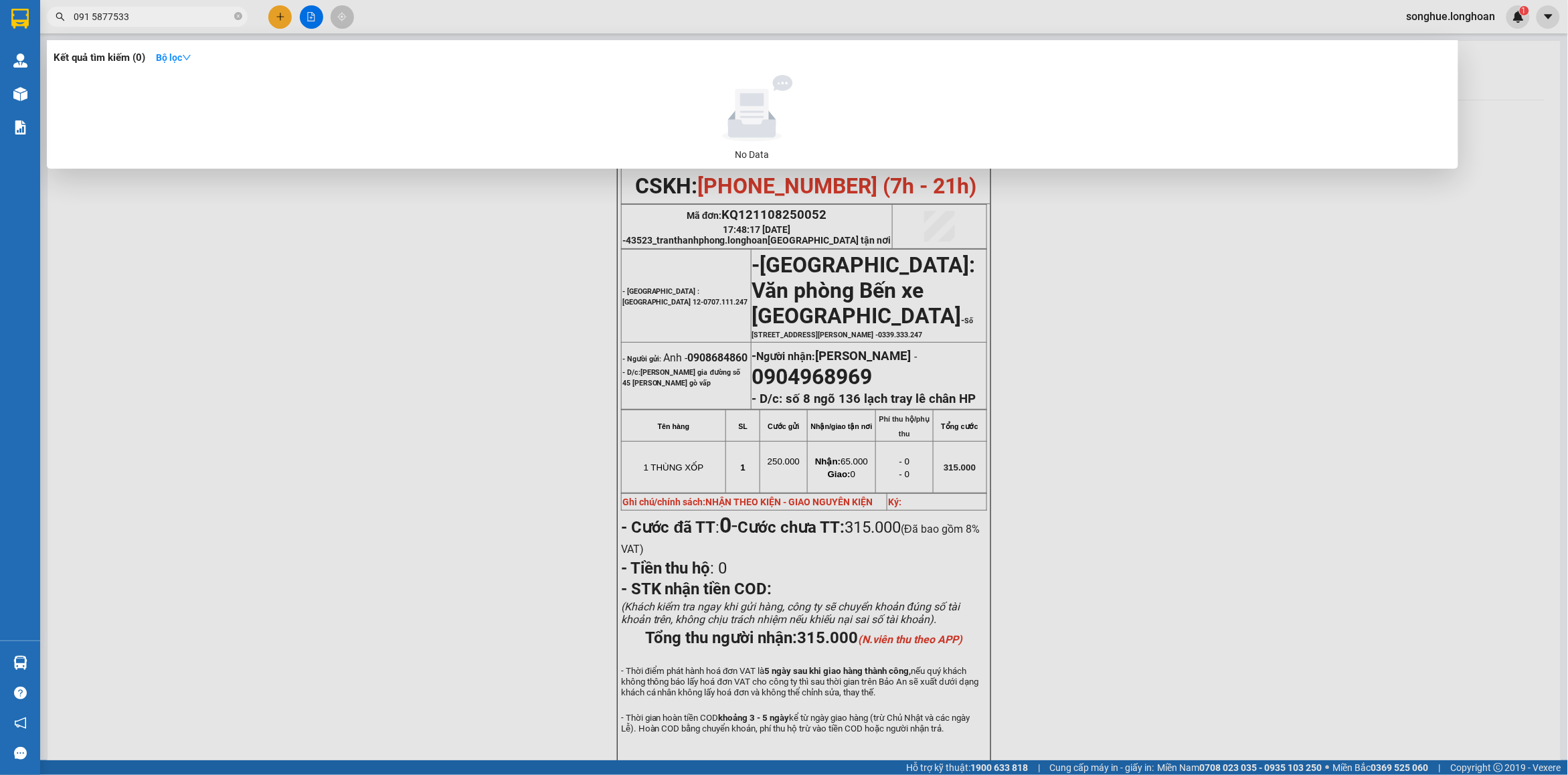
click at [95, 9] on input "091 5877533" at bounding box center [152, 16] width 158 height 15
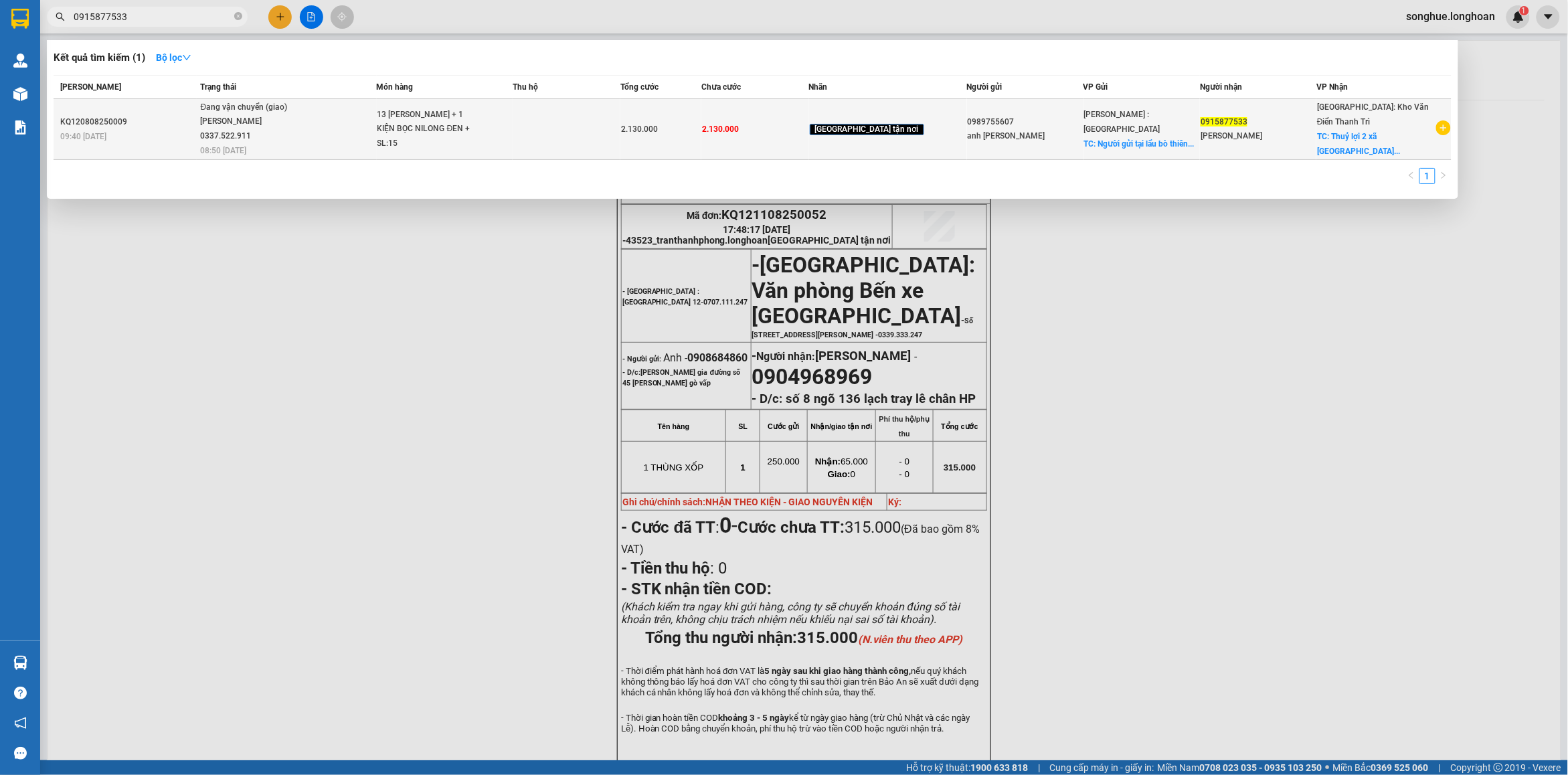
type input "0915877533"
click at [443, 129] on div "13 [PERSON_NAME] + 1 KIỆN BỌC NILONG ĐEN + 1..." at bounding box center [427, 122] width 100 height 29
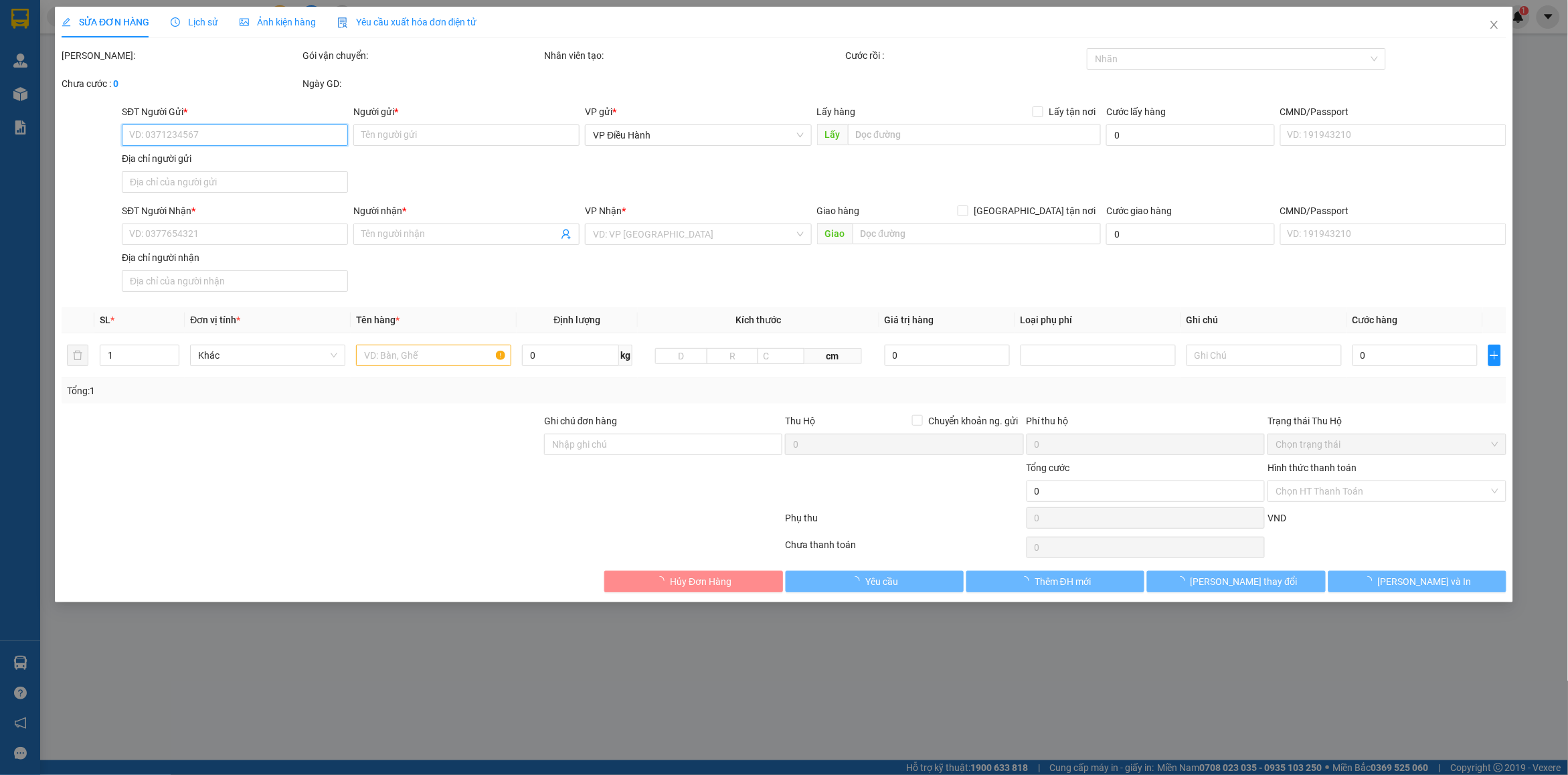
type input "0989755607"
type input "anh [PERSON_NAME]"
checkbox input "true"
type input "Người gửi tại lẩu bò thiên tân đường 25 phạm văn đồng p hiệp bình tránh,hcm"
type input "0915877533"
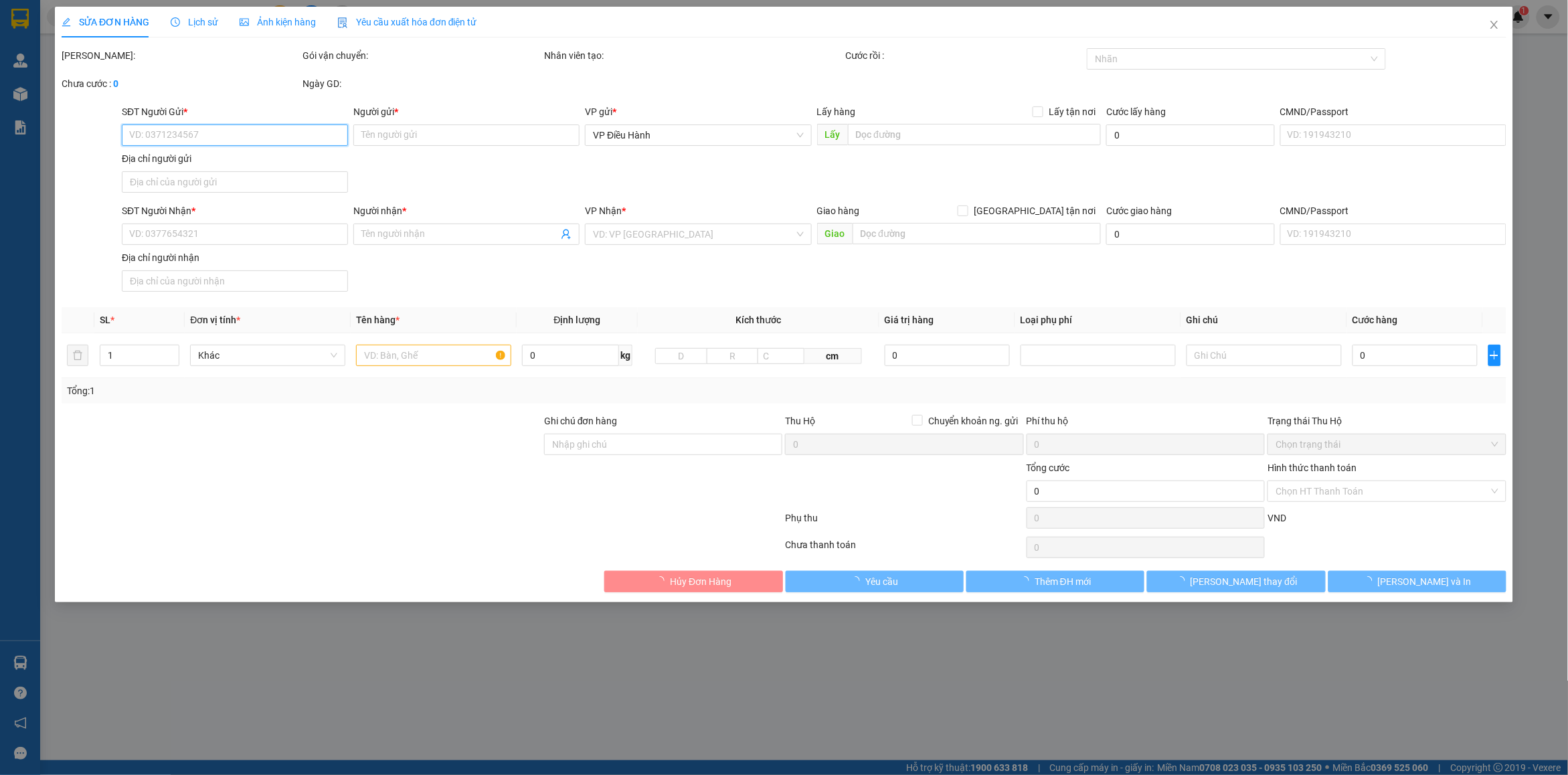
type input "[PERSON_NAME]"
checkbox input "true"
type input "Thuỷ lợi 2 xã [GEOGRAPHIC_DATA] [GEOGRAPHIC_DATA]"
type input "2.130.000"
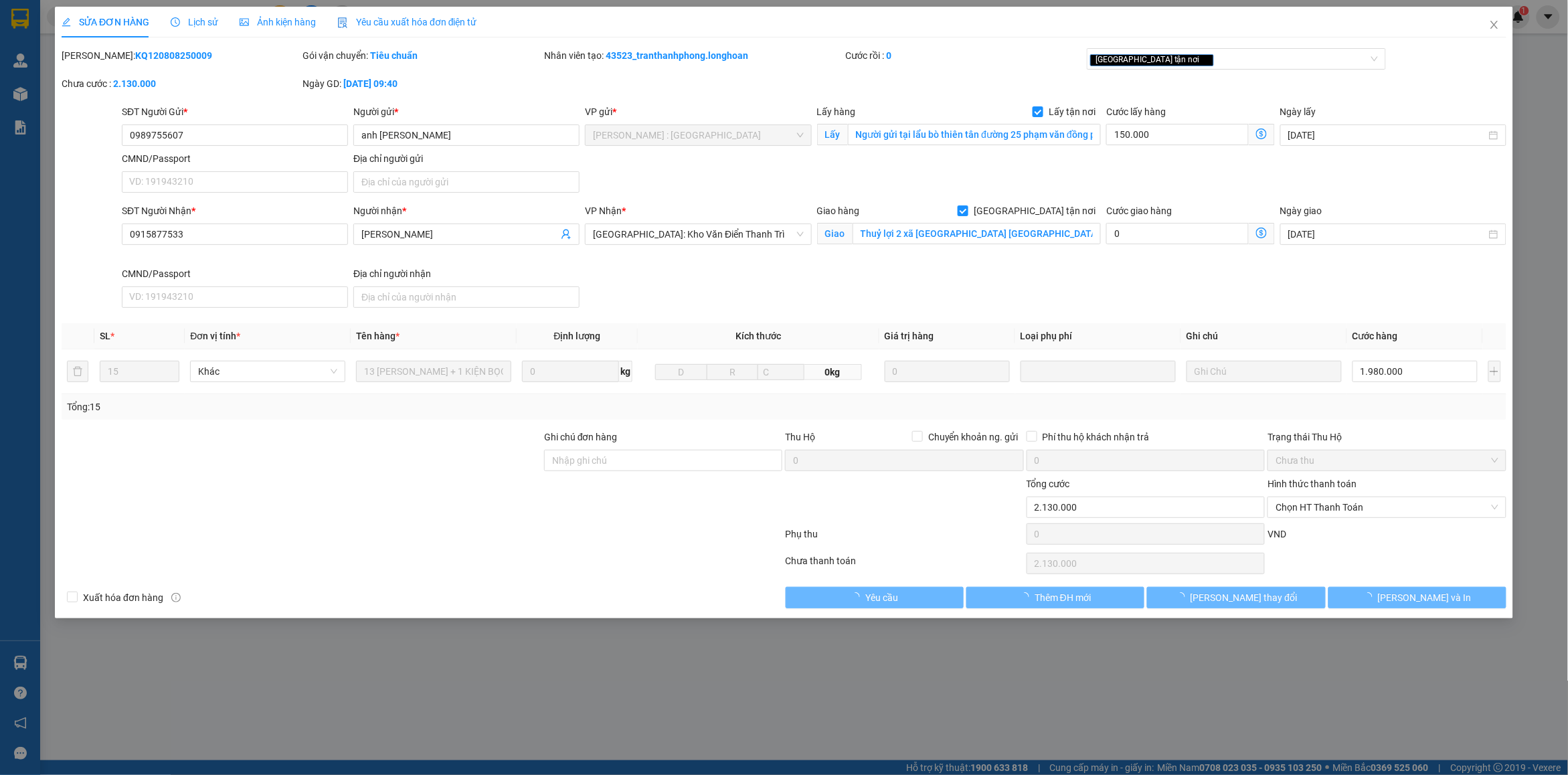
click at [213, 22] on span "Lịch sử" at bounding box center [194, 22] width 48 height 11
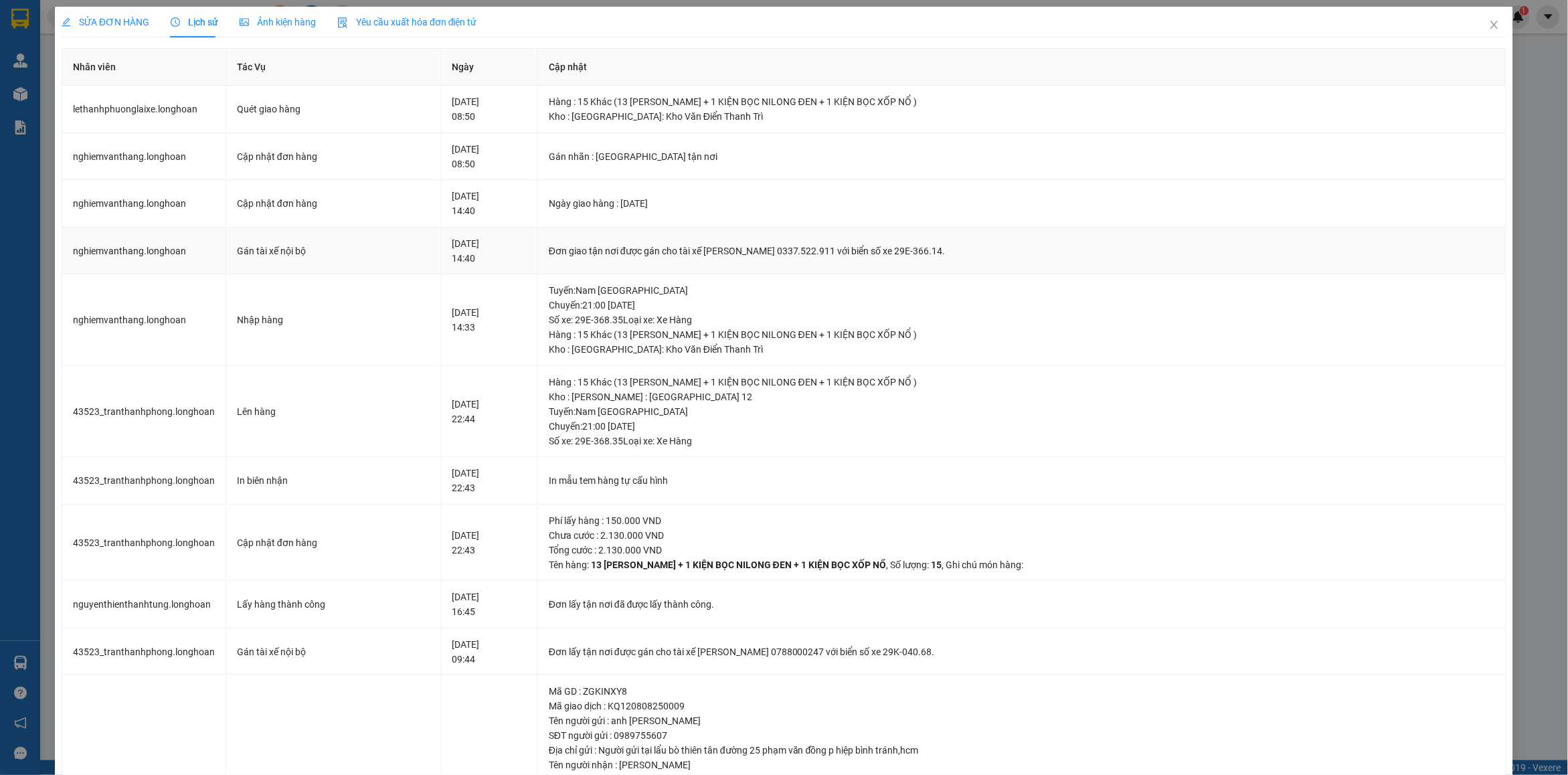
click at [737, 260] on td "Đơn giao tận nơi được gán cho tài xế [PERSON_NAME] 0337.522.911 với biển số xe …" at bounding box center [1023, 251] width 969 height 48
click at [741, 258] on div "Đơn giao tận nơi được gán cho tài xế [PERSON_NAME] 0337.522.911 với biển số xe …" at bounding box center [1022, 251] width 946 height 15
click at [1485, 18] on span "Close" at bounding box center [1495, 25] width 38 height 38
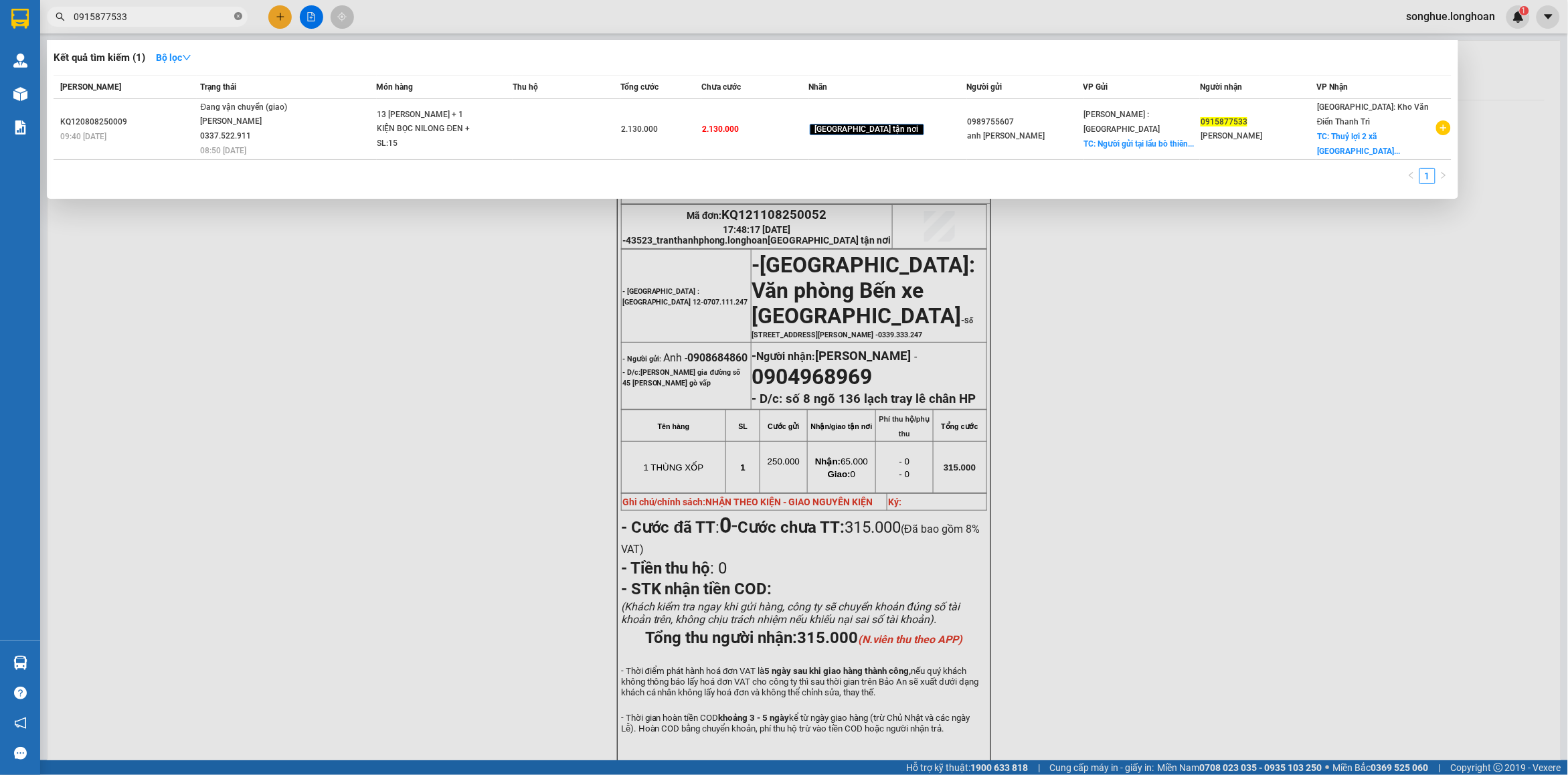
click at [235, 12] on icon "close-circle" at bounding box center [238, 16] width 8 height 8
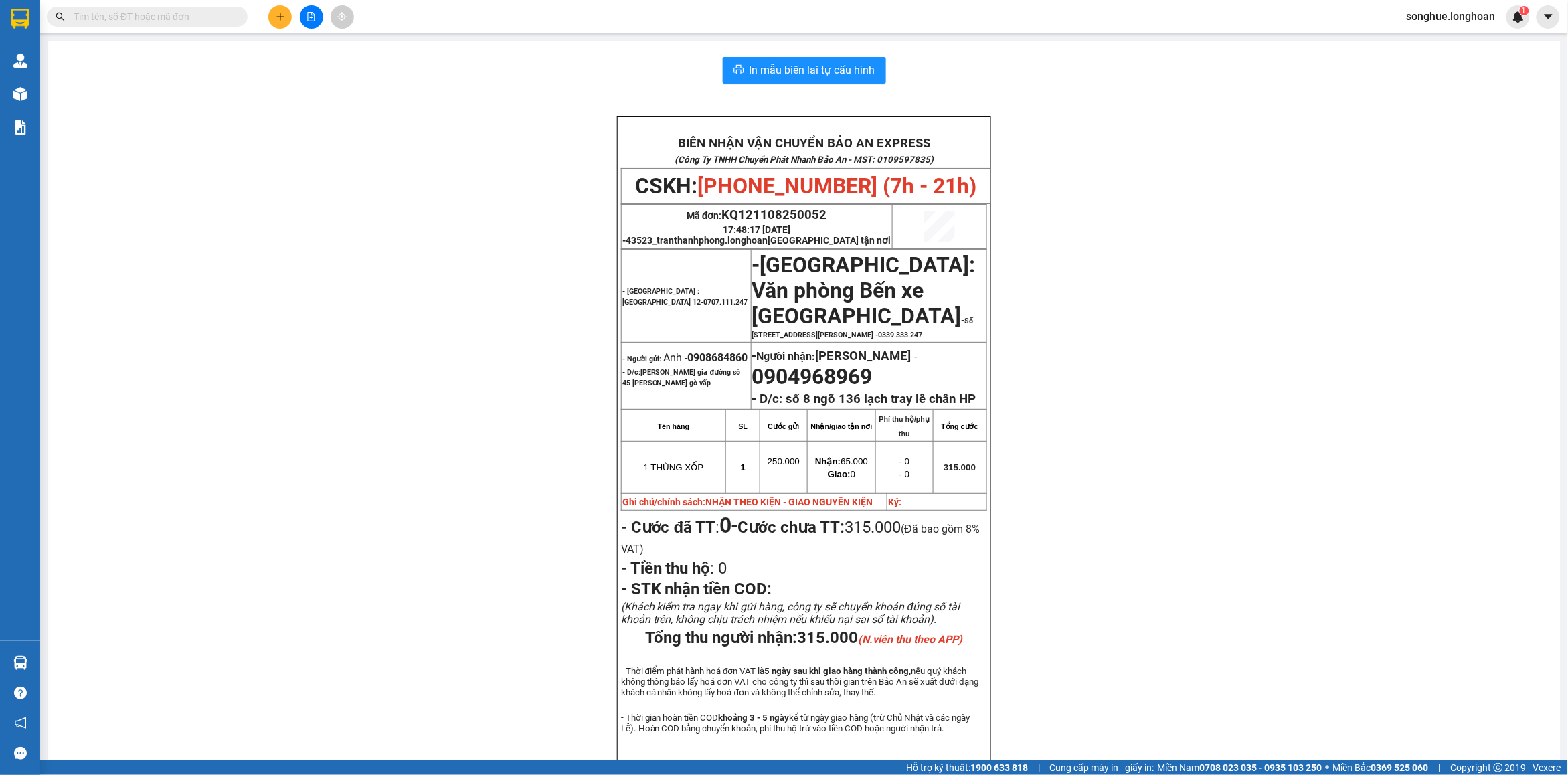
paste input "0938586403"
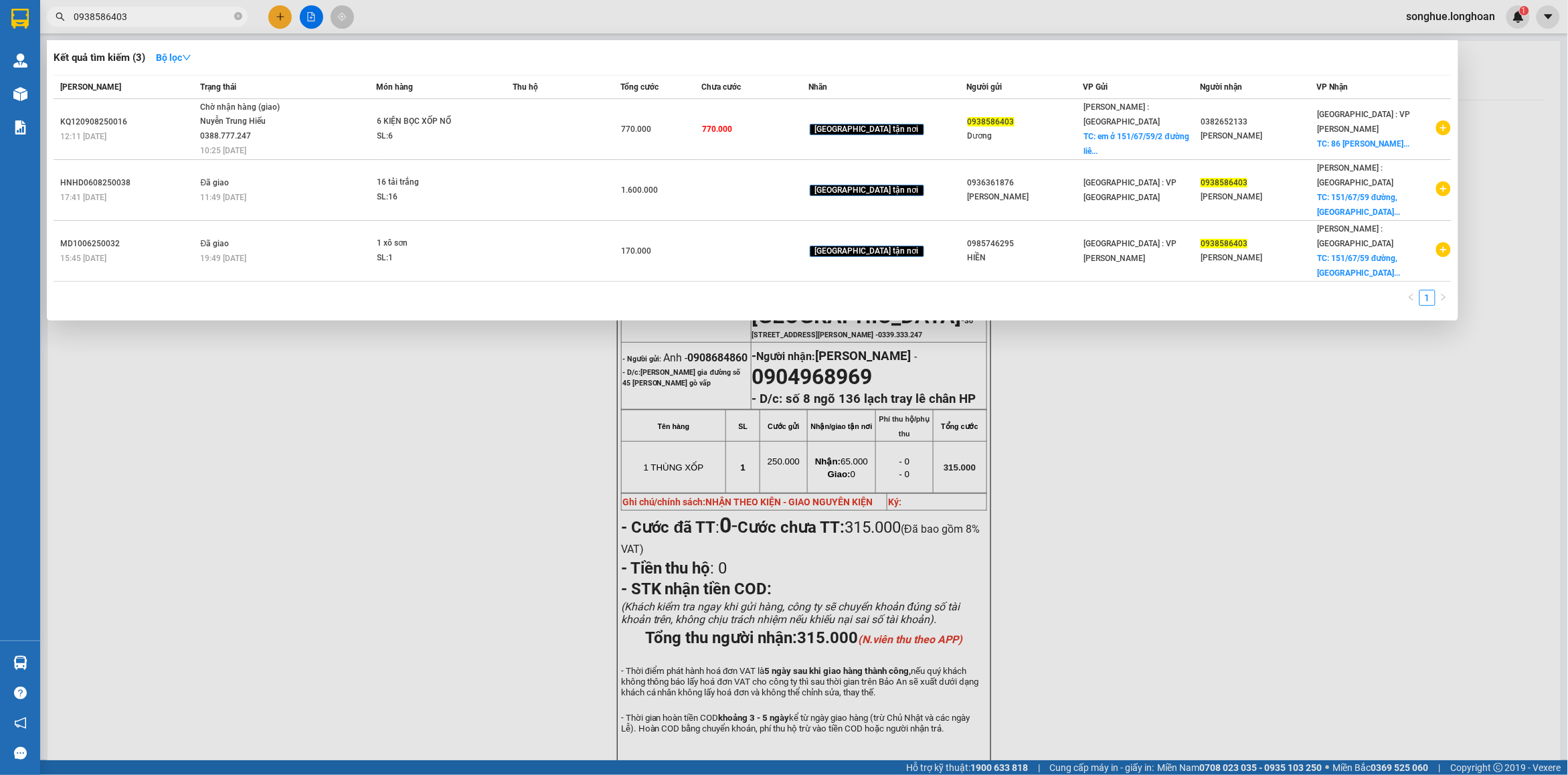
type input "0938586403"
click at [236, 19] on icon "close-circle" at bounding box center [238, 16] width 8 height 8
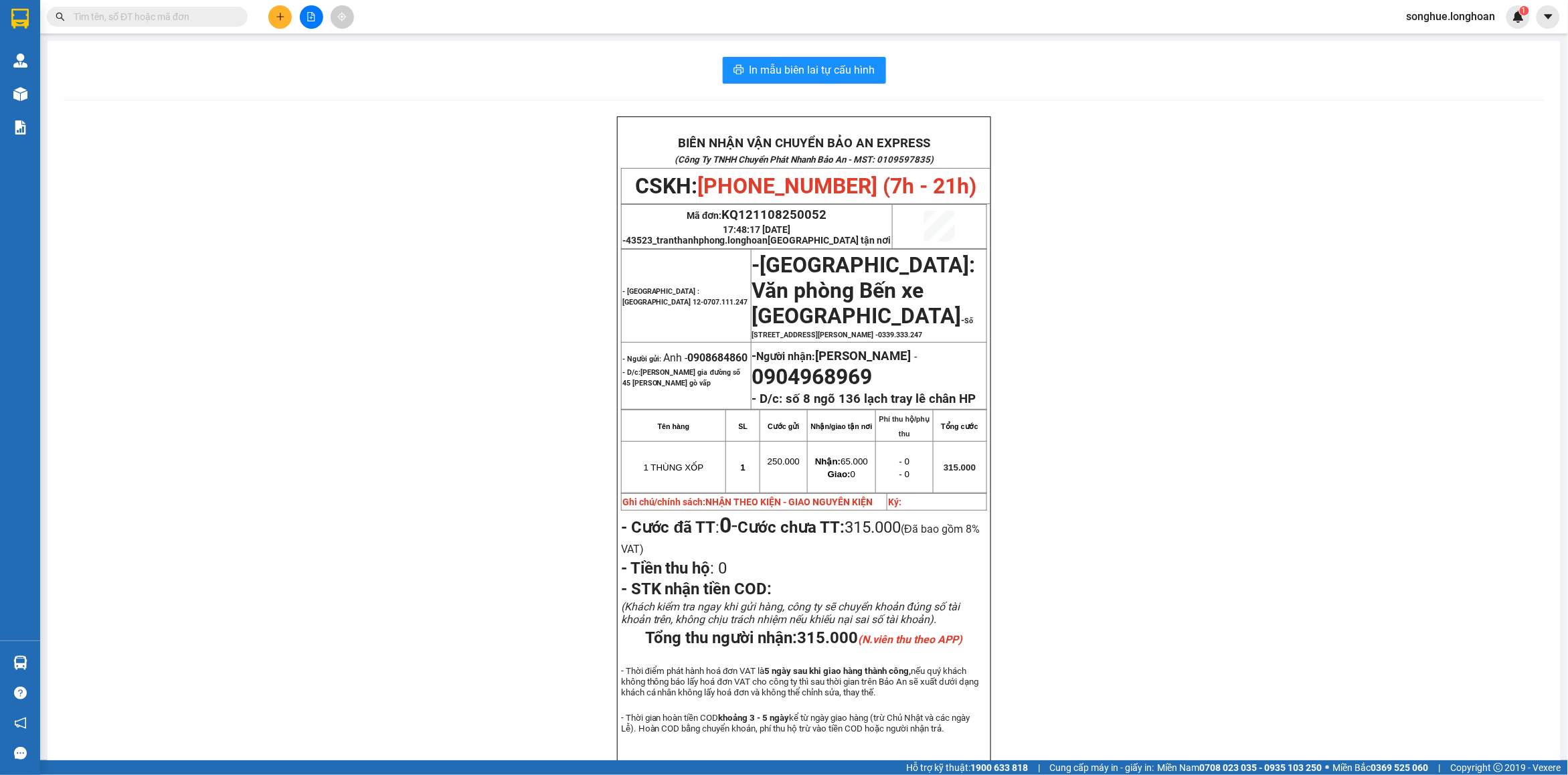
paste input "0947897806"
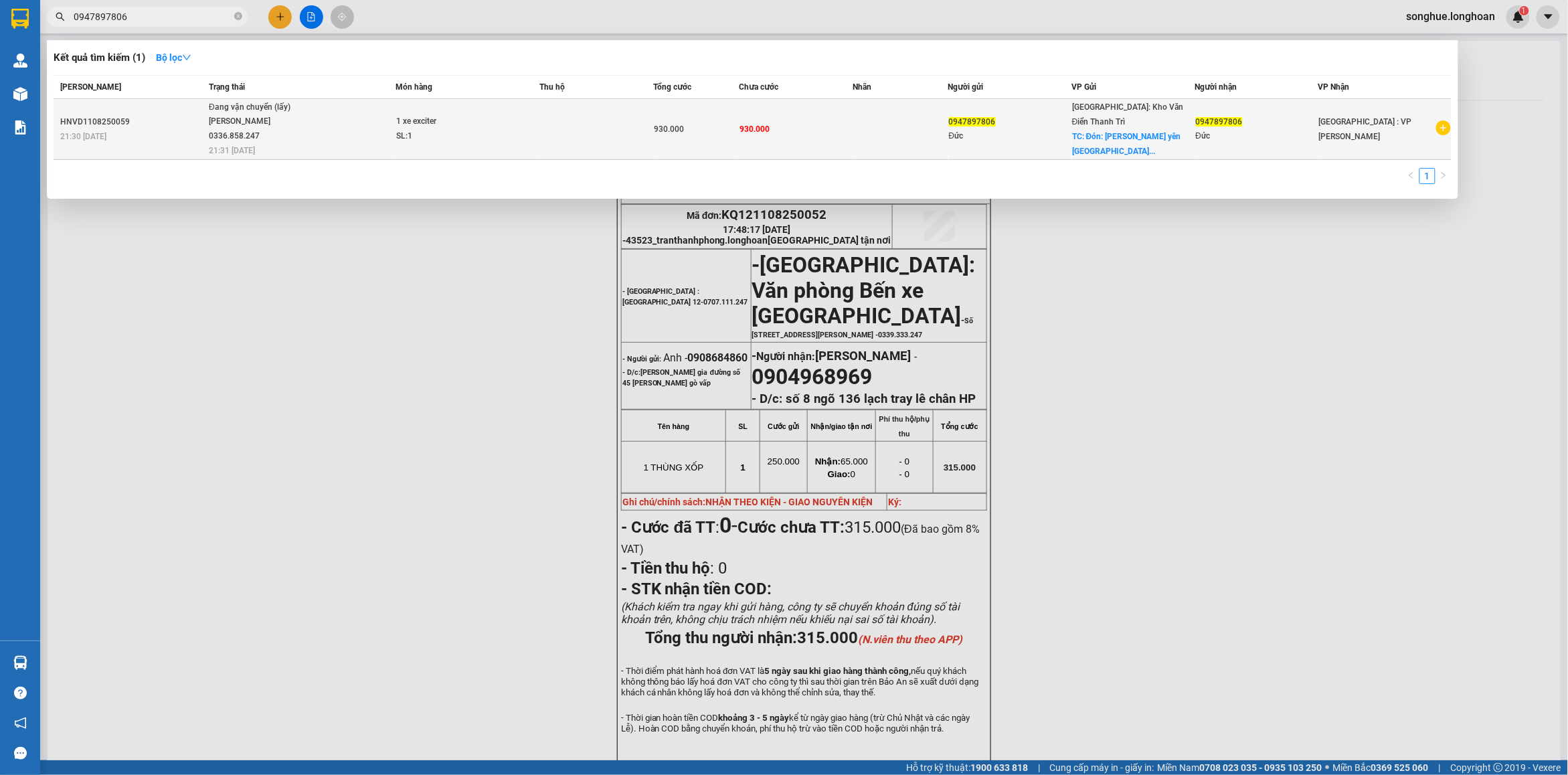
type input "0947897806"
click at [352, 120] on span "Đang vận chuyển (lấy) [PERSON_NAME] 0336.858.247 21:31 [DATE]" at bounding box center [302, 128] width 186 height 56
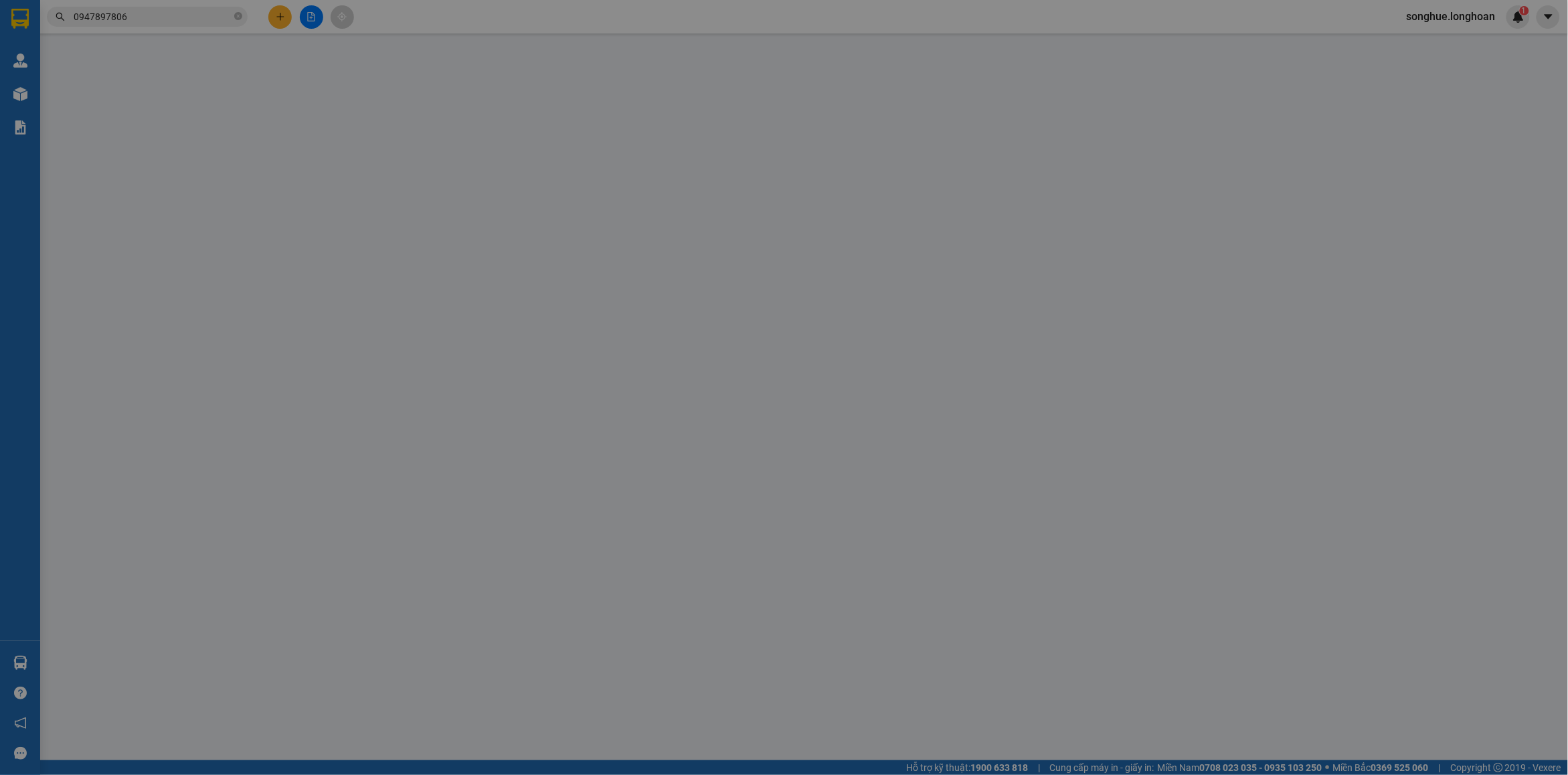
type input "0947897806"
type input "Đức"
checkbox input "true"
type input "Đón: Trần xá yên trung yên phong bn"
type input "0947897806"
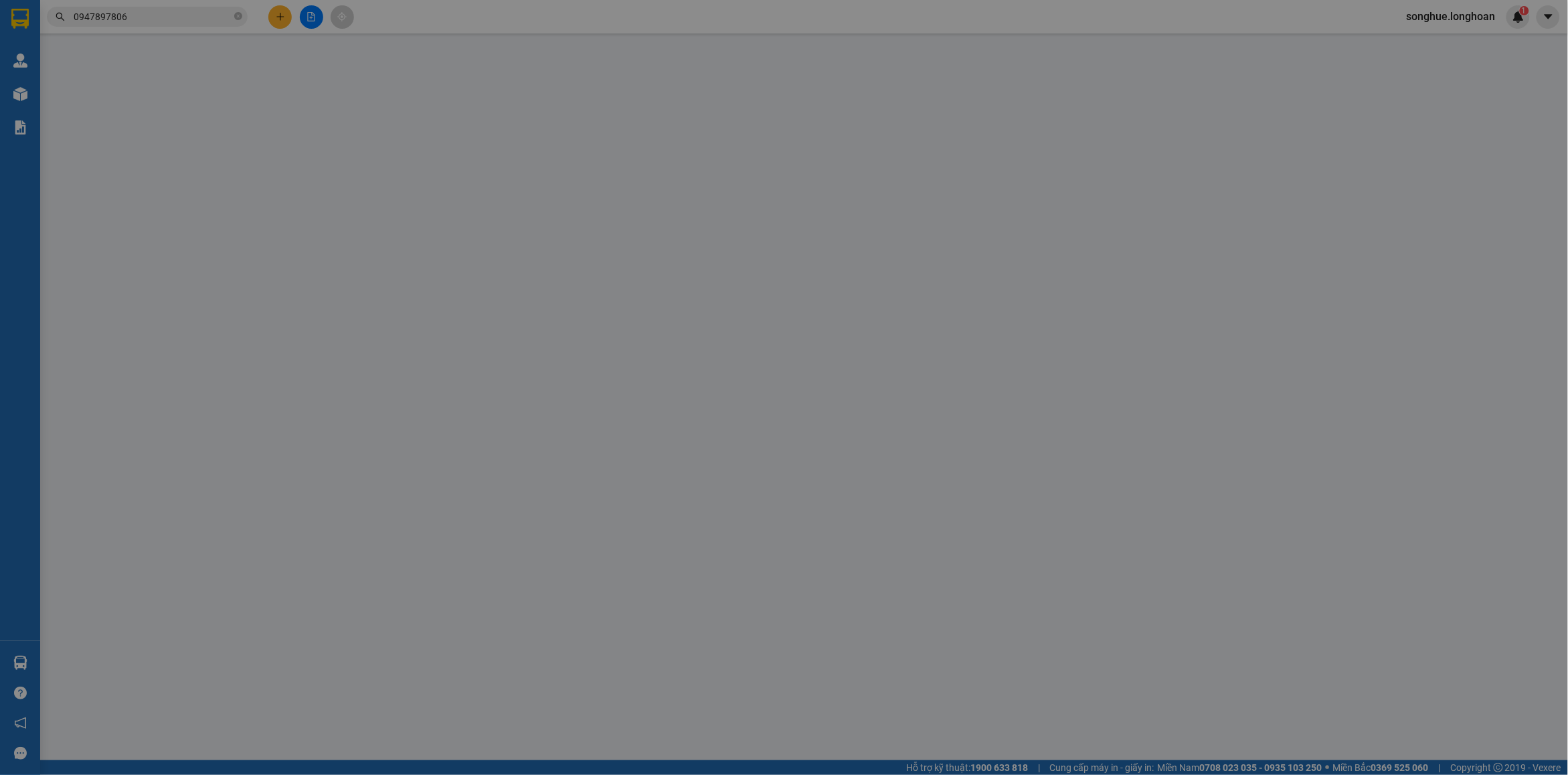
type input "Đức"
type input "930.000"
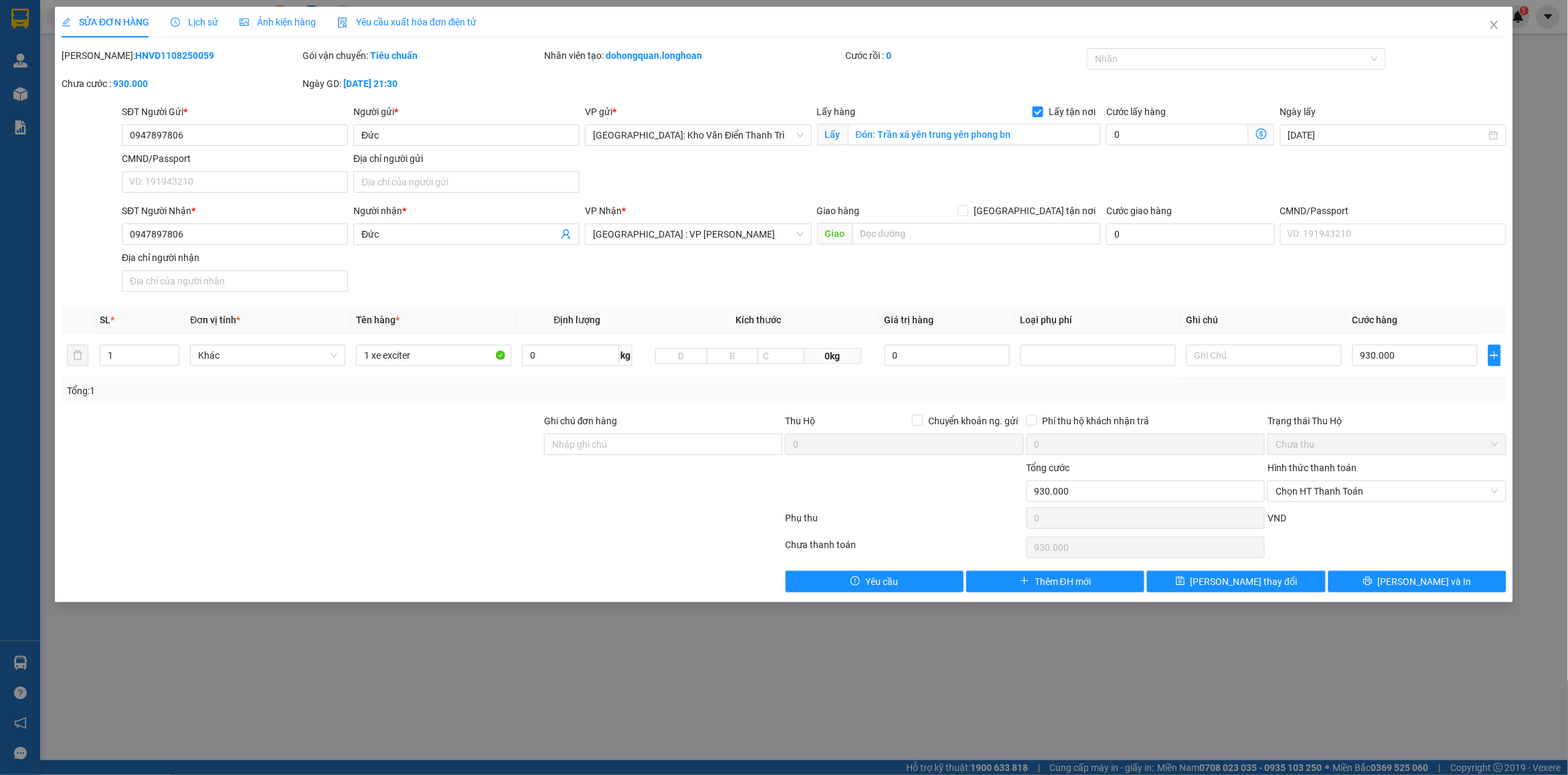
click at [207, 25] on span "Lịch sử" at bounding box center [194, 22] width 48 height 11
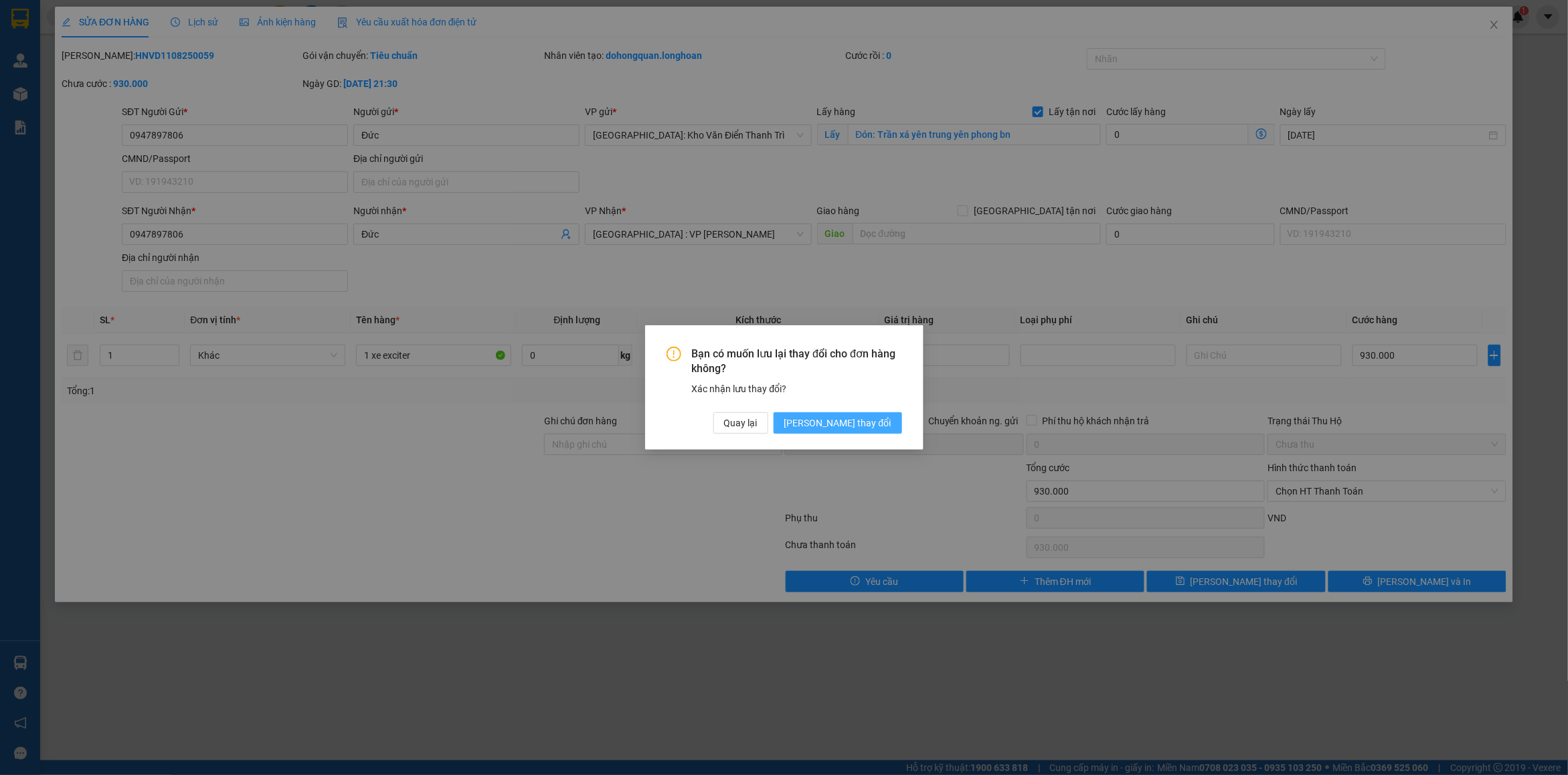
click at [870, 416] on span "[PERSON_NAME] thay đổi" at bounding box center [838, 423] width 107 height 15
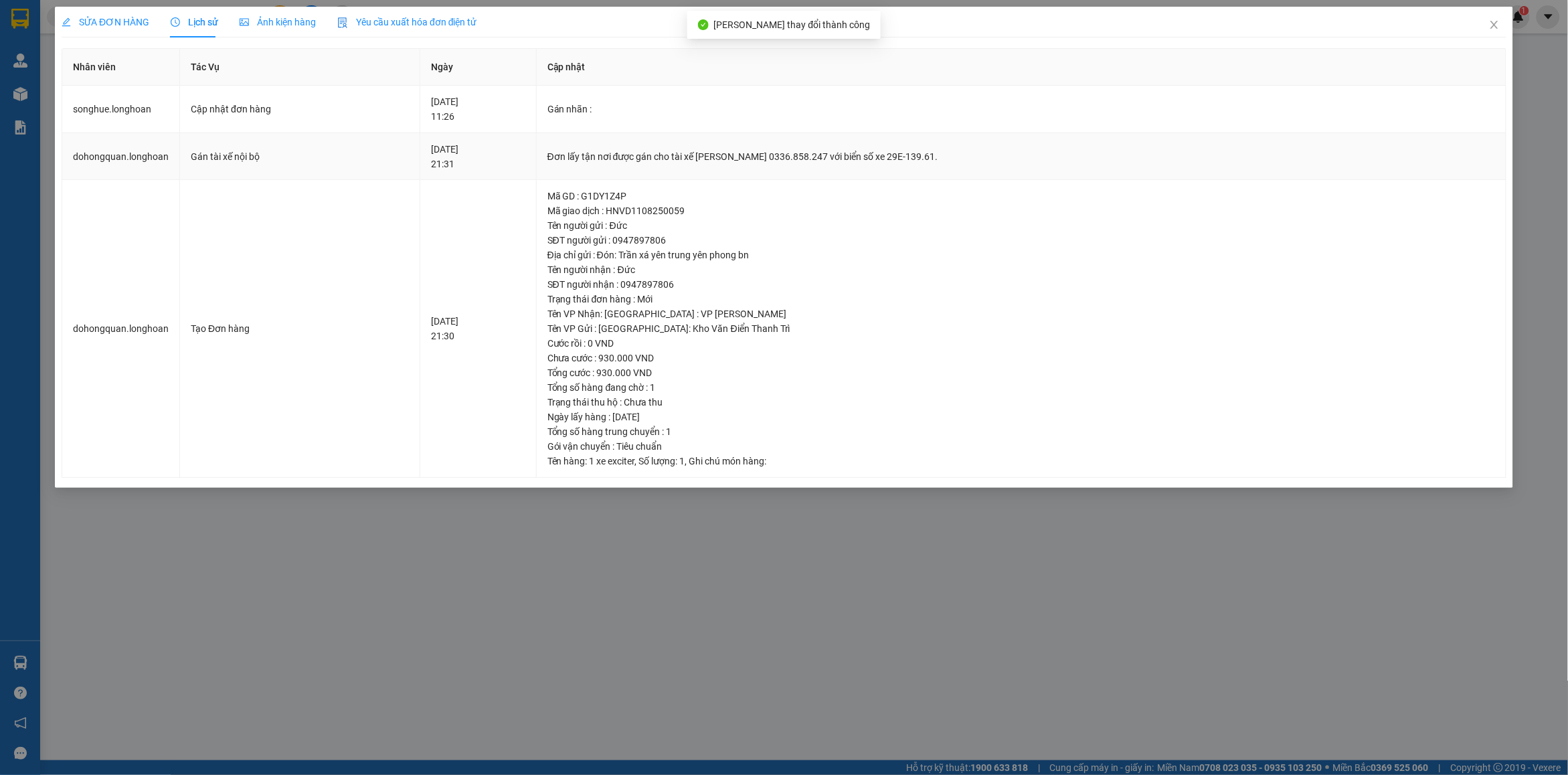
click at [764, 160] on div "Đơn lấy tận nơi được gán cho tài xế [PERSON_NAME] 0336.858.247 với biển số xe 2…" at bounding box center [1021, 157] width 948 height 15
copy div "Đơn lấy tận nơi được gán cho tài xế [PERSON_NAME] 0336.858.247 với biển số xe 2…"
